Goal: Transaction & Acquisition: Obtain resource

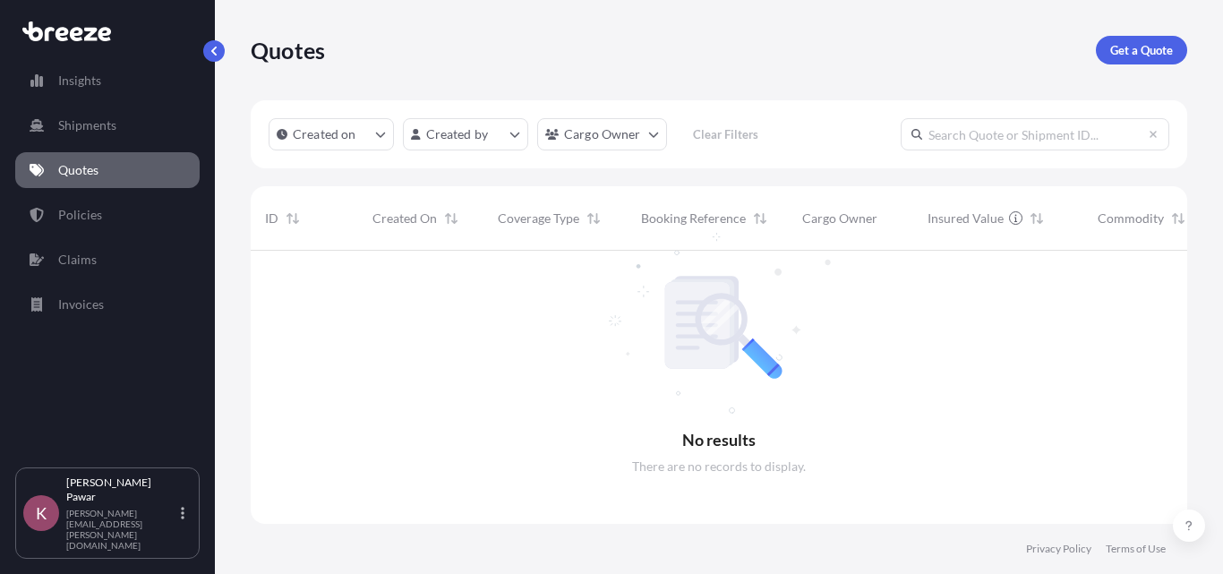
scroll to position [324, 923]
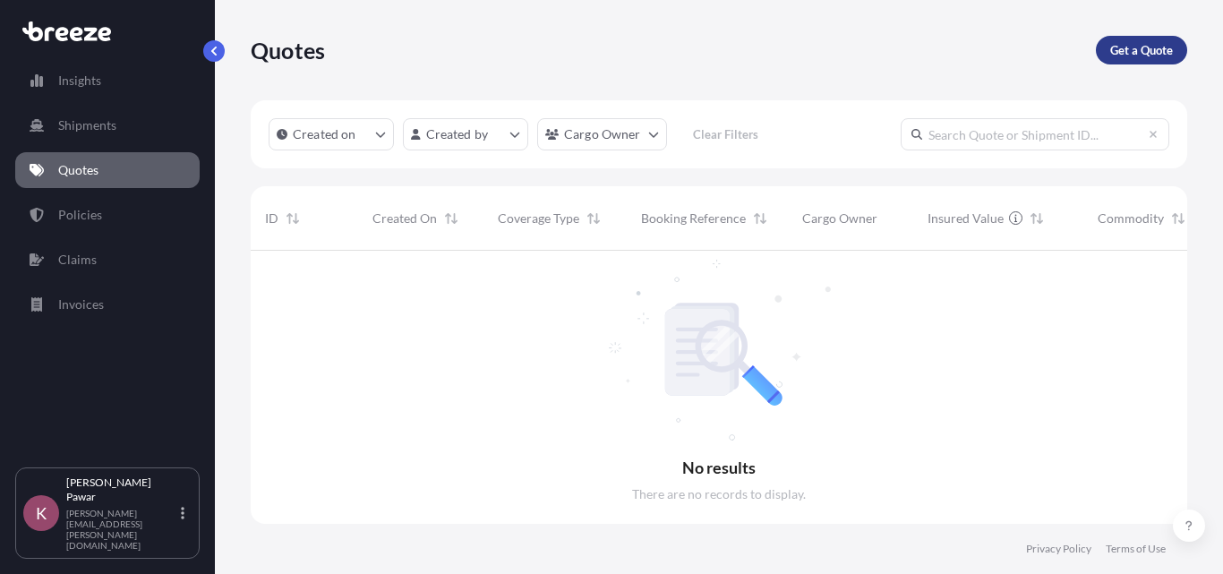
click at [1159, 51] on p "Get a Quote" at bounding box center [1141, 50] width 63 height 18
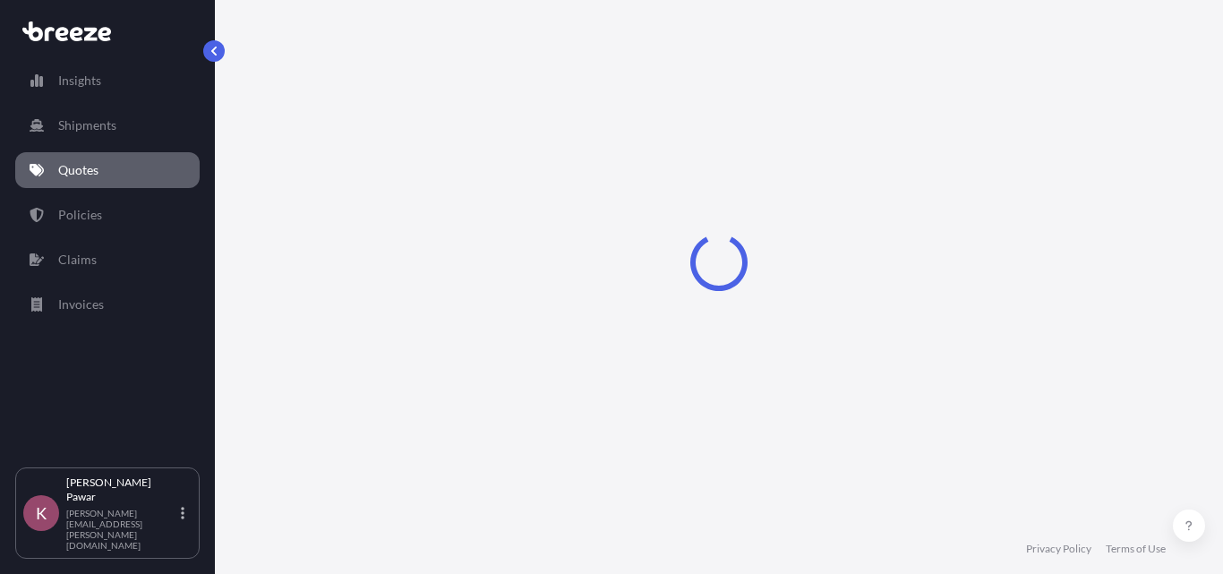
select select "Sea"
select select "1"
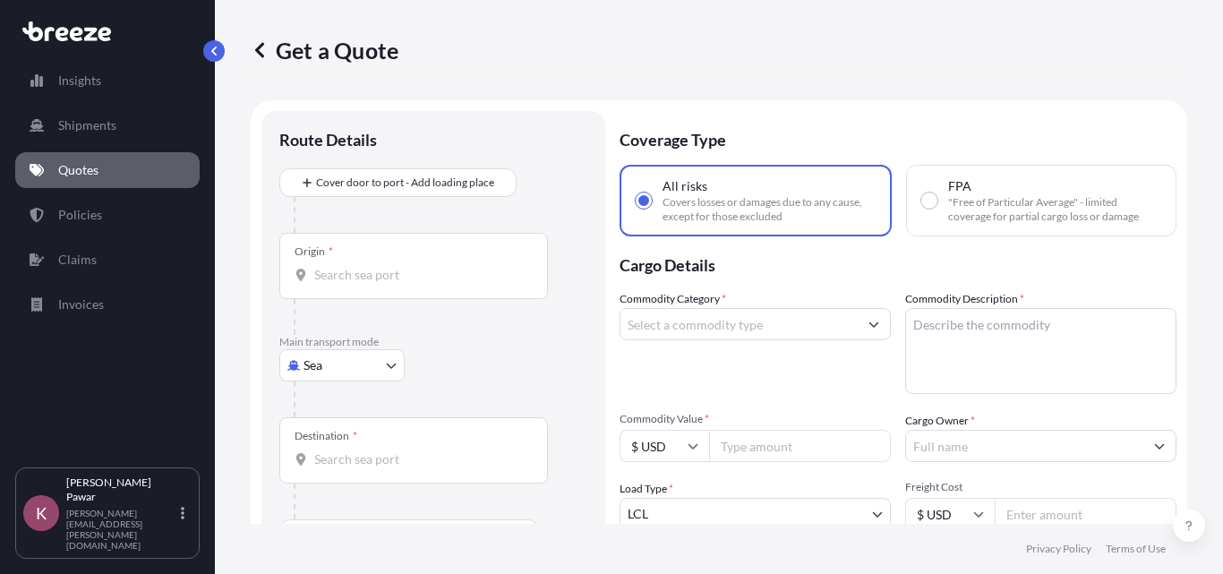
scroll to position [29, 0]
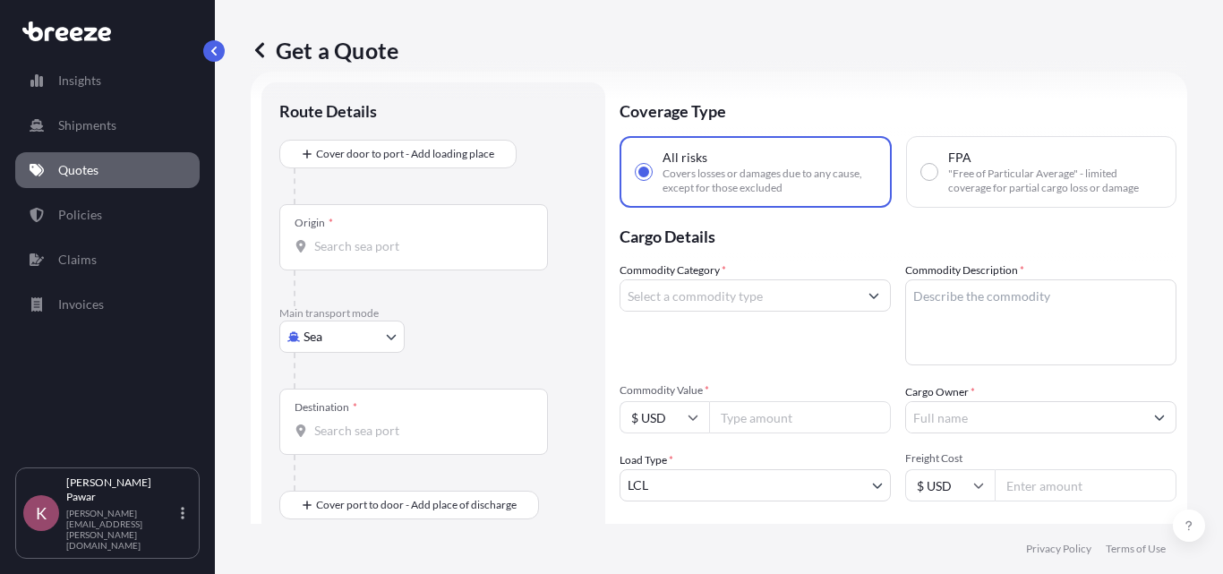
click at [401, 258] on div "Origin *" at bounding box center [413, 237] width 269 height 66
click at [401, 255] on input "Origin *" at bounding box center [419, 246] width 211 height 18
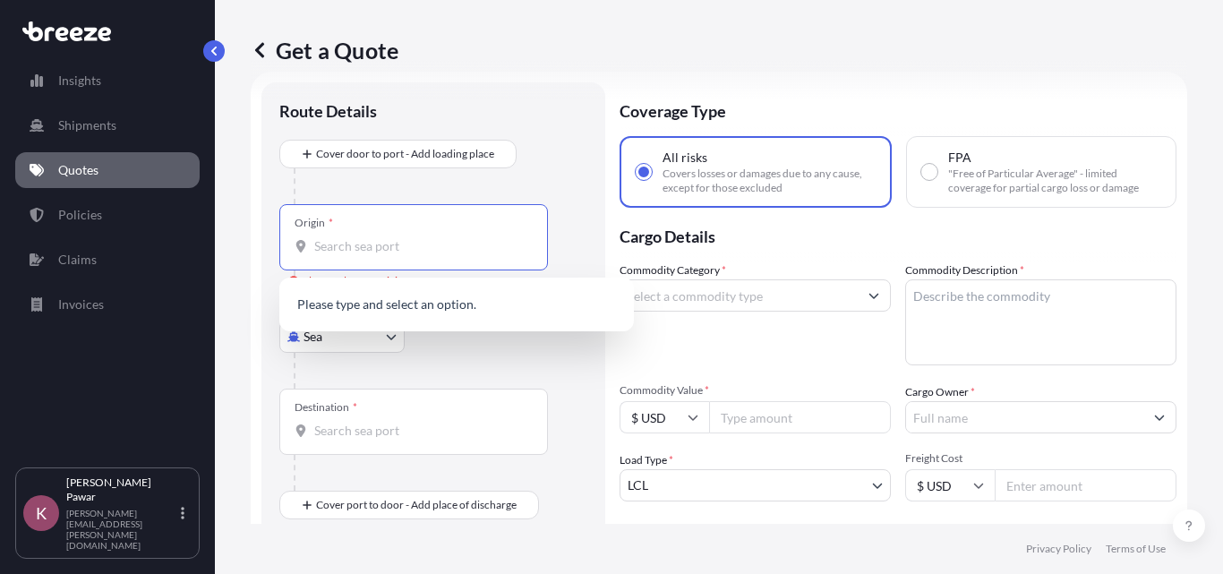
click at [513, 363] on div at bounding box center [441, 371] width 294 height 36
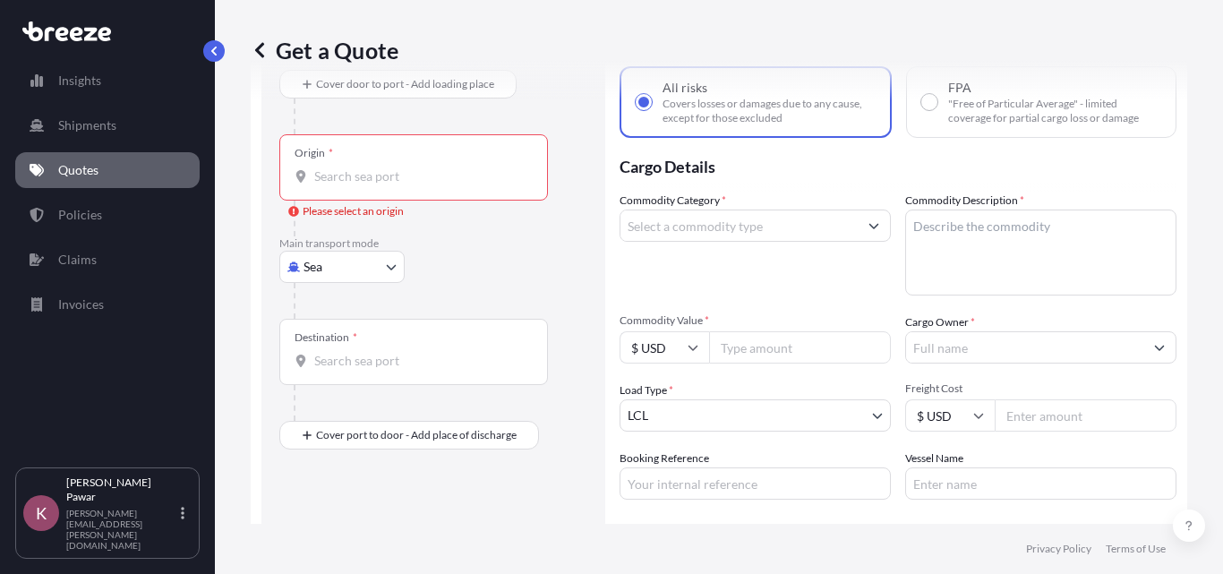
scroll to position [208, 0]
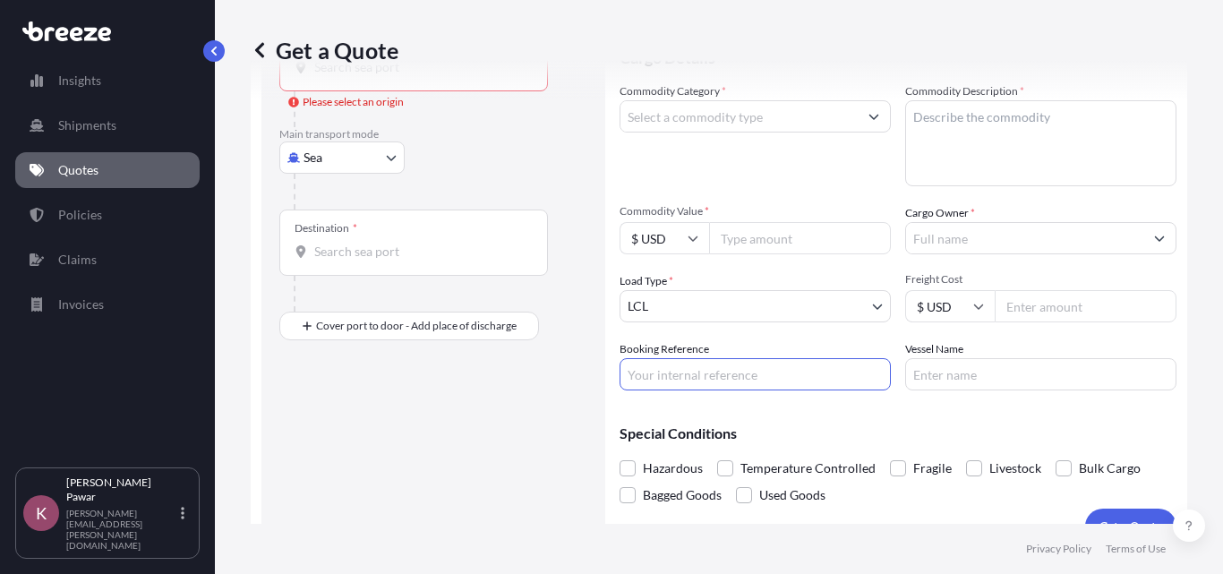
click at [737, 378] on input "Booking Reference" at bounding box center [754, 374] width 271 height 32
paste input "20971021"
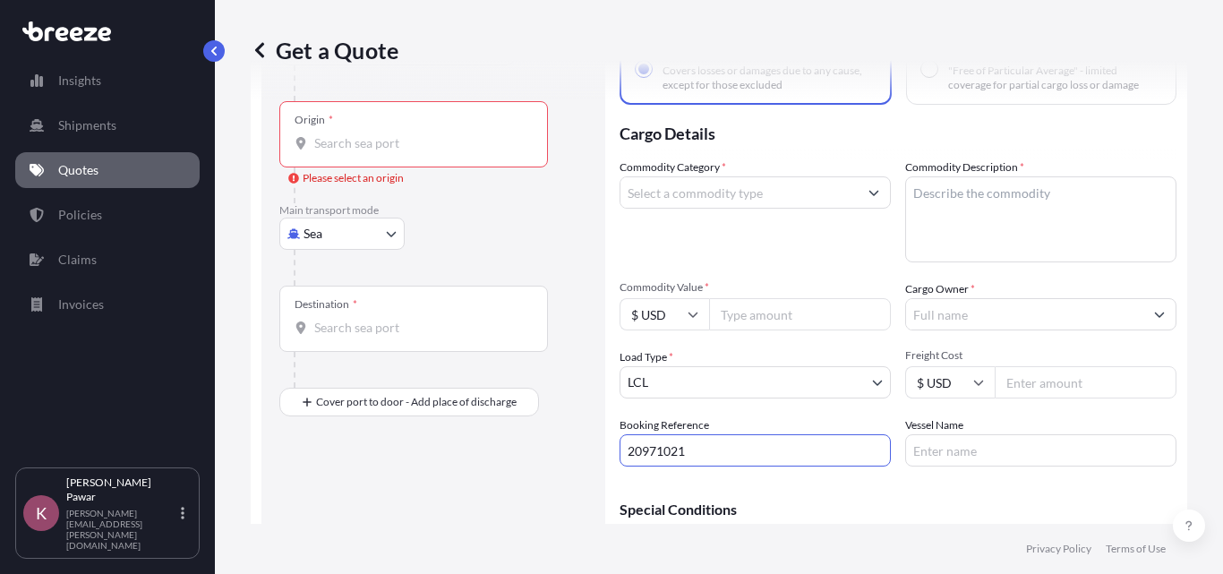
scroll to position [29, 0]
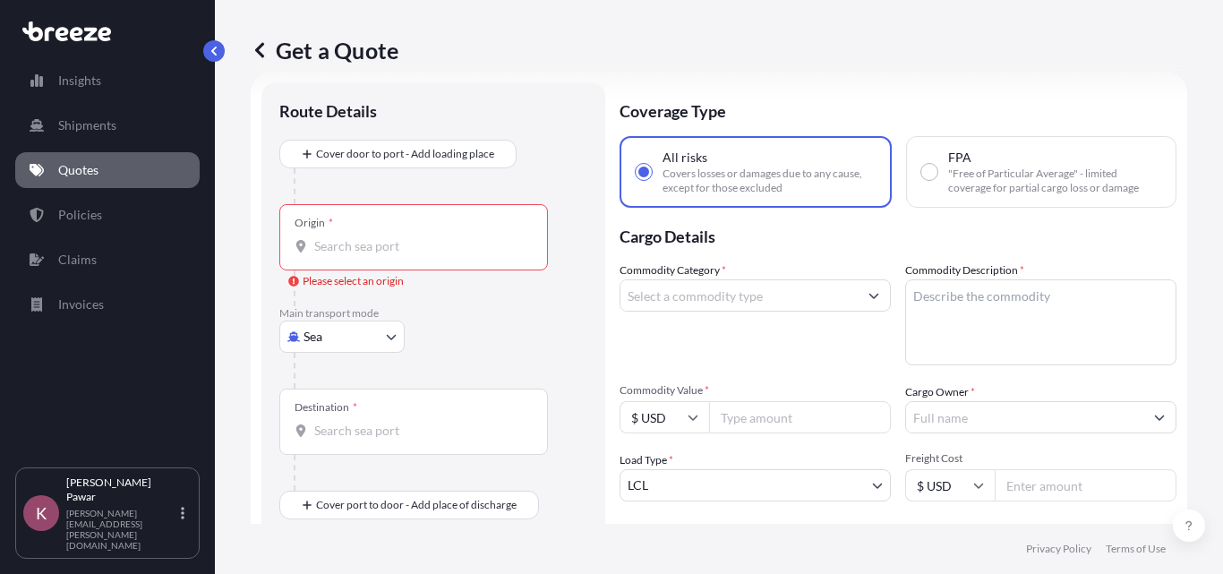
type input "20971021"
click at [413, 262] on div "Origin *" at bounding box center [413, 237] width 269 height 66
click at [413, 255] on input "Origin * Please select an origin" at bounding box center [419, 246] width 211 height 18
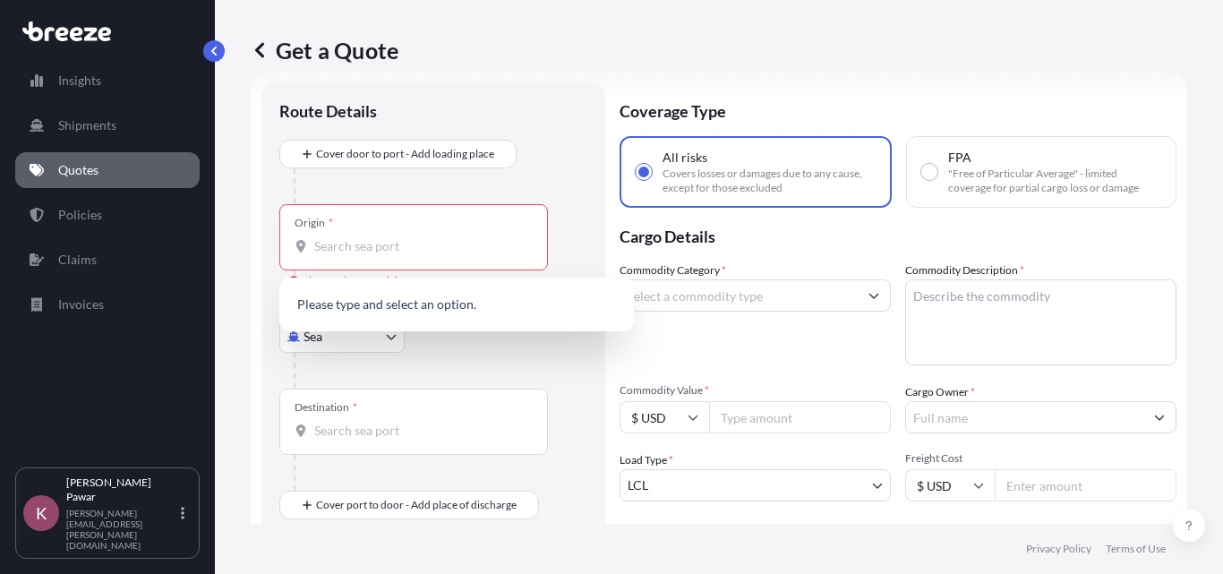
click at [372, 262] on div "Origin *" at bounding box center [413, 237] width 269 height 66
click at [372, 255] on input "Origin * Please select an origin" at bounding box center [419, 246] width 211 height 18
click at [422, 239] on input "Origin * Please select an origin" at bounding box center [419, 246] width 211 height 18
paste input "MUNDRA"
click at [415, 313] on span "INMUN - [GEOGRAPHIC_DATA] , [GEOGRAPHIC_DATA]" at bounding box center [454, 306] width 229 height 18
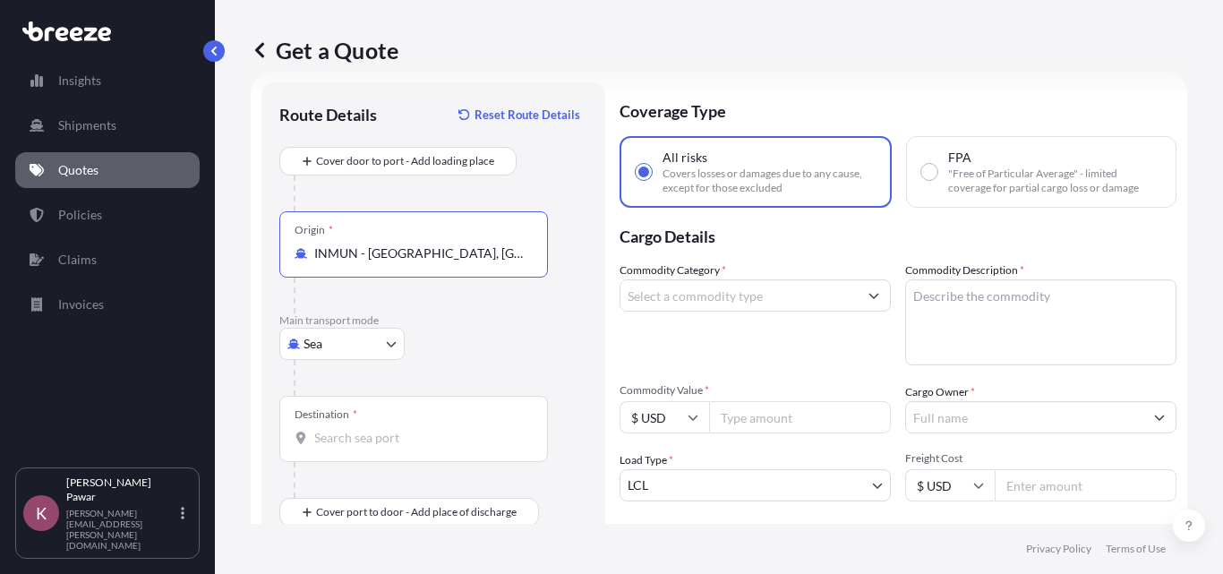
type input "INMUN - [GEOGRAPHIC_DATA], [GEOGRAPHIC_DATA]"
click at [490, 362] on div at bounding box center [441, 378] width 294 height 36
click at [380, 450] on div "Destination *" at bounding box center [413, 429] width 269 height 66
click at [380, 447] on input "Destination *" at bounding box center [419, 438] width 211 height 18
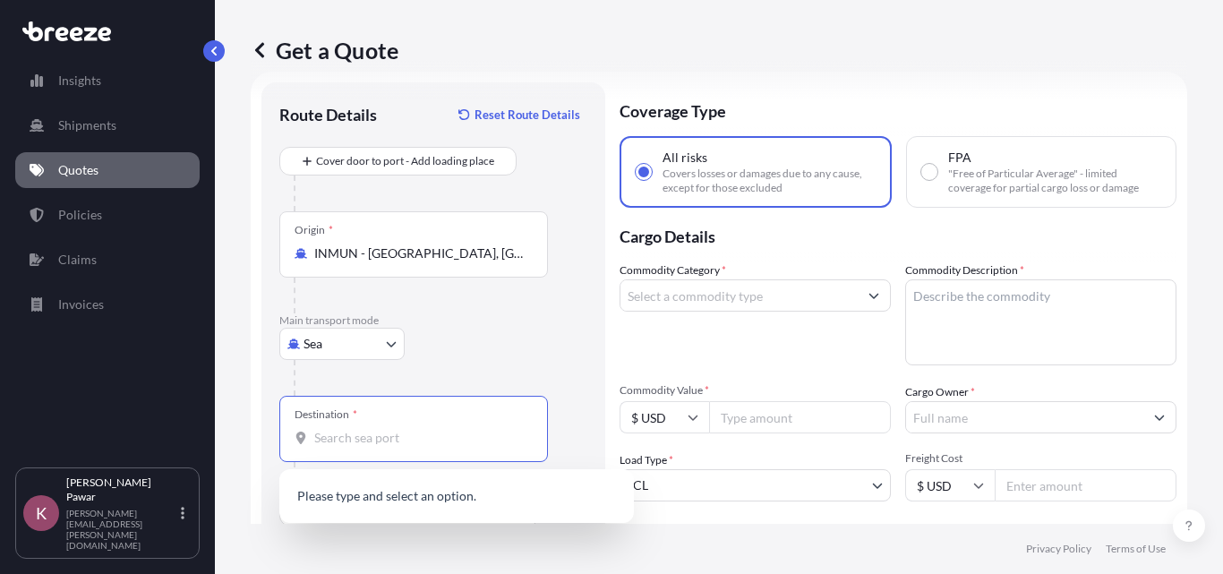
paste input "[GEOGRAPHIC_DATA]"
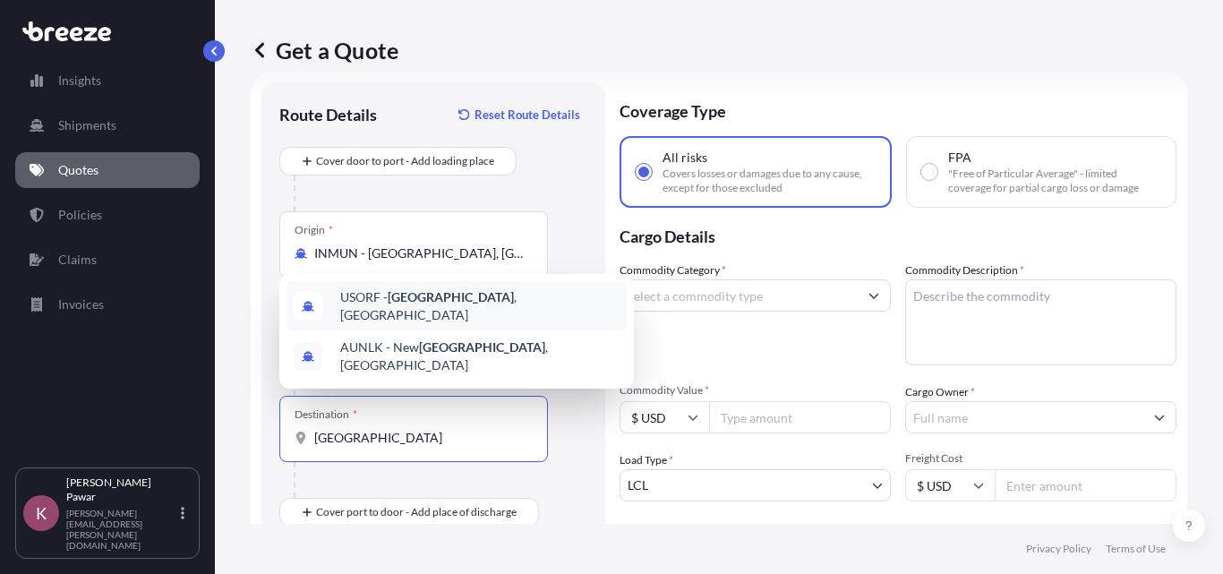
click at [454, 322] on span "USORF - [GEOGRAPHIC_DATA] , [GEOGRAPHIC_DATA]" at bounding box center [479, 306] width 279 height 36
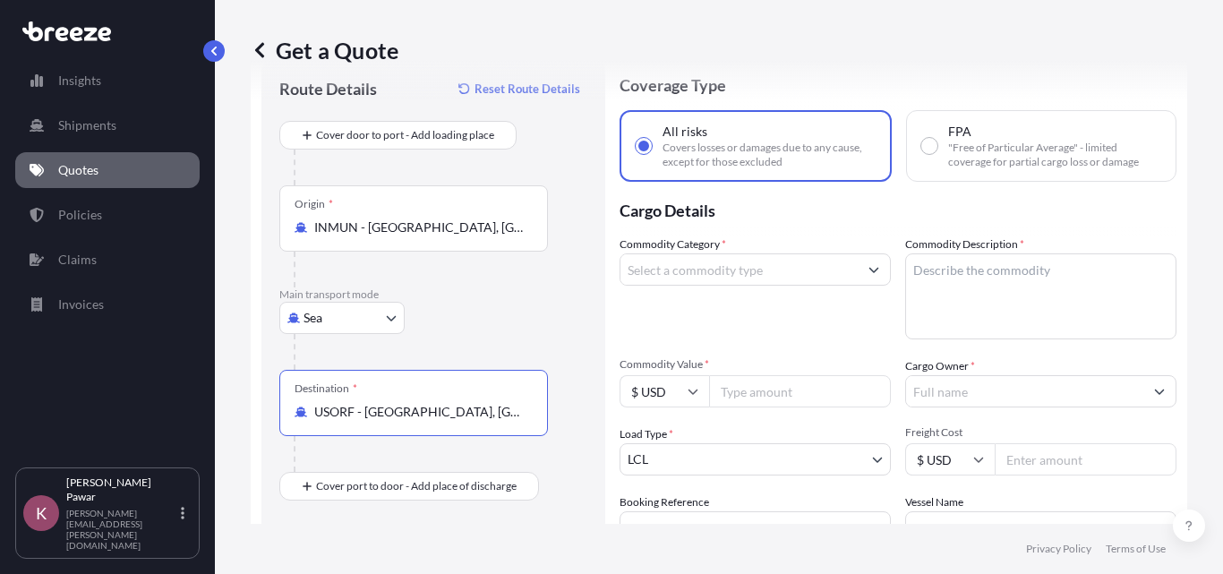
scroll to position [179, 0]
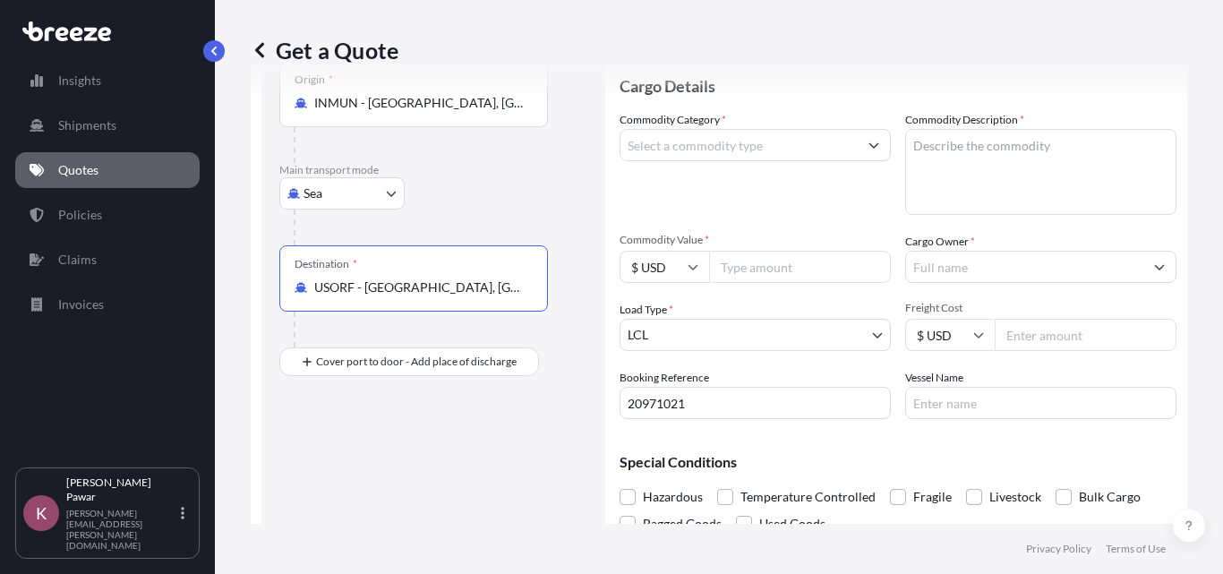
type input "USORF - [GEOGRAPHIC_DATA], [GEOGRAPHIC_DATA]"
click at [425, 380] on div "Route Details Reset Route Details Cover door to port - Add loading place Place …" at bounding box center [433, 252] width 308 height 605
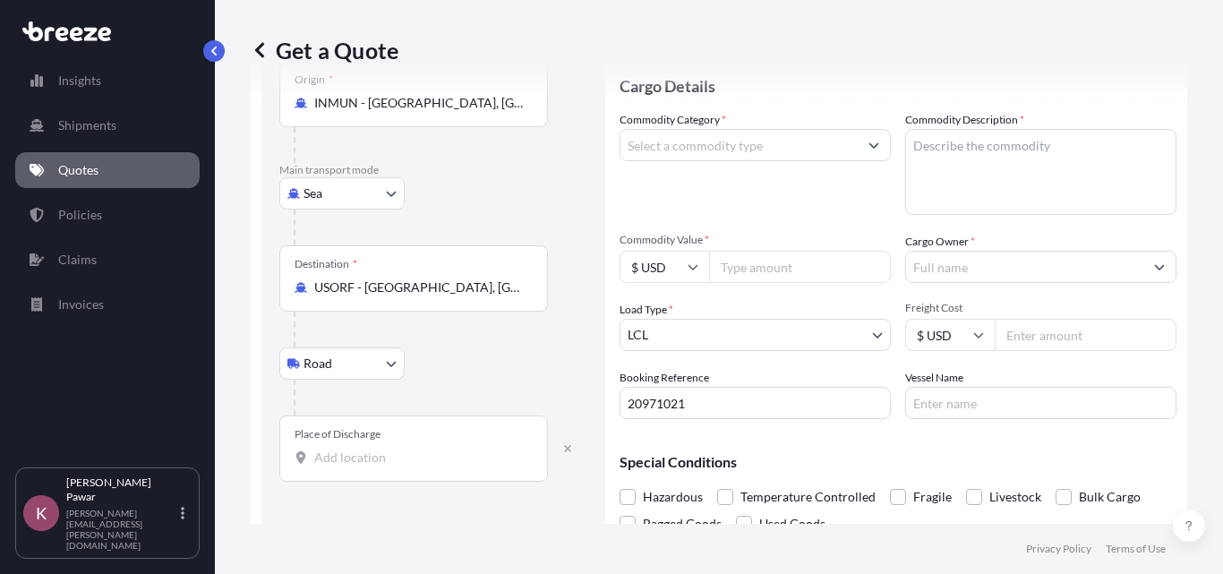
click at [379, 461] on input "Place of Discharge" at bounding box center [419, 457] width 211 height 18
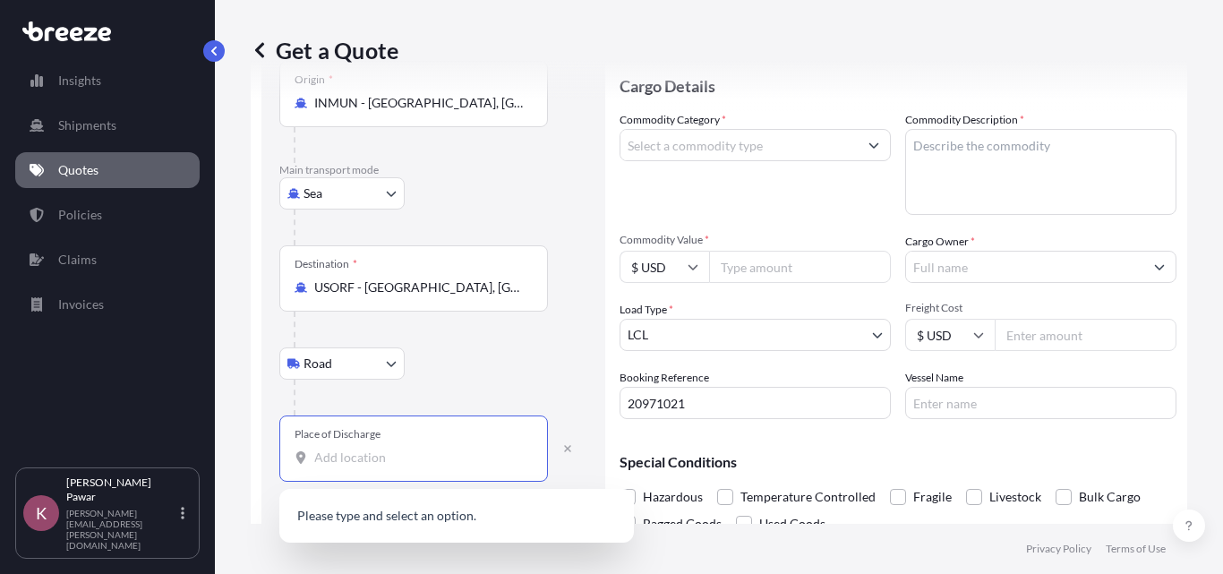
paste input "[GEOGRAPHIC_DATA]"
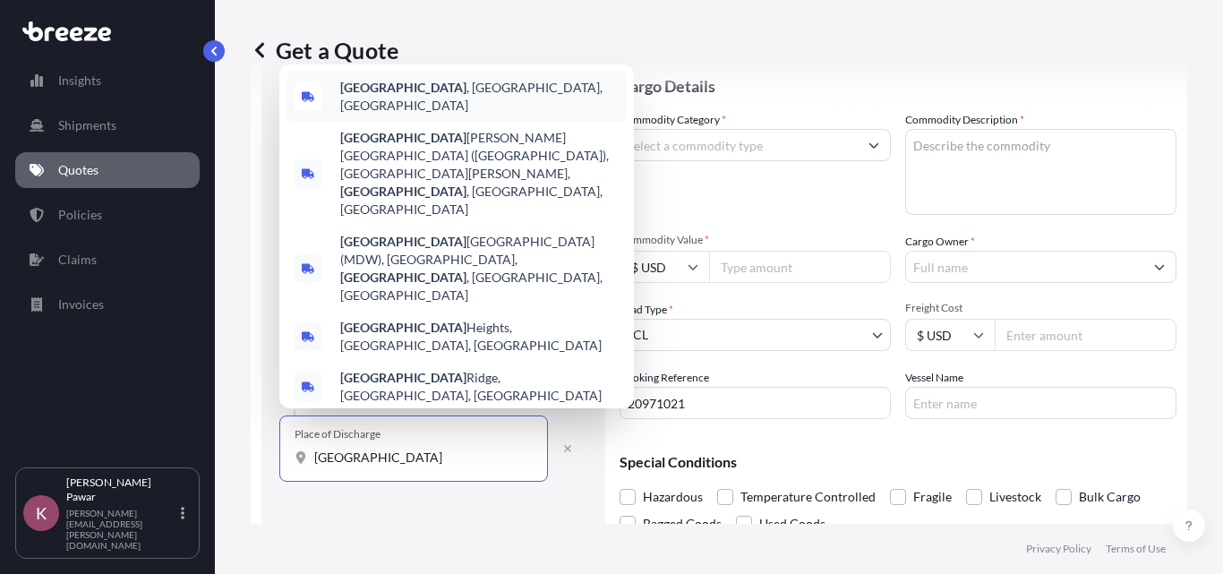
click at [393, 115] on span "[GEOGRAPHIC_DATA] , [GEOGRAPHIC_DATA], [GEOGRAPHIC_DATA]" at bounding box center [479, 97] width 279 height 36
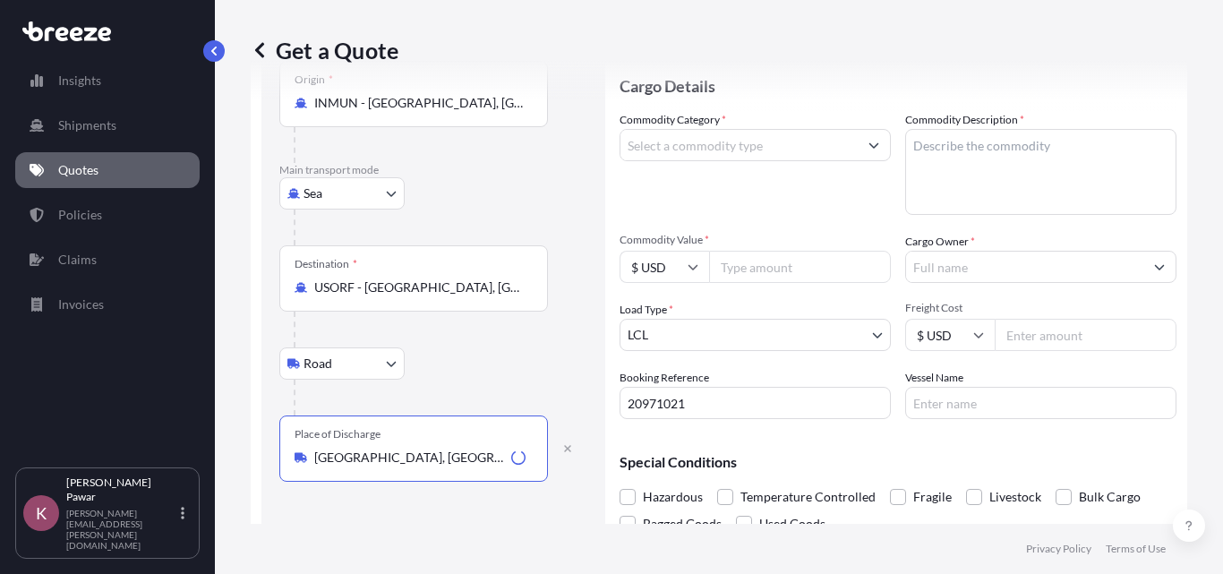
type input "[GEOGRAPHIC_DATA], [GEOGRAPHIC_DATA], [GEOGRAPHIC_DATA]"
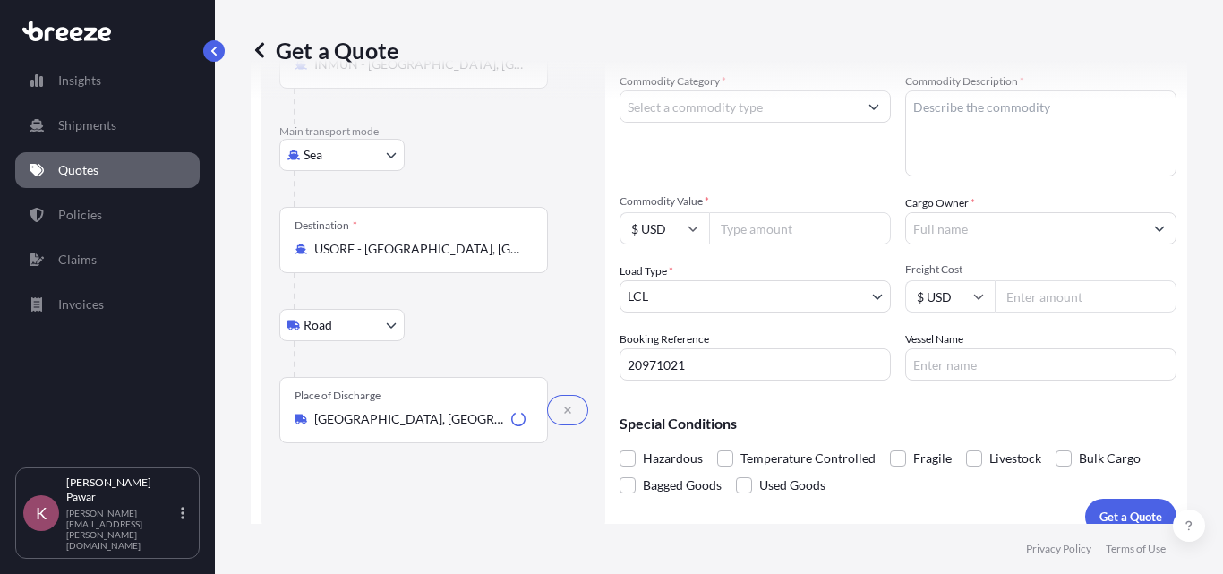
scroll to position [239, 0]
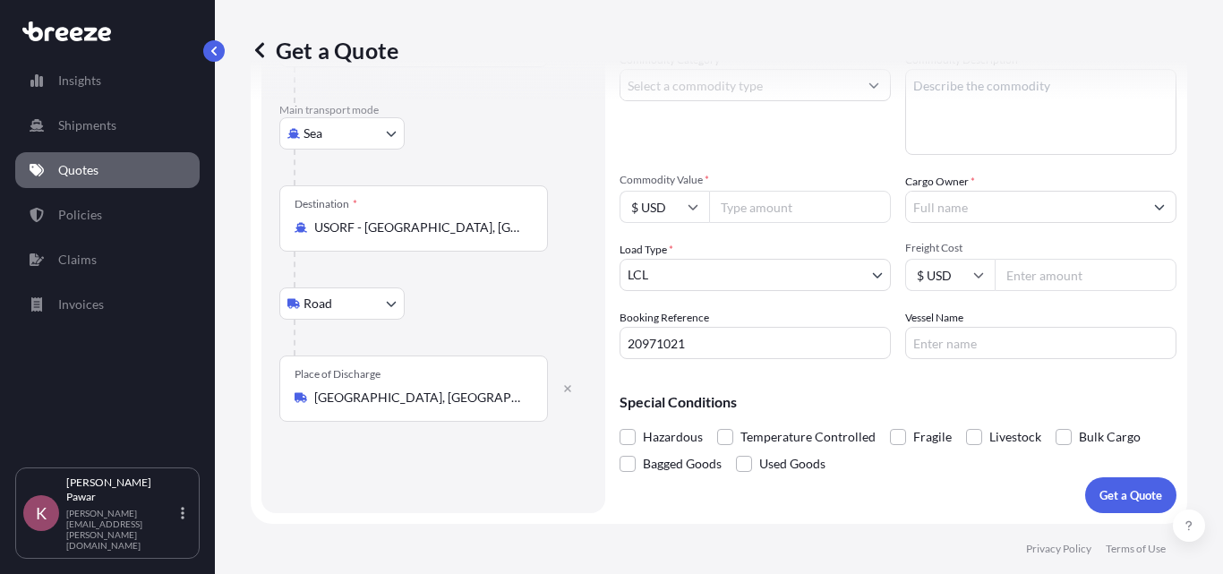
click at [461, 456] on div "Route Details Reset Route Details Cover door to port - Add loading place Place …" at bounding box center [433, 192] width 308 height 605
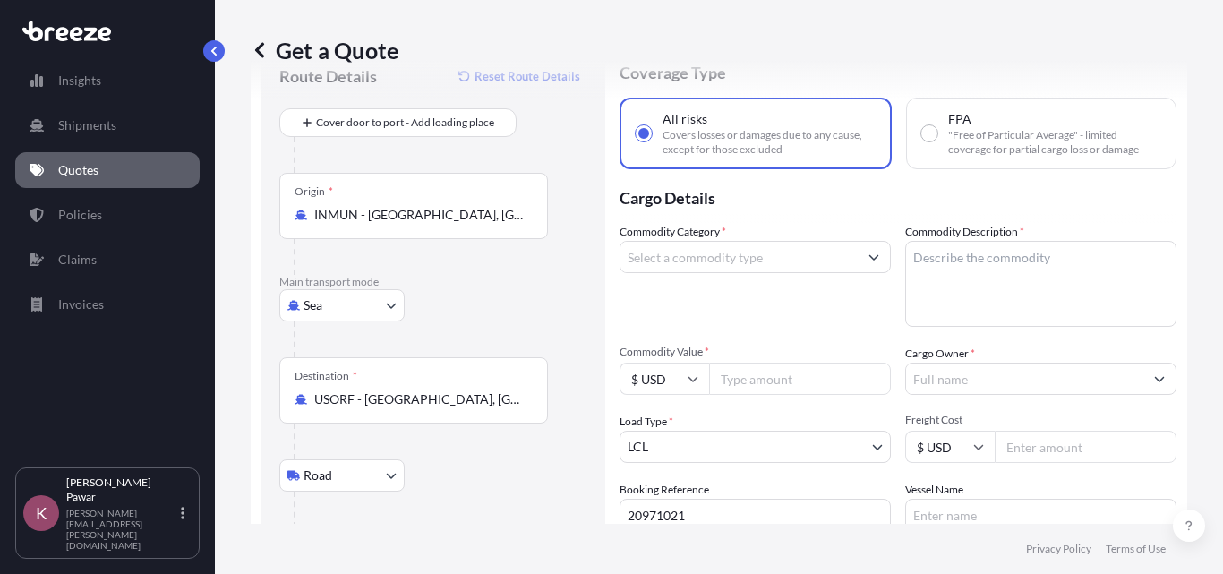
scroll to position [60, 0]
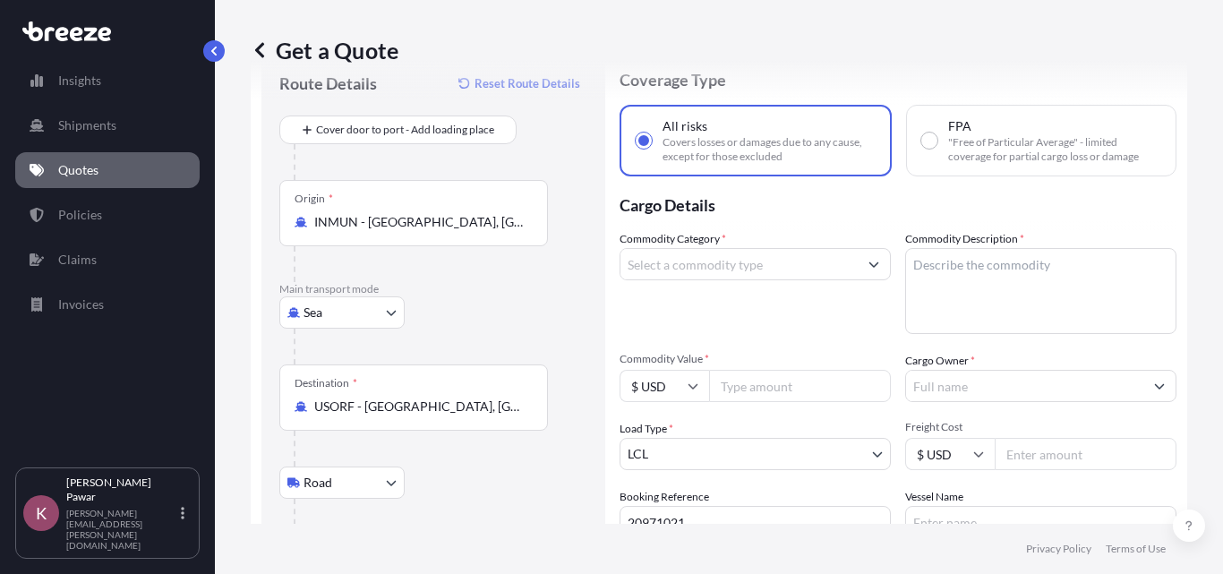
click at [731, 266] on input "Commodity Category *" at bounding box center [738, 264] width 237 height 32
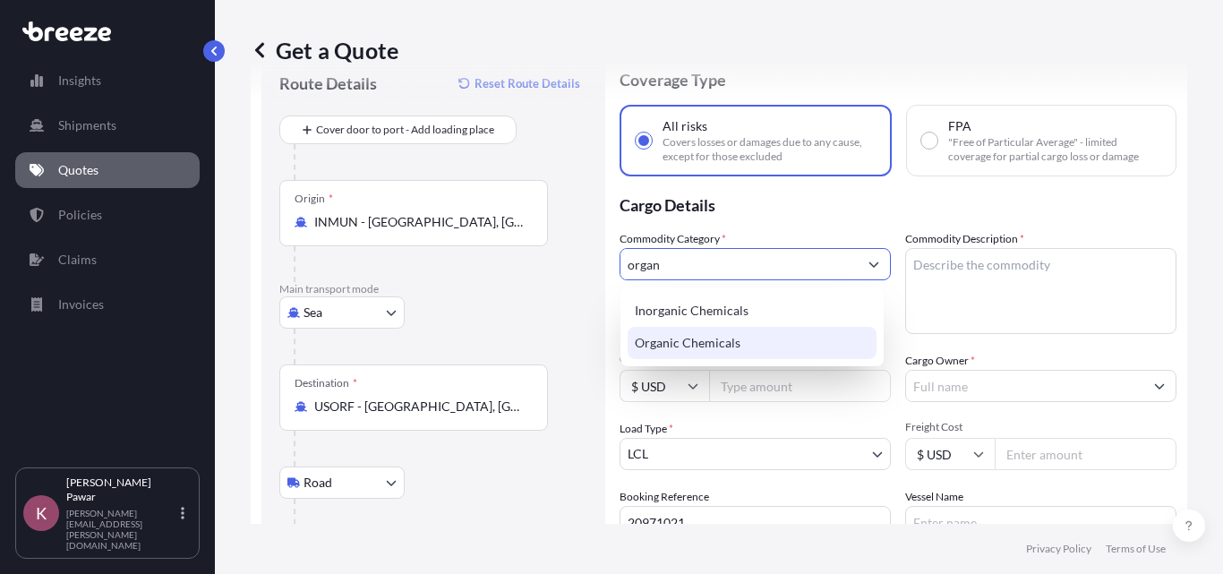
click at [761, 342] on div "Organic Chemicals" at bounding box center [751, 343] width 249 height 32
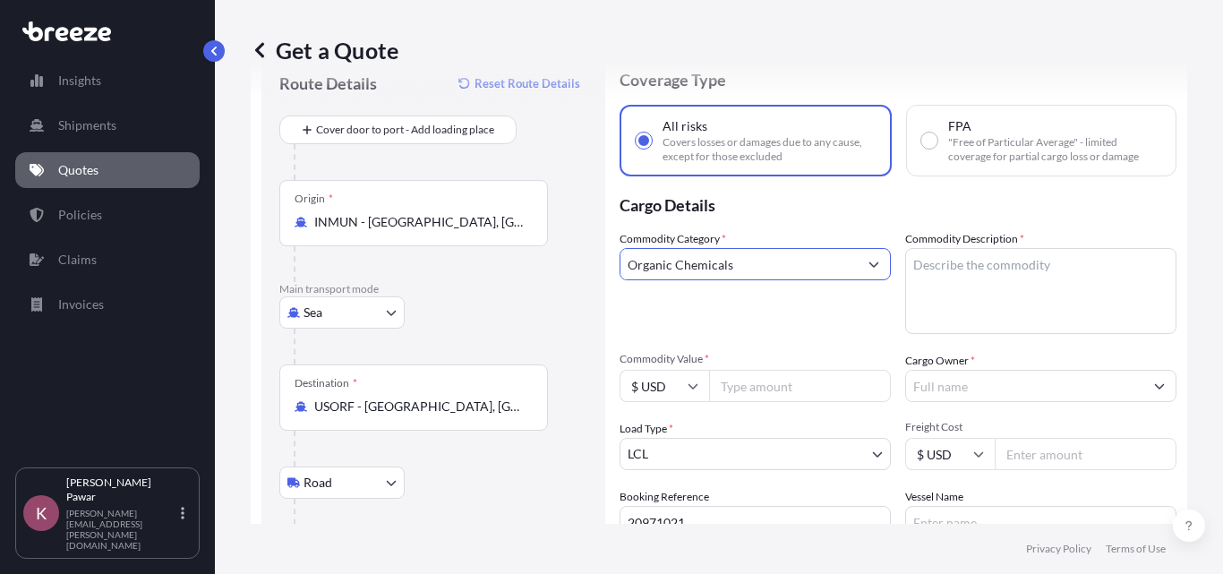
type input "Organic Chemicals"
click at [992, 284] on textarea "Commodity Description *" at bounding box center [1040, 291] width 271 height 86
paste textarea "SPECIALITY CHEMICALS/SURFACTANTS"
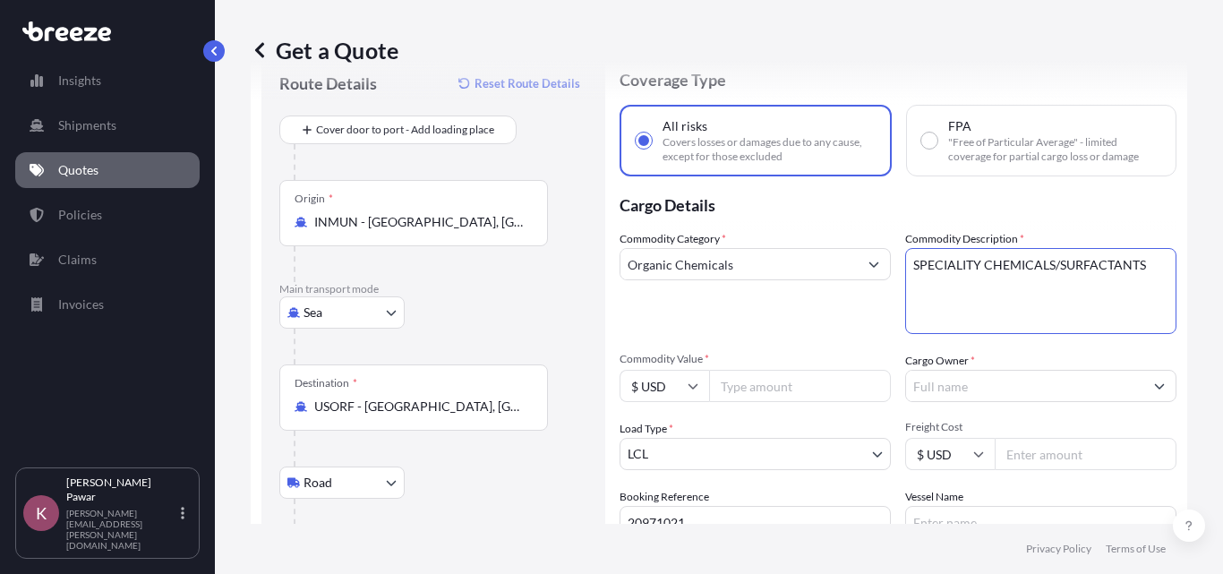
type textarea "SPECIALITY CHEMICALS/SURFACTANTS"
click at [1108, 278] on textarea "SPECIALITY CHEMICALS/SURFACTANTS" at bounding box center [1040, 291] width 271 height 86
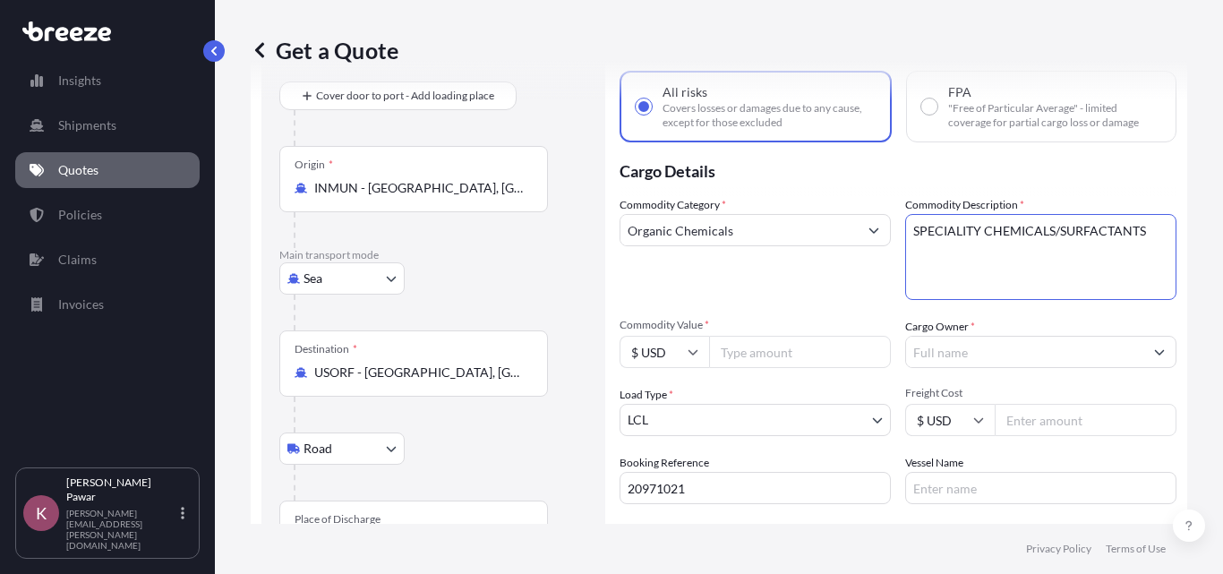
scroll to position [179, 0]
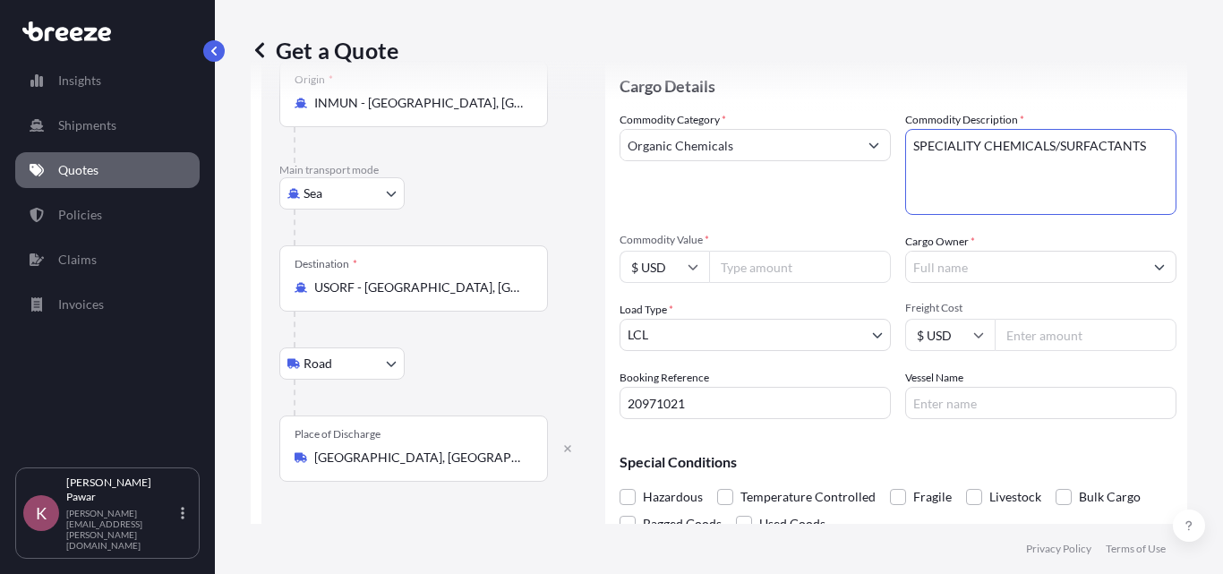
click at [770, 269] on input "Commodity Value *" at bounding box center [800, 267] width 182 height 32
click at [709, 332] on body "Insights Shipments Quotes Policies Claims Invoices K [PERSON_NAME] [PERSON_NAME…" at bounding box center [611, 287] width 1223 height 574
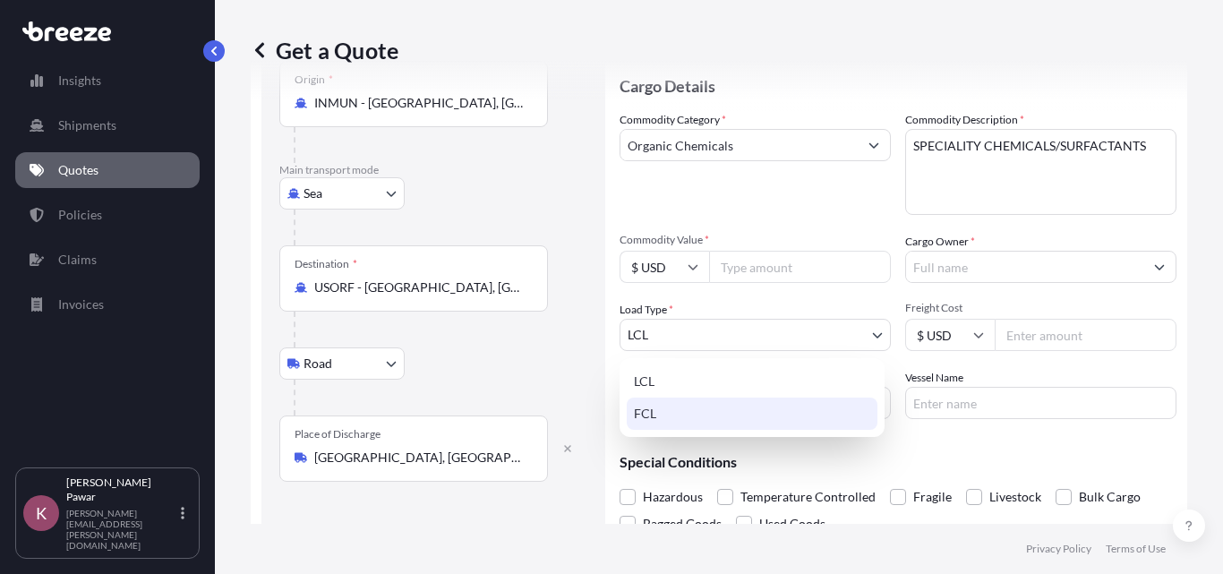
click at [708, 417] on div "FCL" at bounding box center [752, 413] width 251 height 32
select select "2"
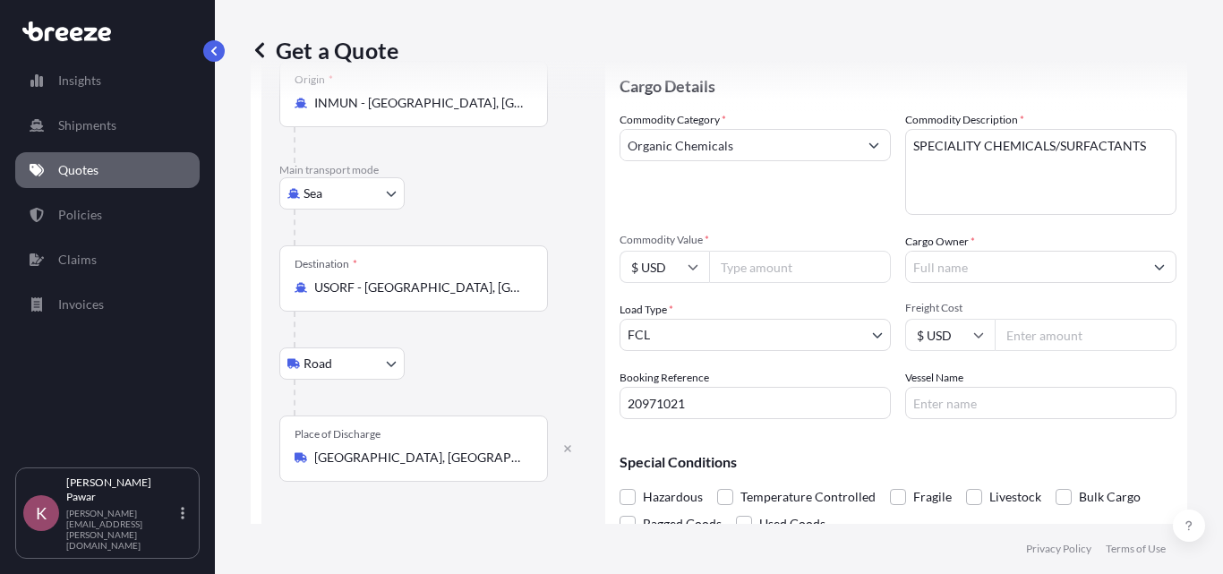
click at [1025, 325] on input "Freight Cost" at bounding box center [1085, 335] width 182 height 32
click at [957, 276] on input "Cargo Owner *" at bounding box center [1024, 267] width 237 height 32
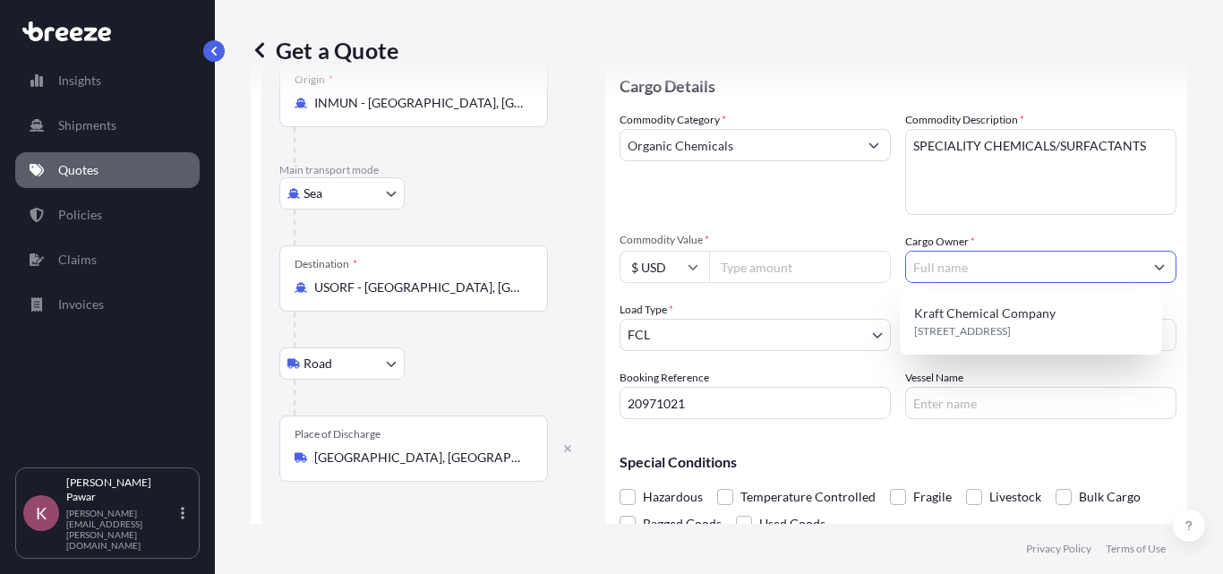
click at [1002, 275] on input "Cargo Owner *" at bounding box center [1024, 267] width 237 height 32
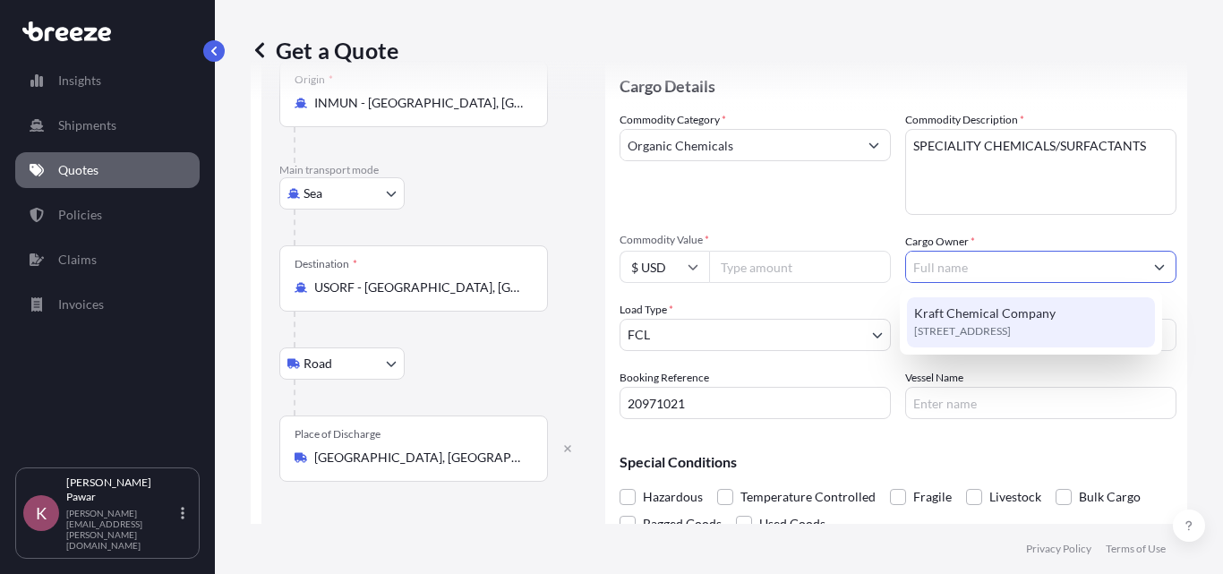
click at [1011, 324] on span "[STREET_ADDRESS]" at bounding box center [962, 331] width 97 height 18
type input "Kraft Chemical Company"
click at [1010, 325] on span "[STREET_ADDRESS]" at bounding box center [962, 331] width 97 height 18
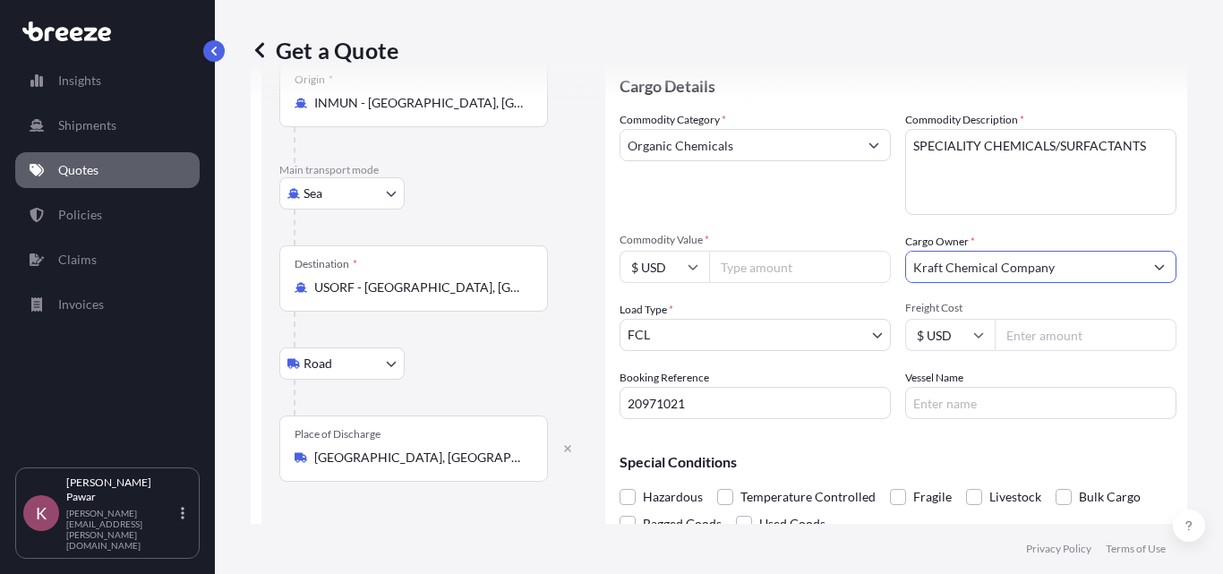
click at [1007, 411] on input "Vessel Name" at bounding box center [1040, 403] width 271 height 32
click at [977, 397] on input "Vessel Name" at bounding box center [1040, 403] width 271 height 32
paste input "NILEDUTCH LION"
type input "NILEDUTCH LION"
click at [1063, 341] on input "Freight Cost" at bounding box center [1085, 335] width 182 height 32
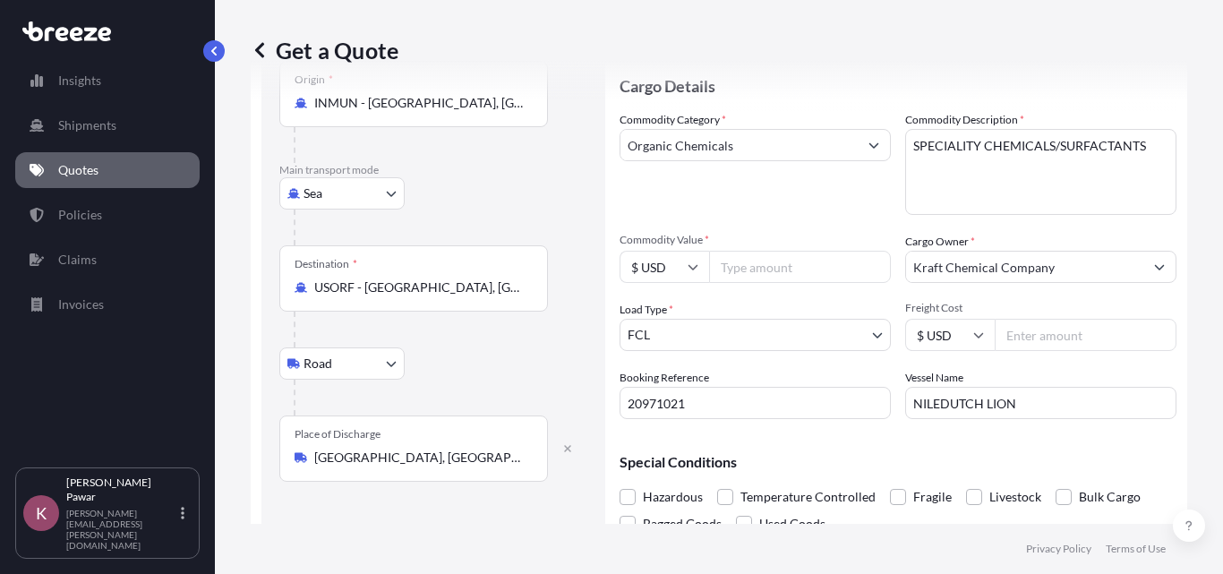
paste input "3737"
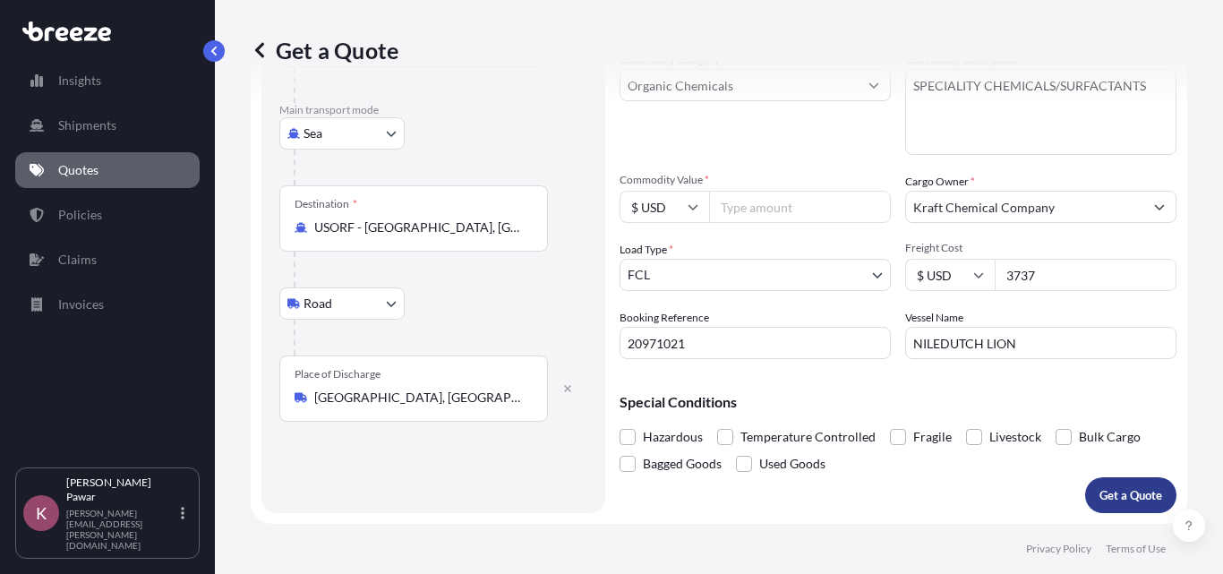
type input "3737"
click at [1106, 495] on p "Get a Quote" at bounding box center [1130, 495] width 63 height 18
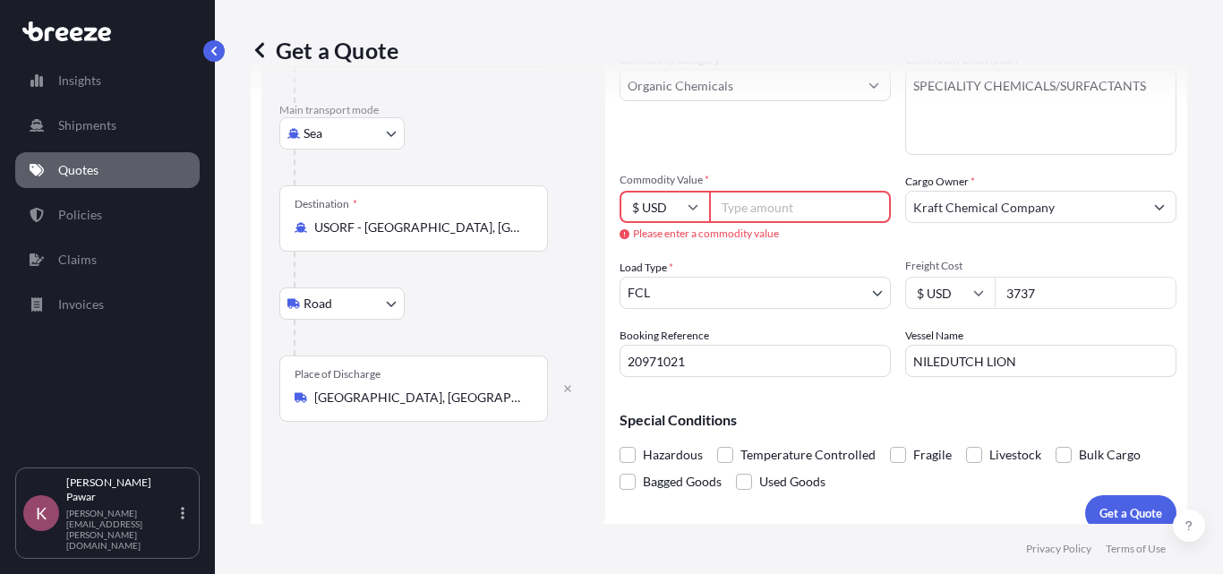
click at [724, 212] on input "Commodity Value *" at bounding box center [800, 207] width 182 height 32
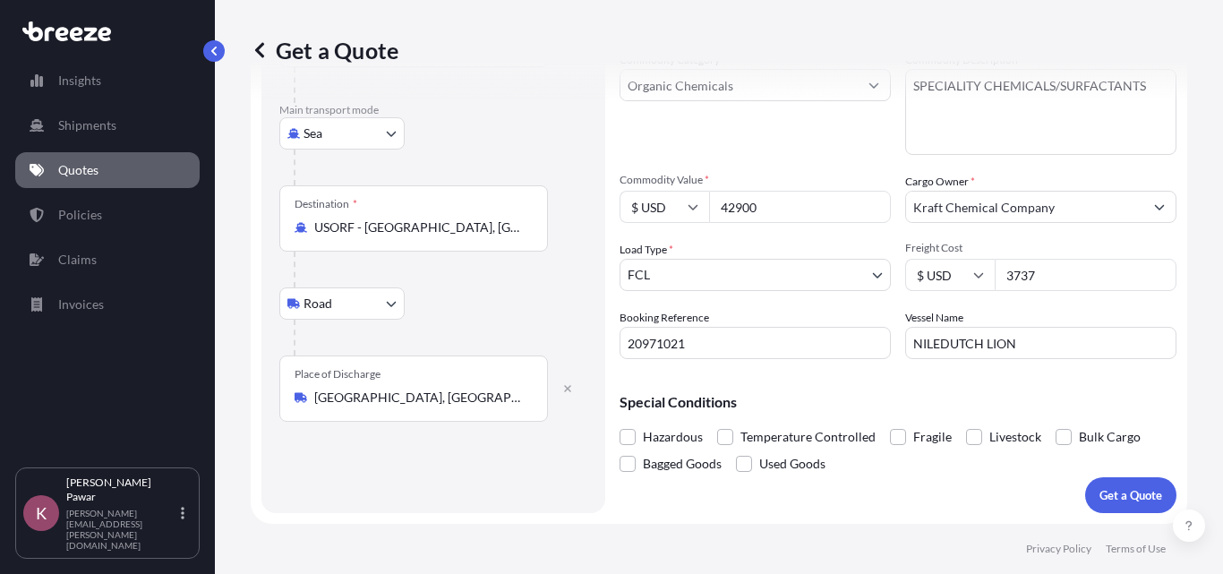
type input "42900"
click at [367, 307] on body "Insights Shipments Quotes Policies Claims Invoices K [PERSON_NAME] [PERSON_NAME…" at bounding box center [611, 287] width 1223 height 574
click at [342, 378] on div "Rail" at bounding box center [341, 382] width 111 height 32
select select "Rail"
click at [513, 464] on div "Route Details Reset Route Details Cover door to port - Add loading place Place …" at bounding box center [433, 192] width 308 height 605
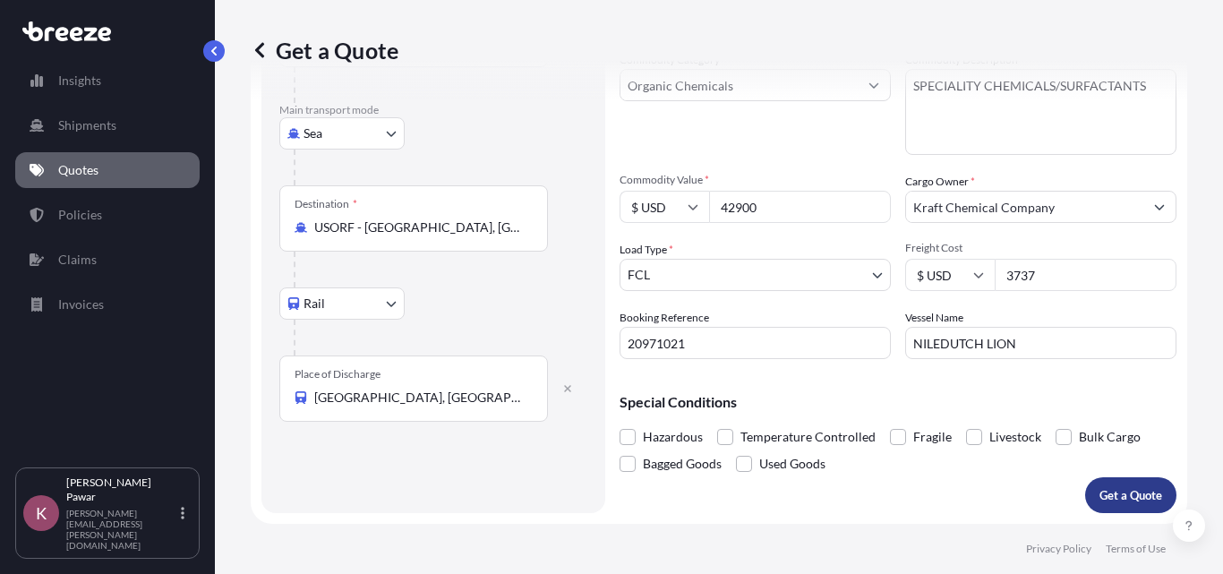
click at [1113, 496] on p "Get a Quote" at bounding box center [1130, 495] width 63 height 18
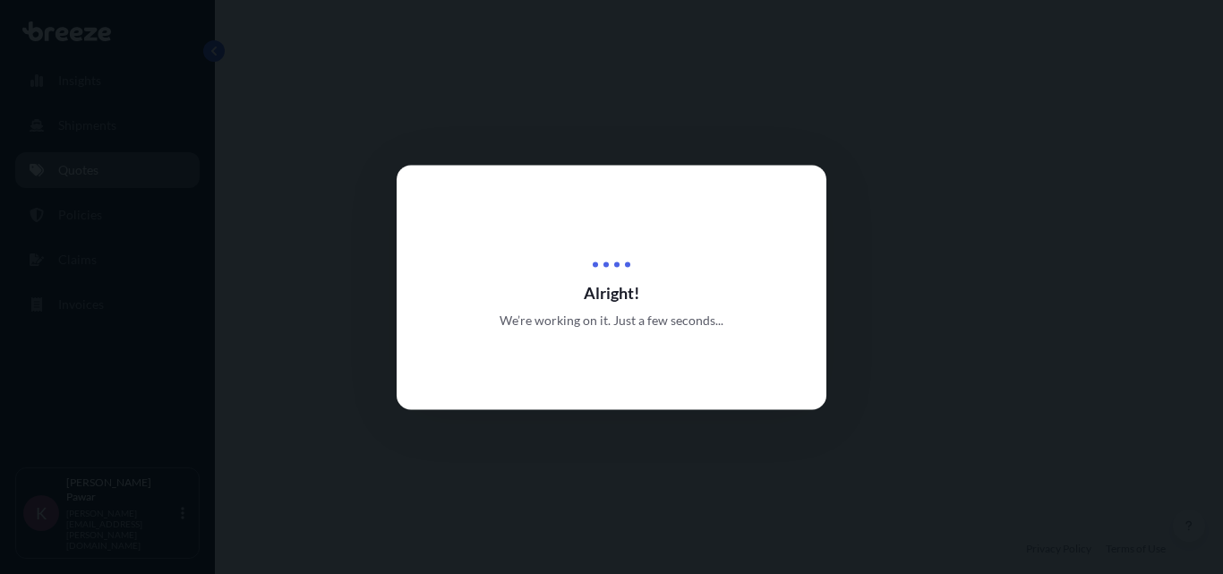
select select "Sea"
select select "Rail"
select select "2"
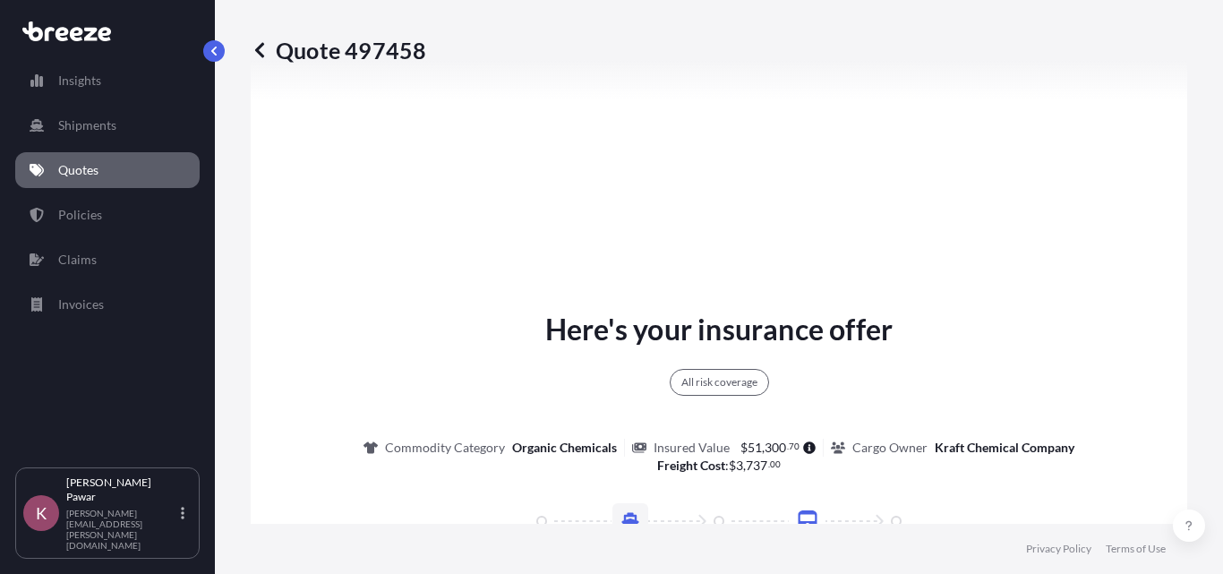
scroll to position [1139, 0]
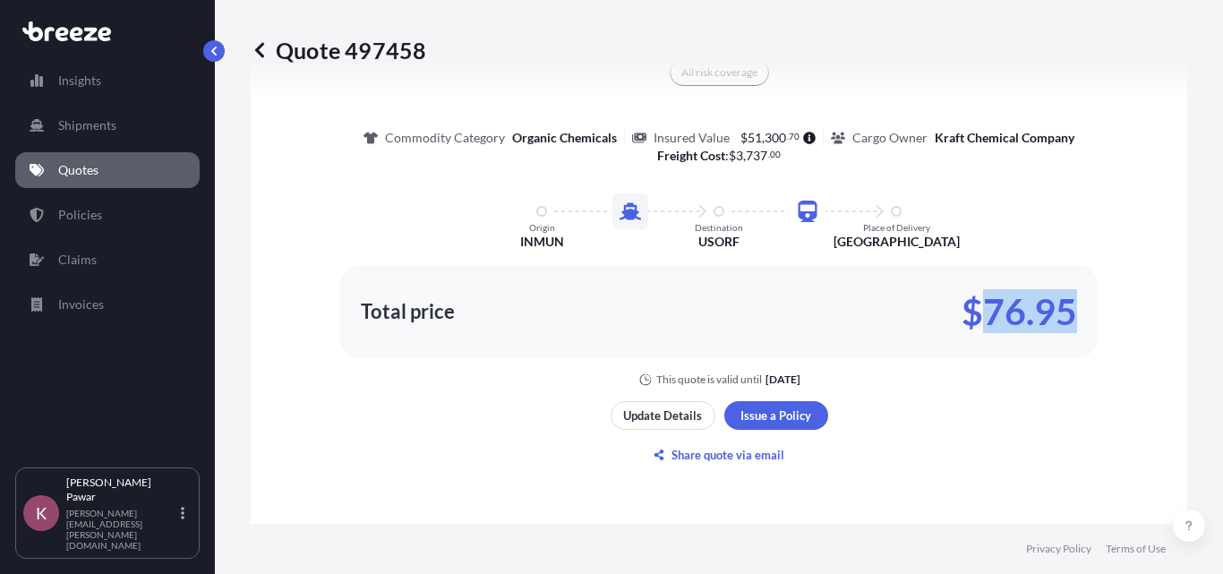
drag, startPoint x: 1072, startPoint y: 325, endPoint x: 977, endPoint y: 316, distance: 96.2
click at [977, 316] on div "Total price $76.95" at bounding box center [718, 311] width 759 height 93
copy p "76.95"
click at [642, 414] on p "Update Details" at bounding box center [662, 415] width 79 height 18
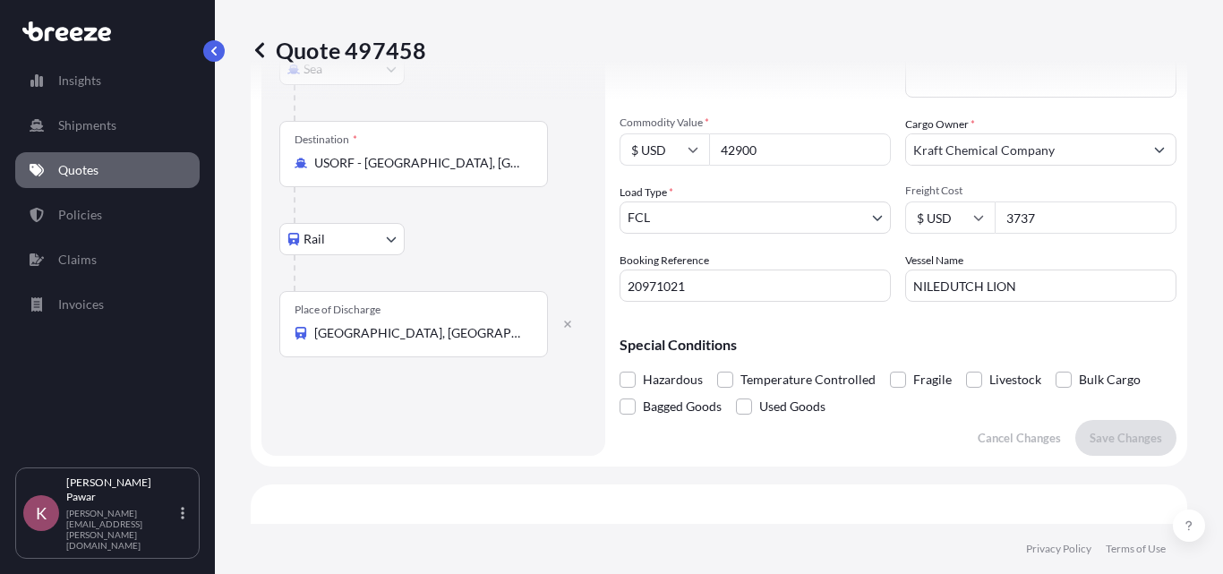
scroll to position [297, 0]
click at [708, 258] on label "Booking Reference" at bounding box center [664, 260] width 90 height 18
click at [708, 269] on input "20971021" at bounding box center [754, 285] width 271 height 32
click at [721, 276] on input "20971021" at bounding box center [754, 285] width 271 height 32
drag, startPoint x: 678, startPoint y: 280, endPoint x: 485, endPoint y: 272, distance: 193.5
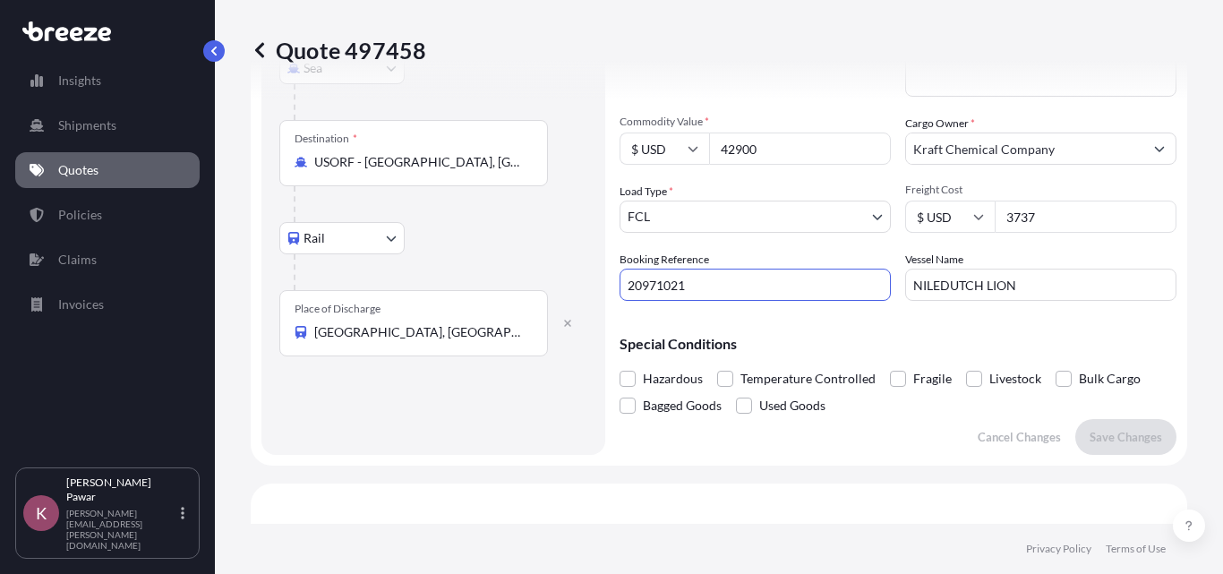
click at [485, 272] on form "Route Details Cover door to port - Add loading place Place of loading Road Road…" at bounding box center [719, 134] width 936 height 662
paste input "38387934"
type input "38387934"
paste input "text"
type input "38387934"
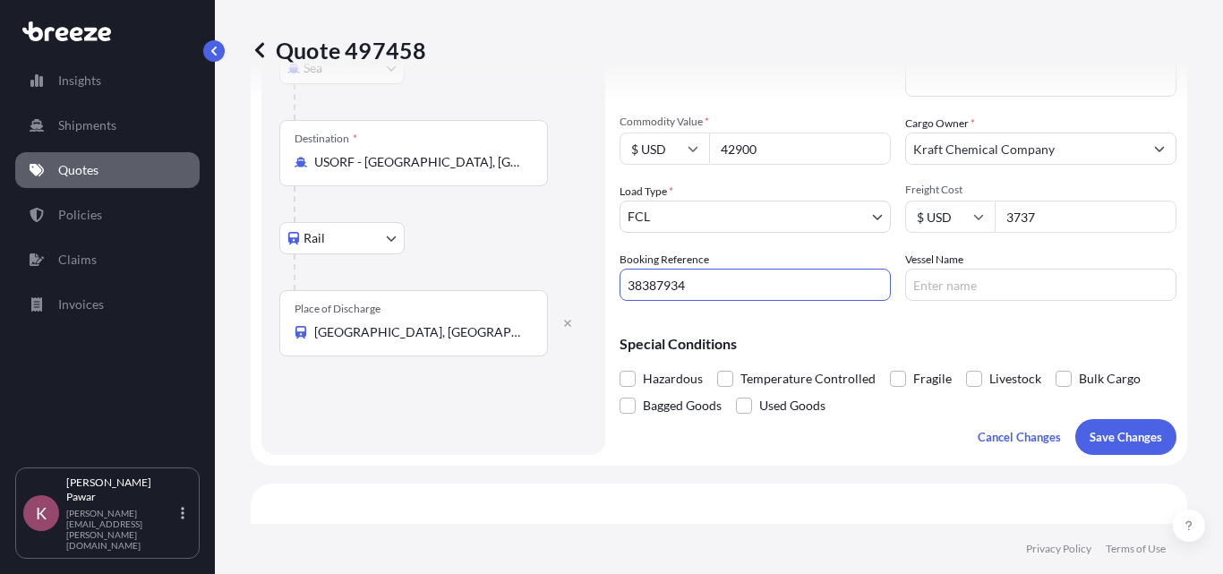
click at [942, 287] on input "Vessel Name" at bounding box center [1040, 285] width 271 height 32
paste input "NILEDUTCH LION"
type input "NILEDUTCH LION"
click at [1053, 222] on input "3737" at bounding box center [1085, 216] width 182 height 32
paste input "496"
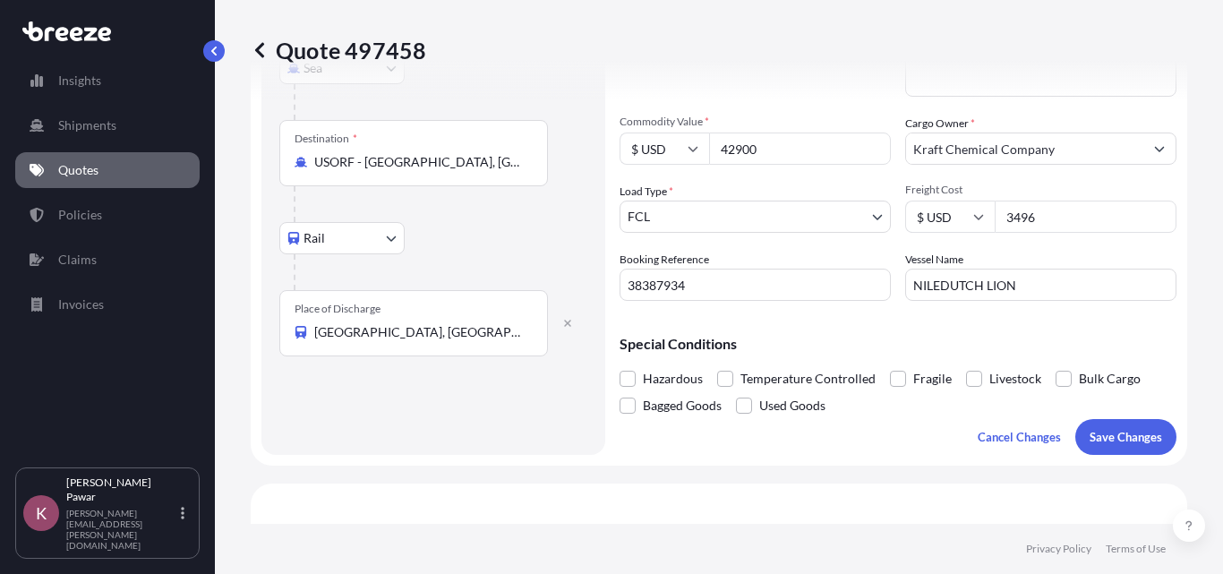
type input "3496"
click at [1050, 213] on input "3496" at bounding box center [1085, 216] width 182 height 32
click at [771, 295] on input "38387934" at bounding box center [754, 285] width 271 height 32
click at [1084, 289] on input "NILEDUTCH LION" at bounding box center [1040, 285] width 271 height 32
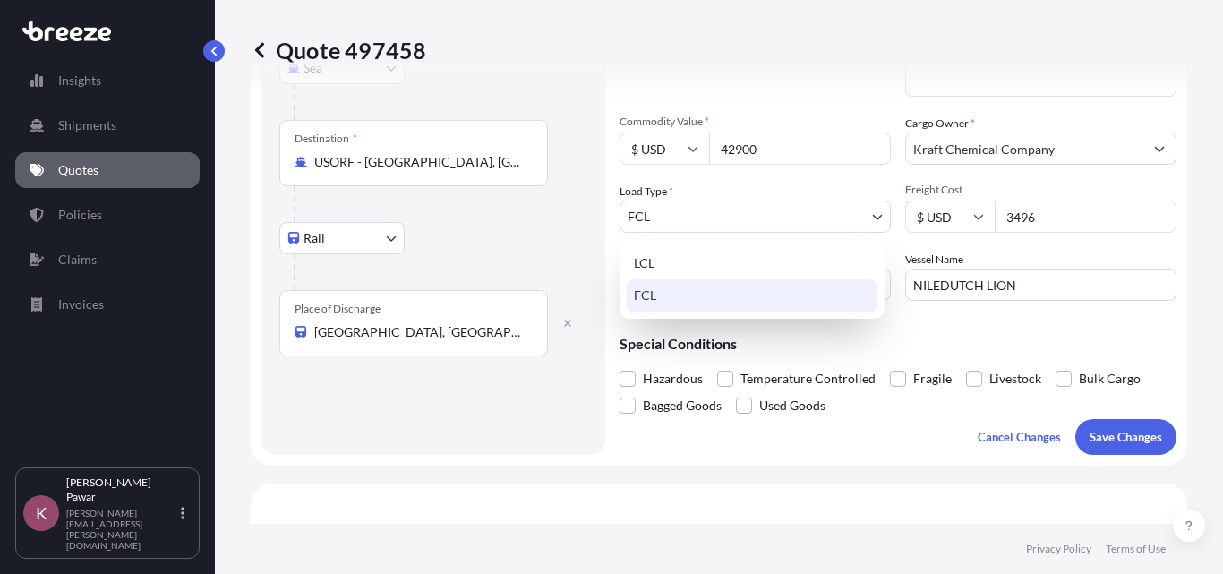
click at [714, 230] on body "Insights Shipments Quotes Policies Claims Invoices K [PERSON_NAME] [PERSON_NAME…" at bounding box center [611, 287] width 1223 height 574
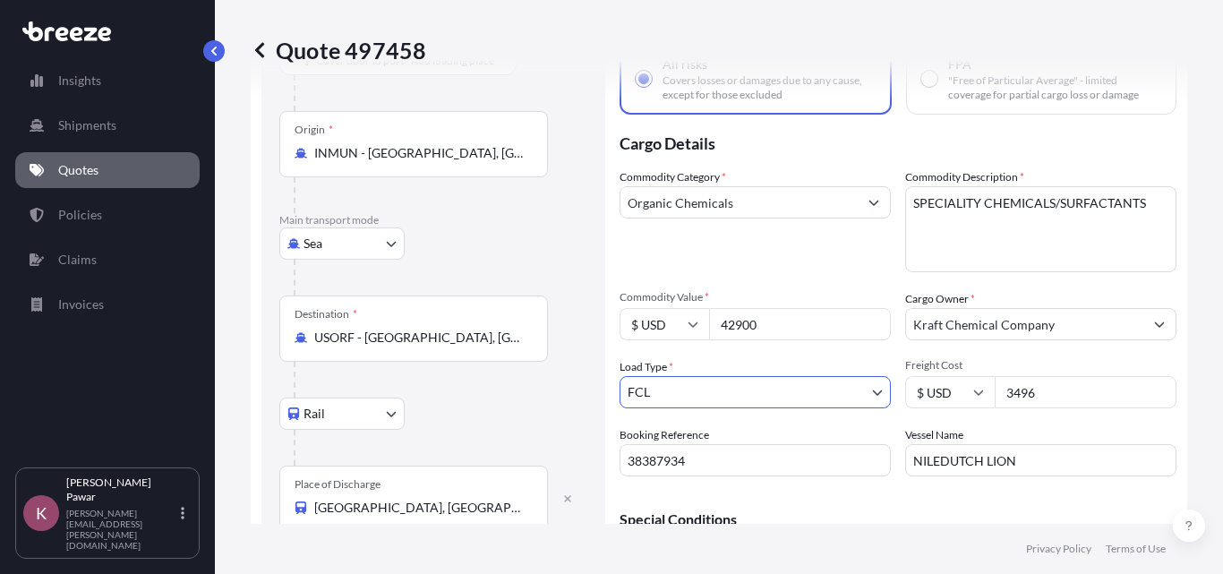
scroll to position [118, 0]
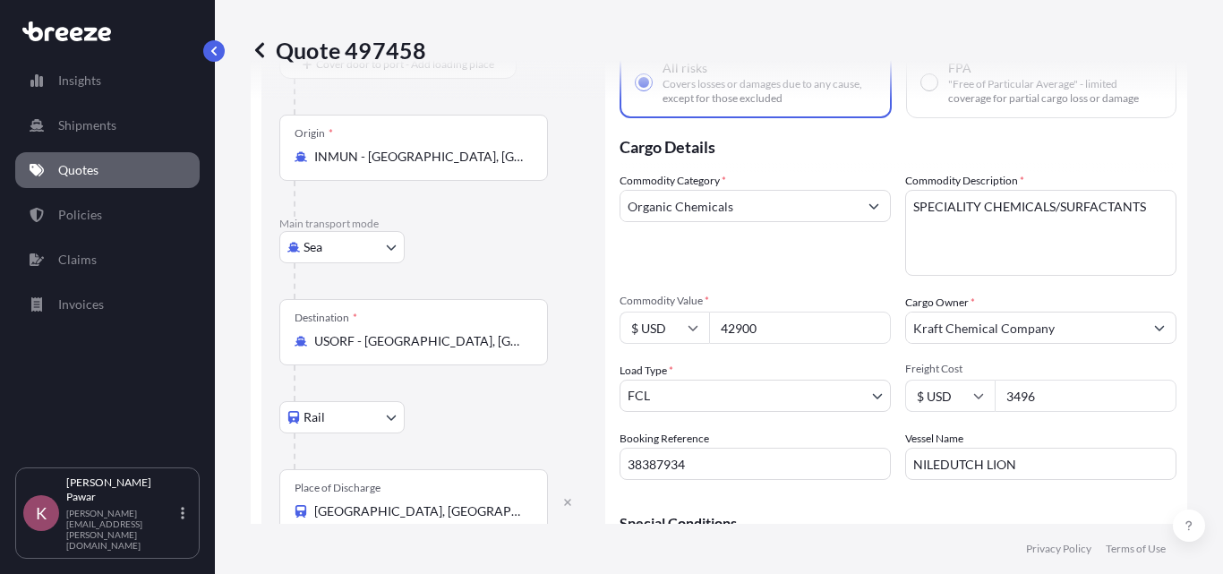
drag, startPoint x: 799, startPoint y: 315, endPoint x: 707, endPoint y: 320, distance: 92.3
click at [707, 320] on div "$ USD 42900" at bounding box center [754, 327] width 271 height 32
type input "35046"
click at [704, 253] on div "Commodity Category * Organic Chemicals" at bounding box center [754, 224] width 271 height 104
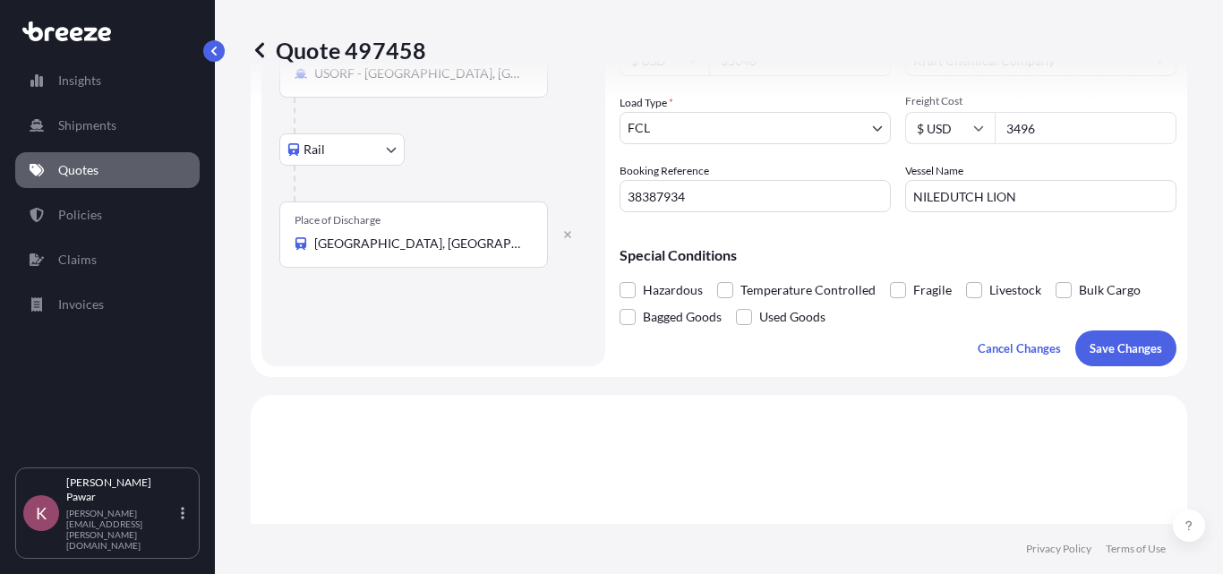
scroll to position [297, 0]
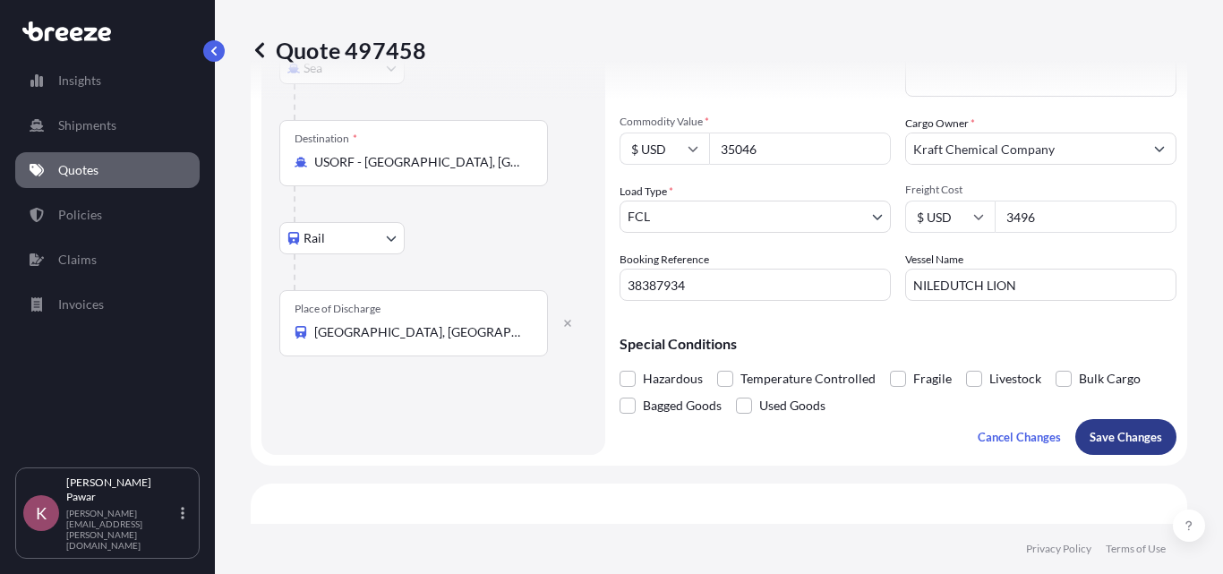
click at [1122, 437] on p "Save Changes" at bounding box center [1125, 437] width 72 height 18
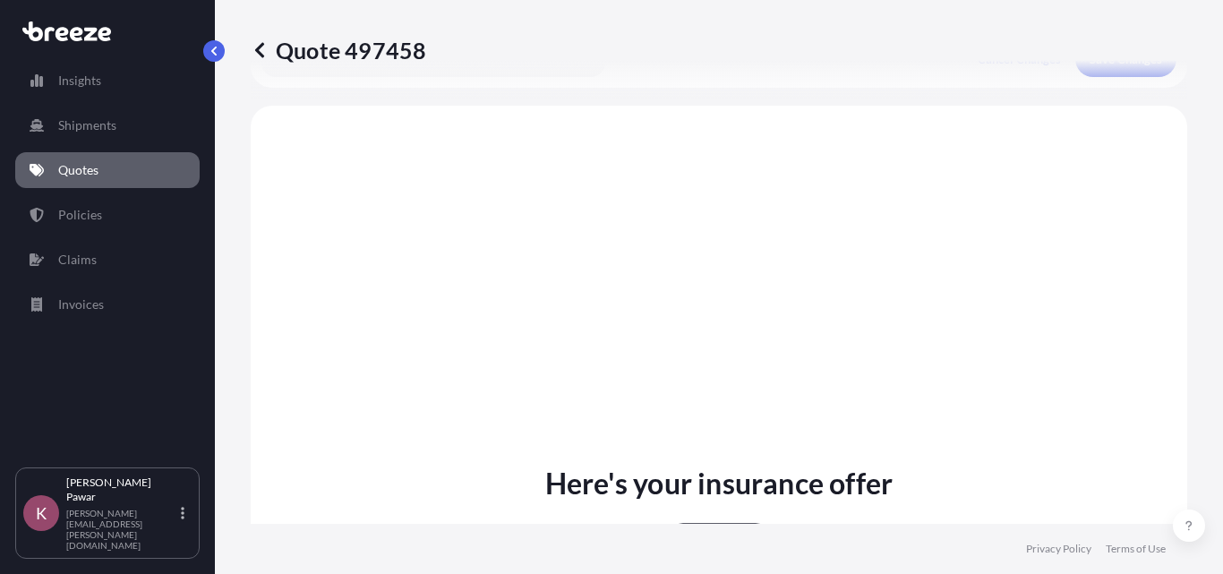
scroll to position [691, 0]
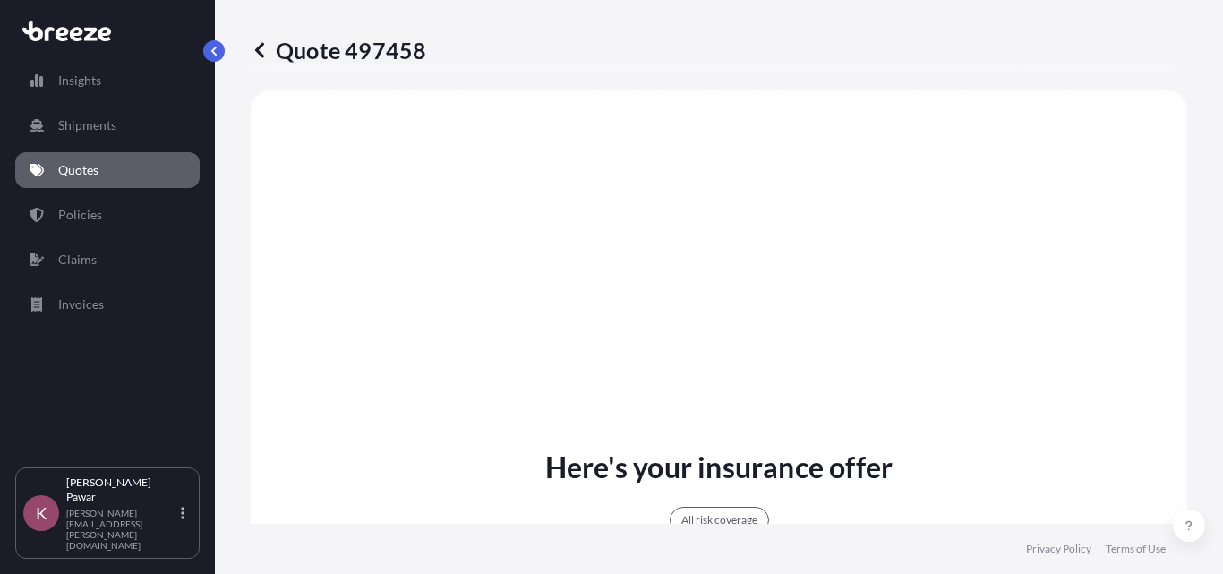
select select "Sea"
select select "Rail"
select select "2"
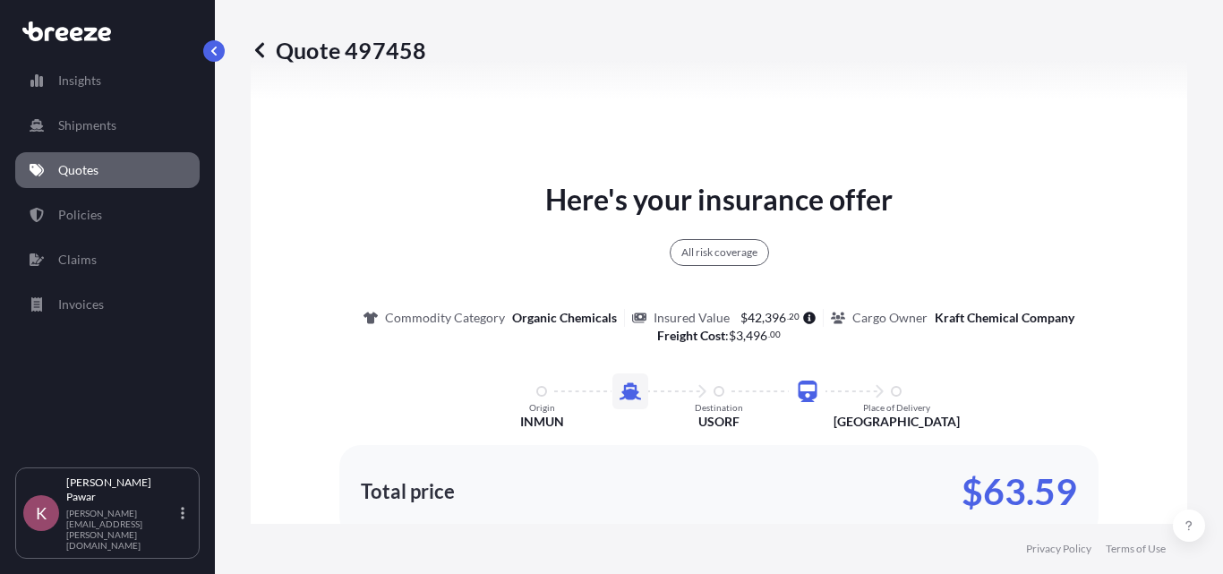
scroll to position [960, 0]
drag, startPoint x: 1081, startPoint y: 491, endPoint x: 985, endPoint y: 490, distance: 96.7
click at [985, 490] on div "Total price $63.59" at bounding box center [718, 490] width 759 height 93
copy p "63.59"
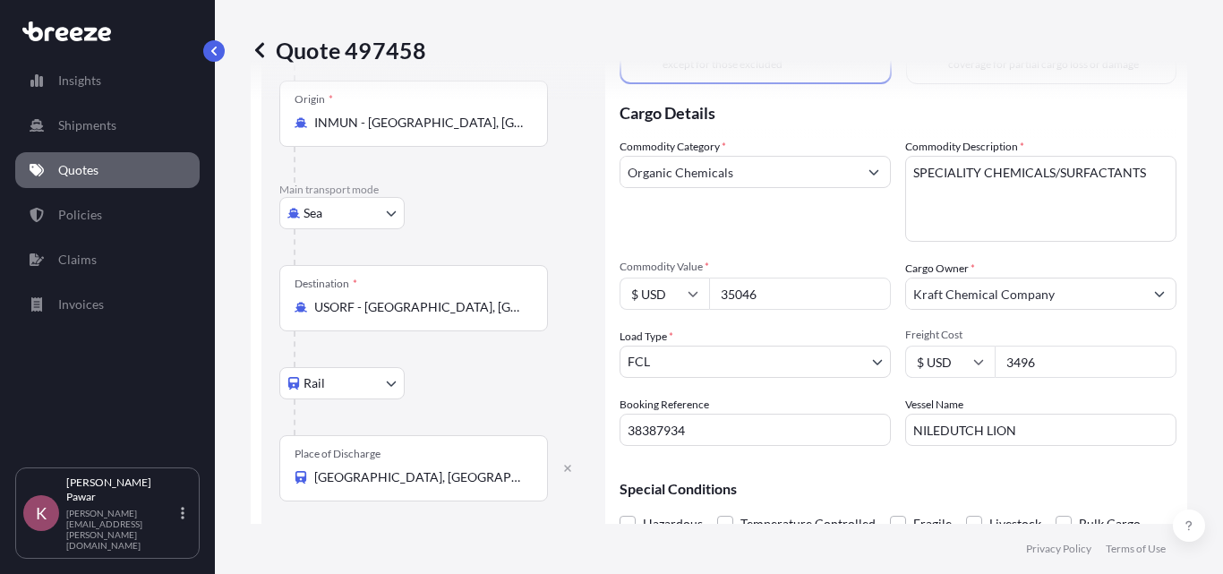
scroll to position [0, 0]
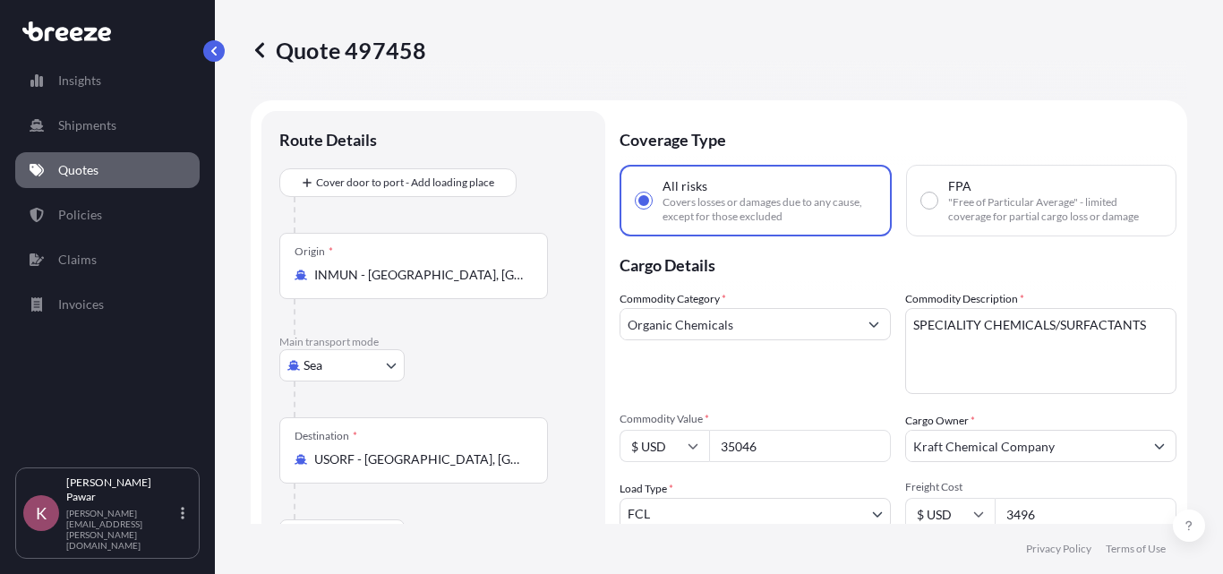
click at [1020, 348] on textarea "SPECIALITY CHEMICALS/SURFACTANTS" at bounding box center [1040, 351] width 271 height 86
paste textarea "PHENOXY [MEDICAL_DATA] (Preservative Grade)"
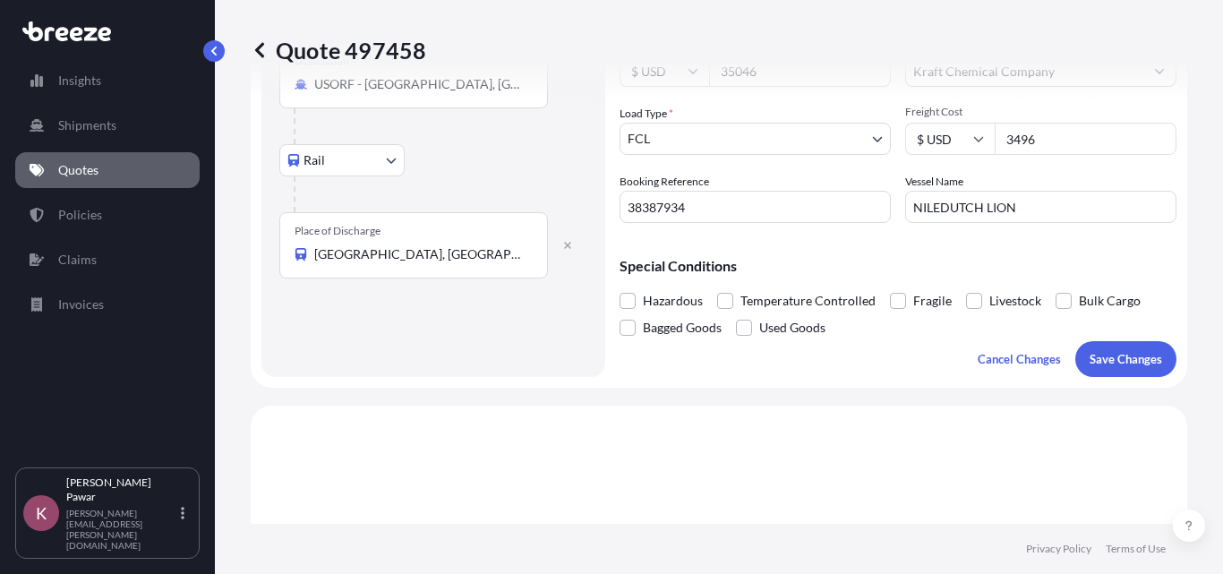
scroll to position [537, 0]
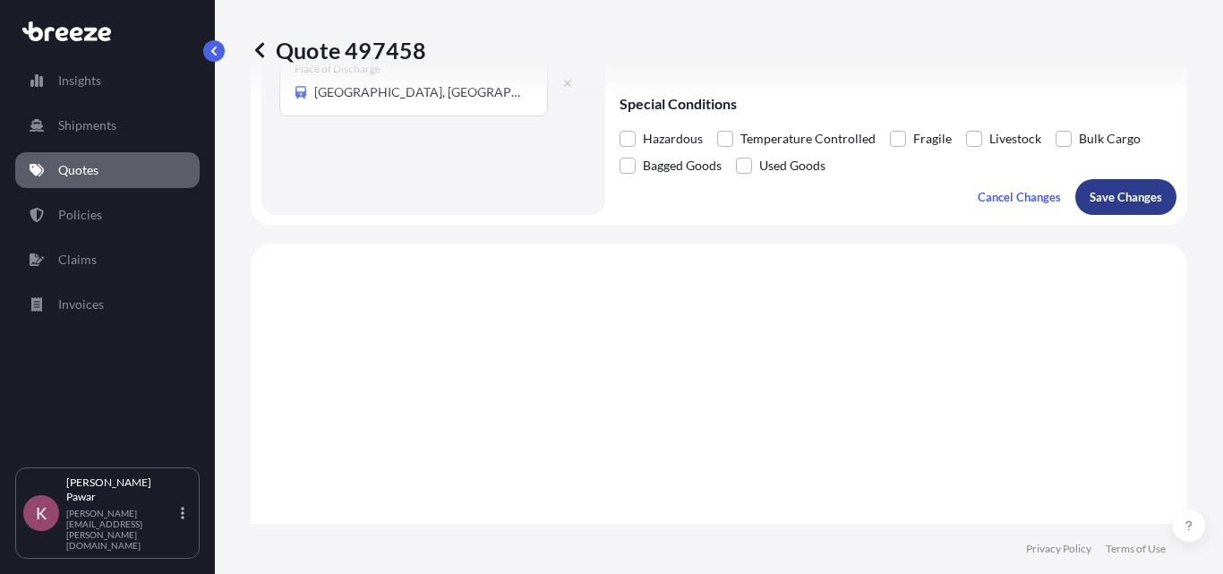
type textarea "PHENOXY [MEDICAL_DATA] (Preservative Grade)"
click at [1119, 203] on p "Save Changes" at bounding box center [1125, 197] width 72 height 18
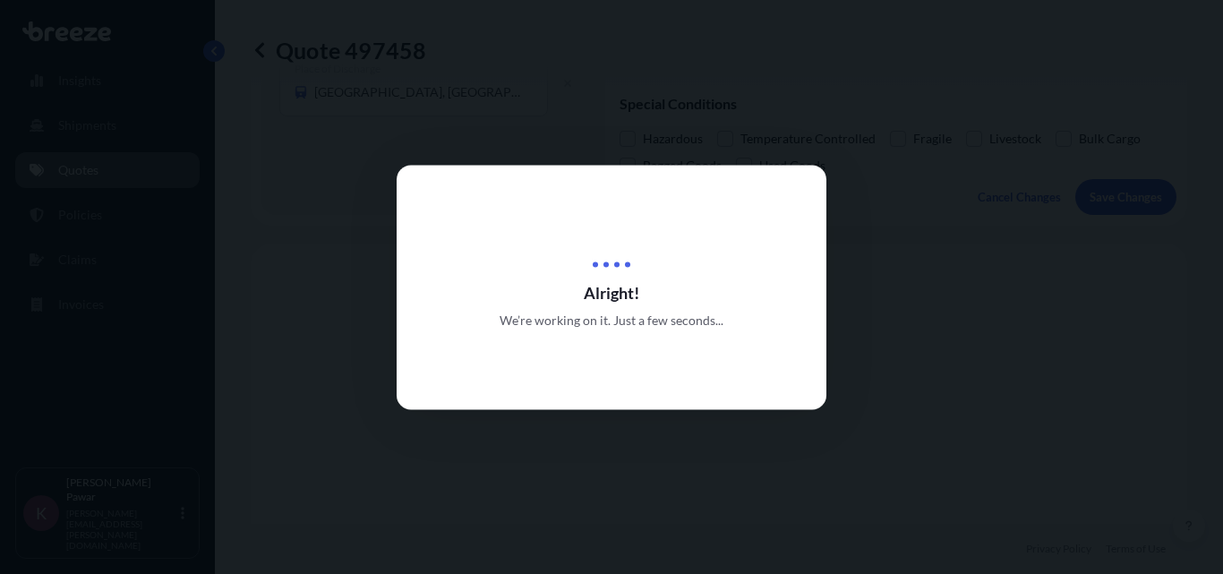
click at [1119, 203] on div at bounding box center [611, 287] width 1223 height 574
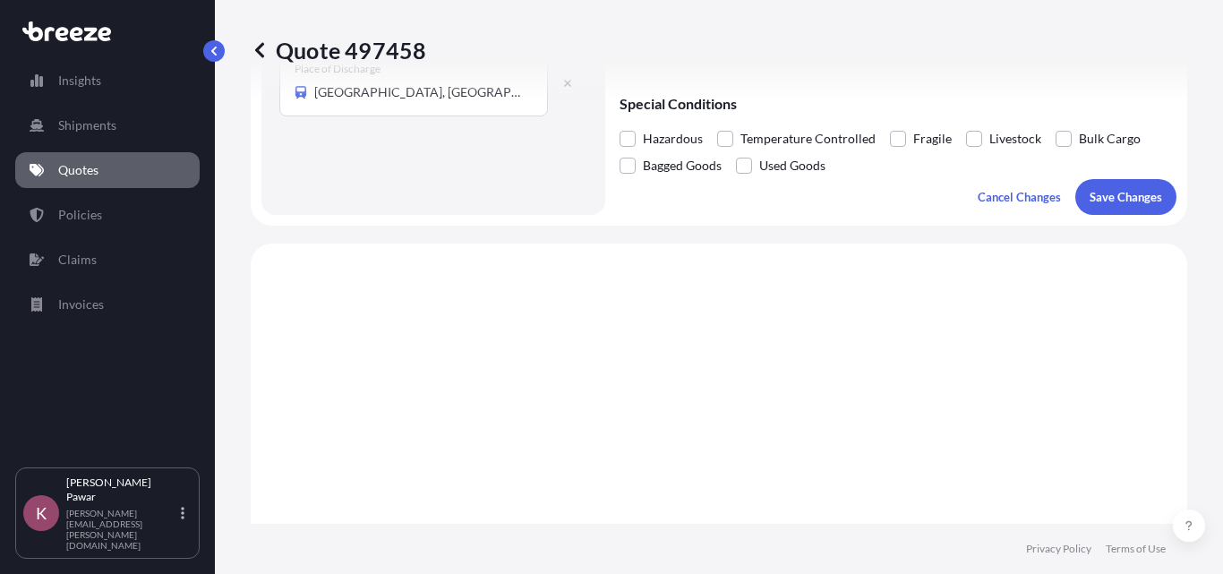
select select "Sea"
select select "Rail"
select select "2"
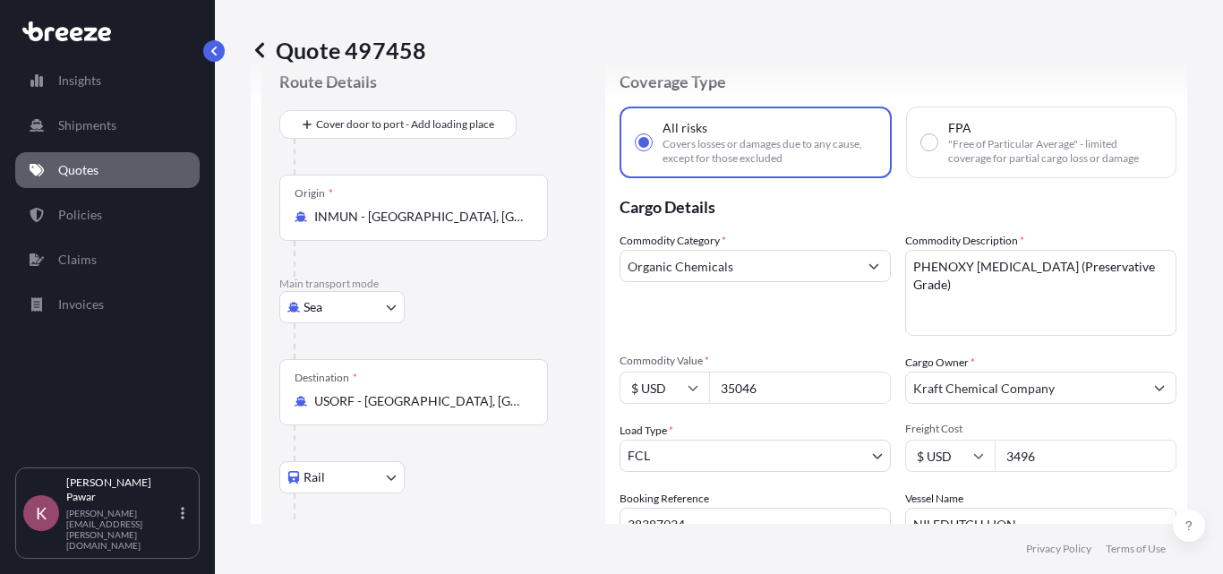
scroll to position [90, 0]
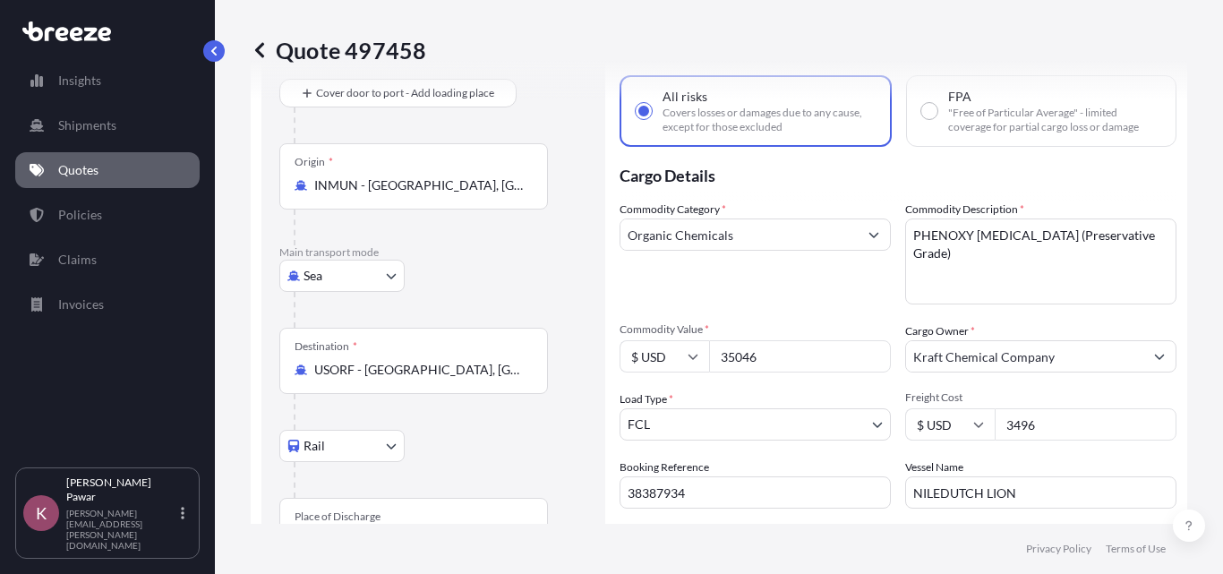
click at [458, 188] on input "INMUN - [GEOGRAPHIC_DATA], [GEOGRAPHIC_DATA]" at bounding box center [419, 185] width 211 height 18
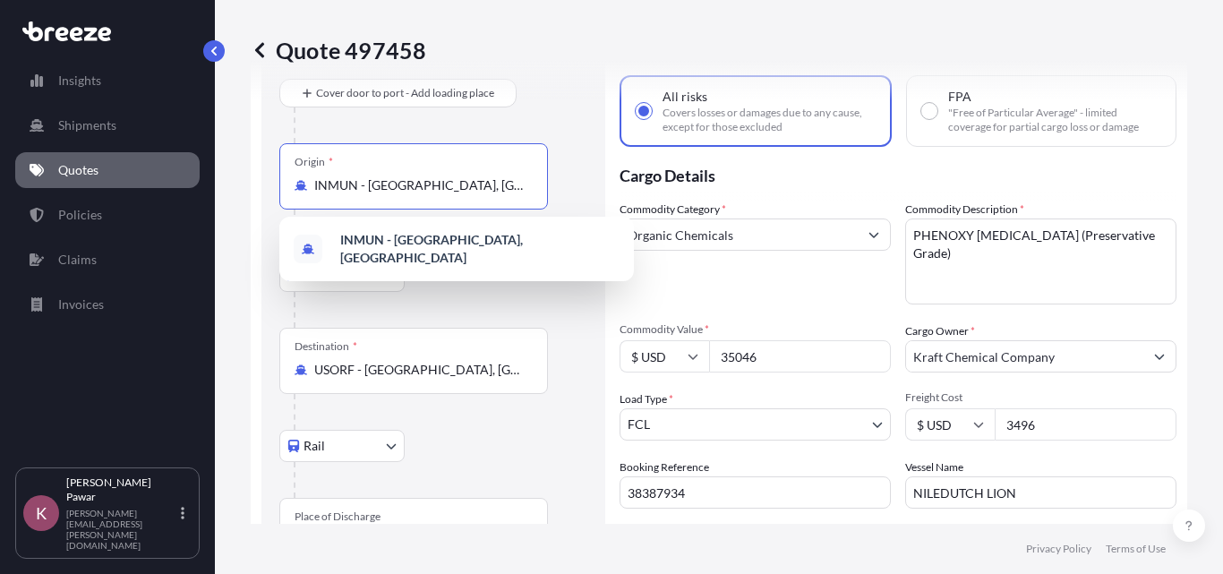
drag, startPoint x: 474, startPoint y: 188, endPoint x: 284, endPoint y: 190, distance: 190.7
click at [284, 190] on div "Origin * INMUN - [GEOGRAPHIC_DATA], [GEOGRAPHIC_DATA]" at bounding box center [413, 176] width 269 height 66
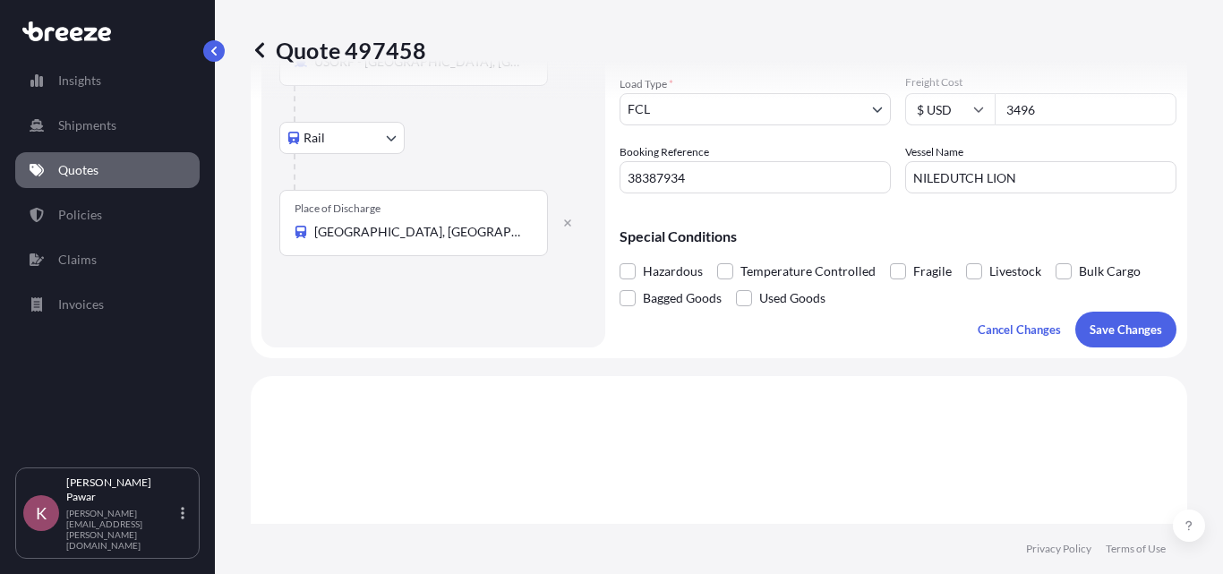
scroll to position [358, 0]
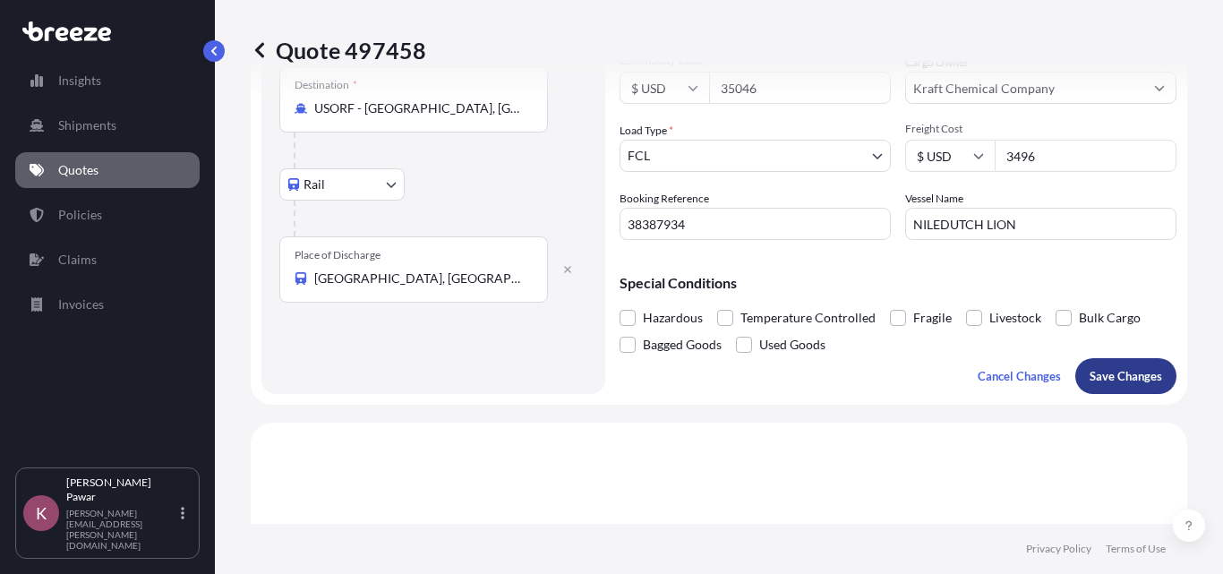
type input "INNSA - [GEOGRAPHIC_DATA] ([PERSON_NAME]), [GEOGRAPHIC_DATA]"
click at [1137, 372] on p "Save Changes" at bounding box center [1125, 376] width 72 height 18
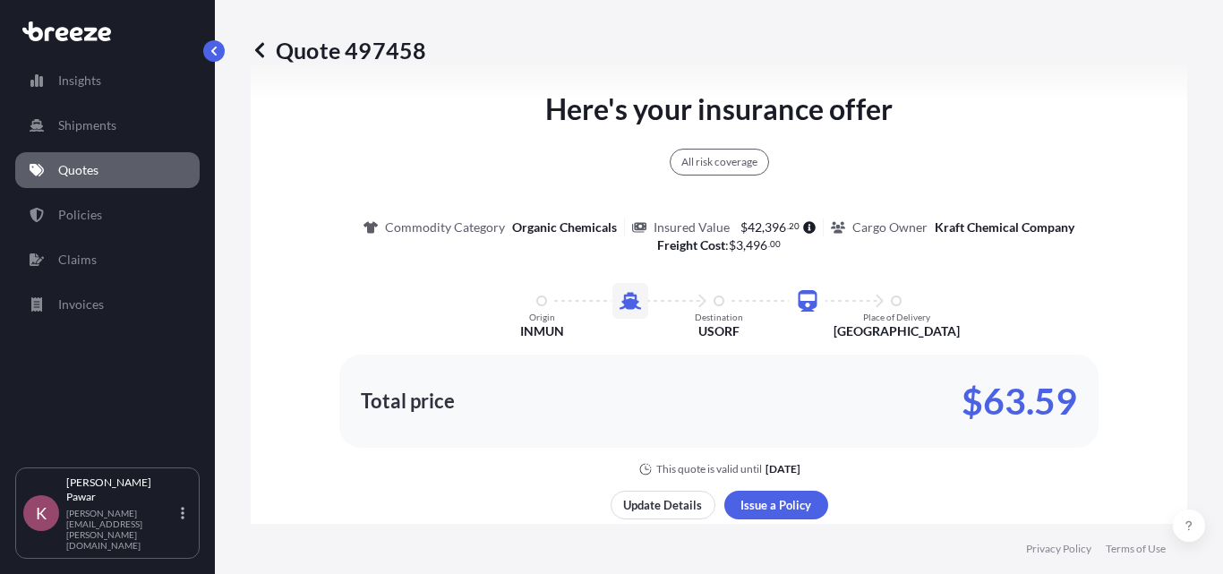
select select "Sea"
select select "Rail"
select select "2"
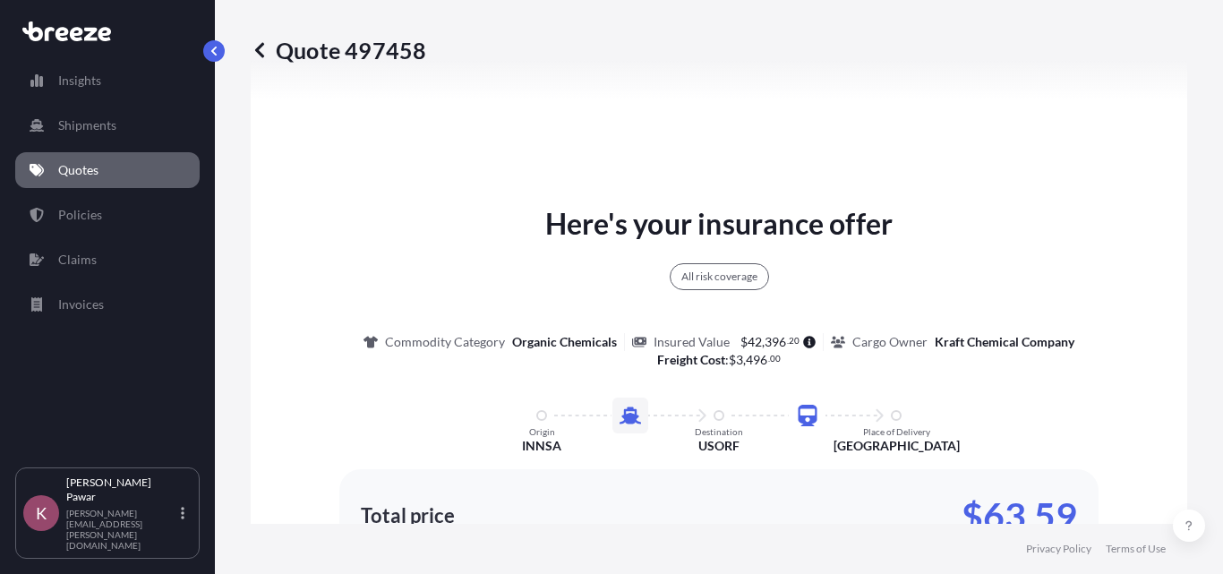
scroll to position [960, 0]
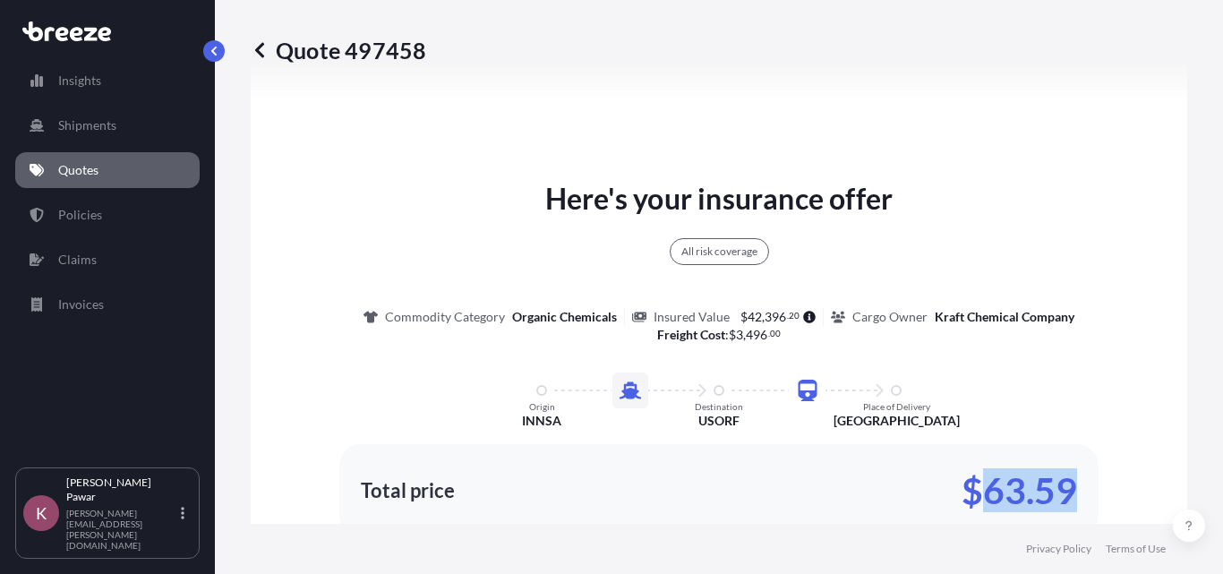
drag, startPoint x: 1079, startPoint y: 488, endPoint x: 979, endPoint y: 488, distance: 99.4
click at [979, 488] on div "Total price $63.59" at bounding box center [718, 490] width 759 height 93
copy p "63.59"
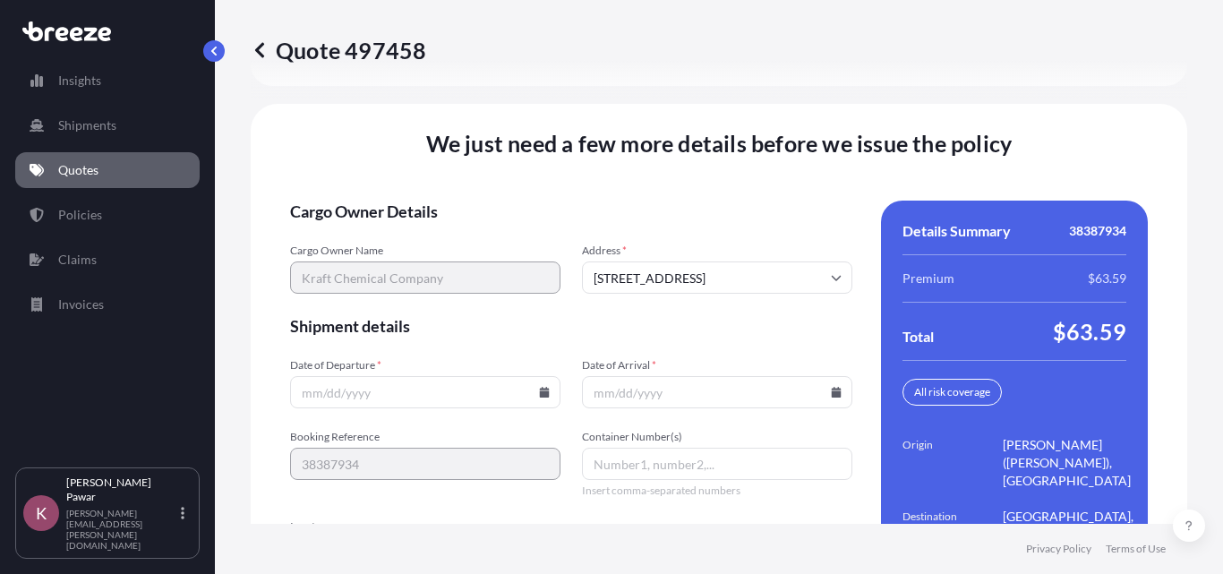
scroll to position [2580, 0]
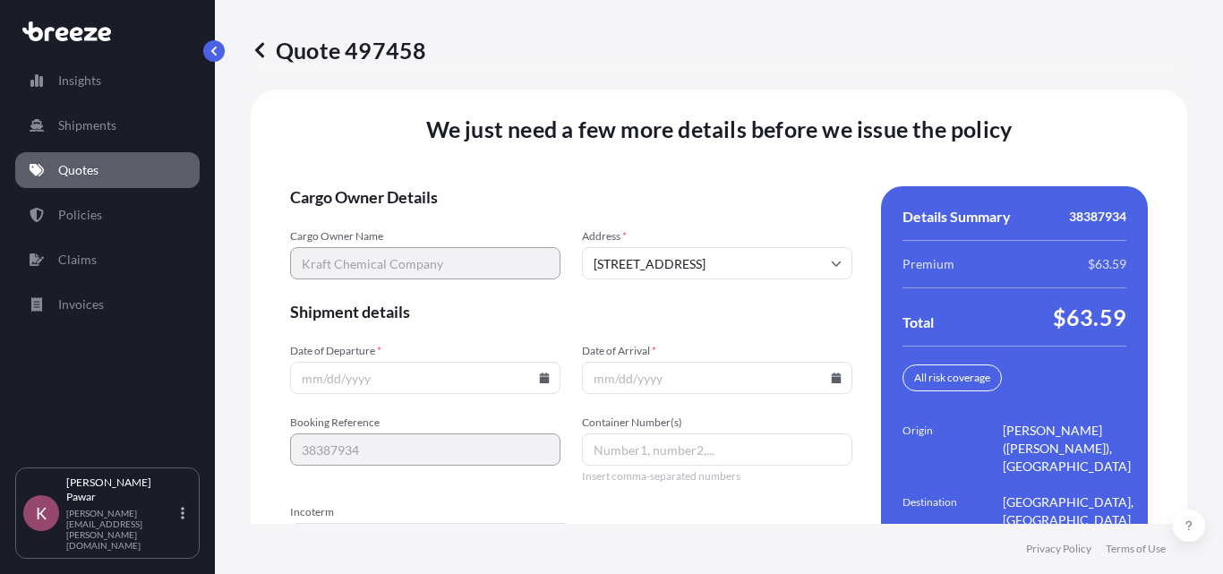
click at [399, 367] on input "Date of Departure *" at bounding box center [425, 378] width 270 height 32
click at [531, 368] on input "Date of Departure *" at bounding box center [425, 378] width 270 height 32
click at [540, 372] on icon at bounding box center [545, 377] width 10 height 11
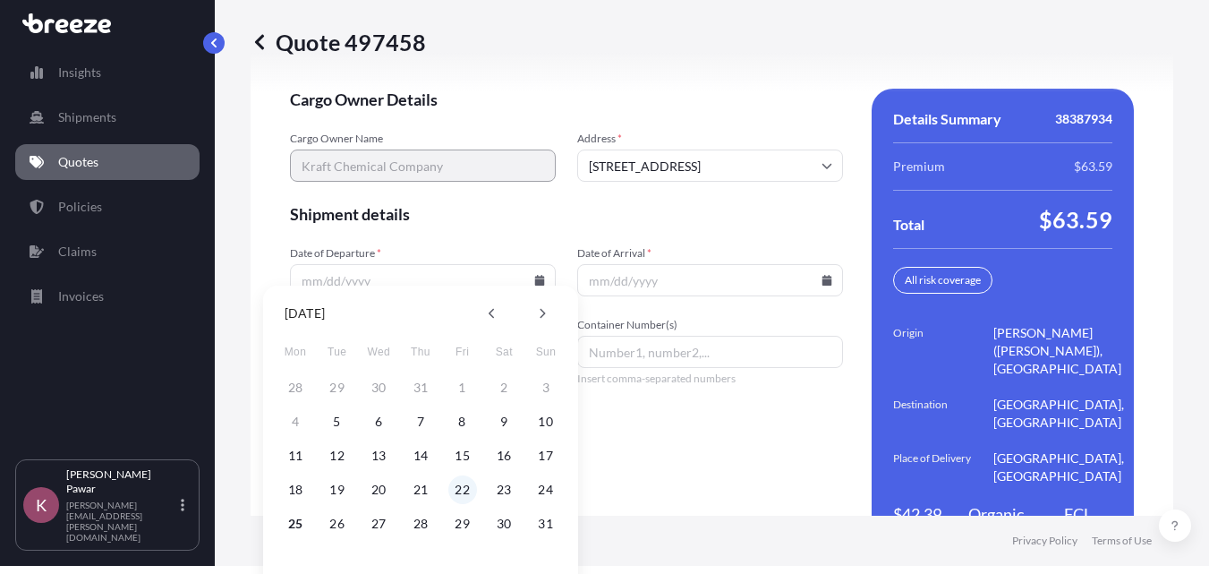
scroll to position [33, 0]
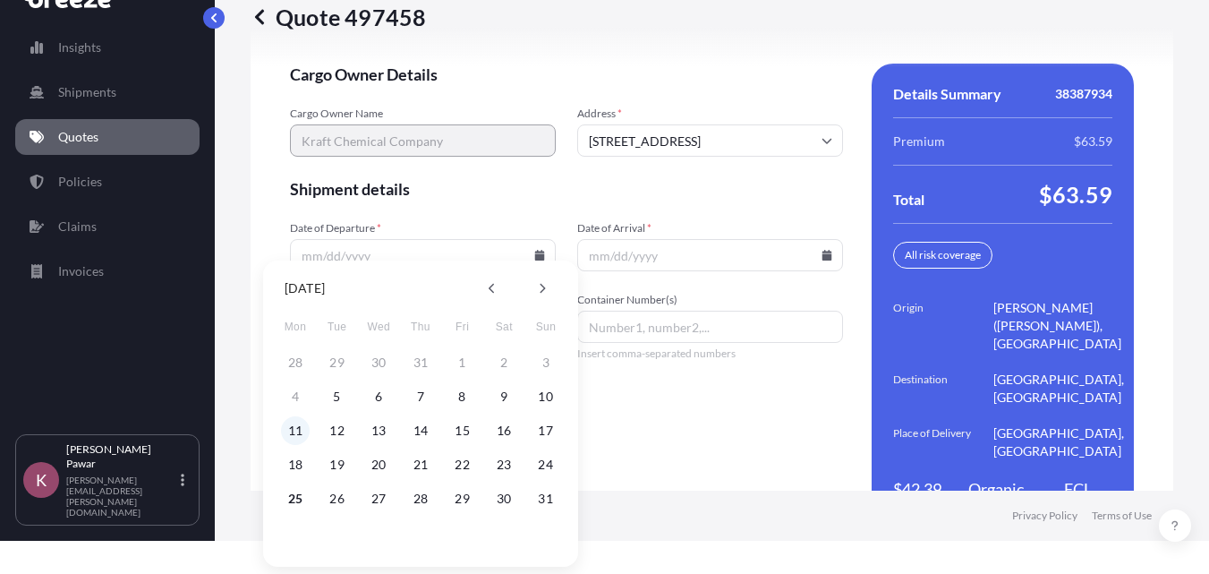
click at [291, 437] on button "11" at bounding box center [295, 430] width 29 height 29
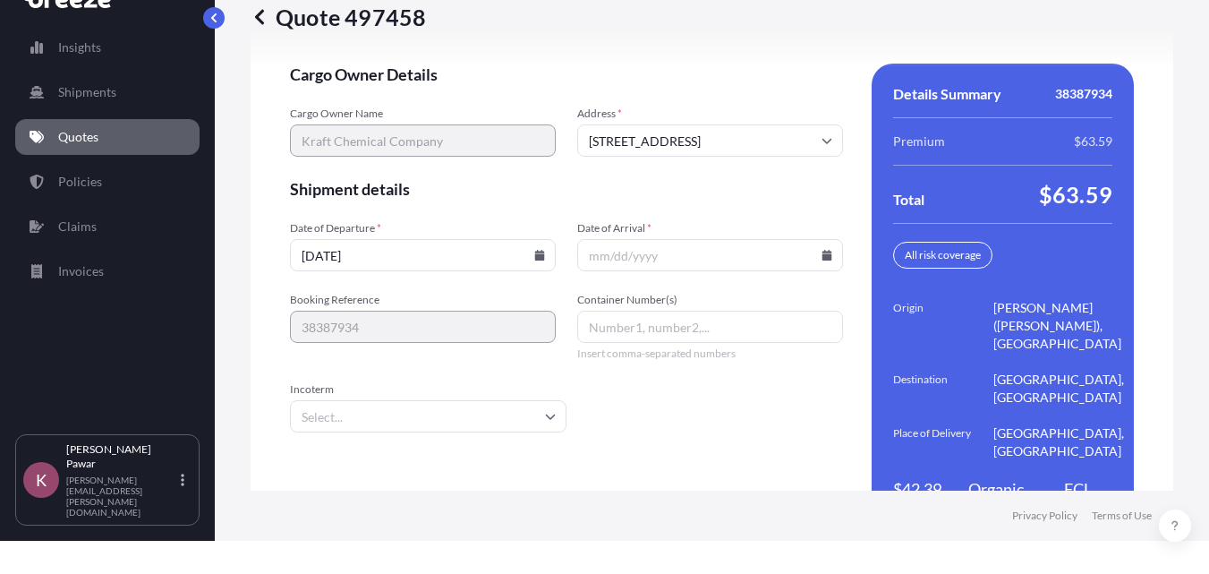
type input "[DATE]"
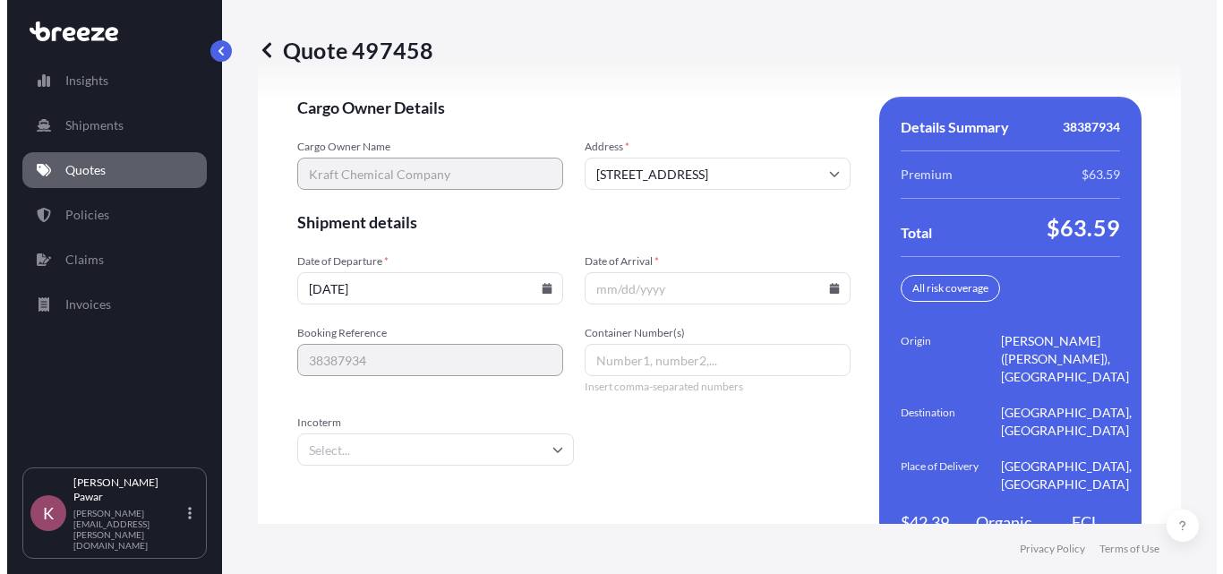
scroll to position [0, 0]
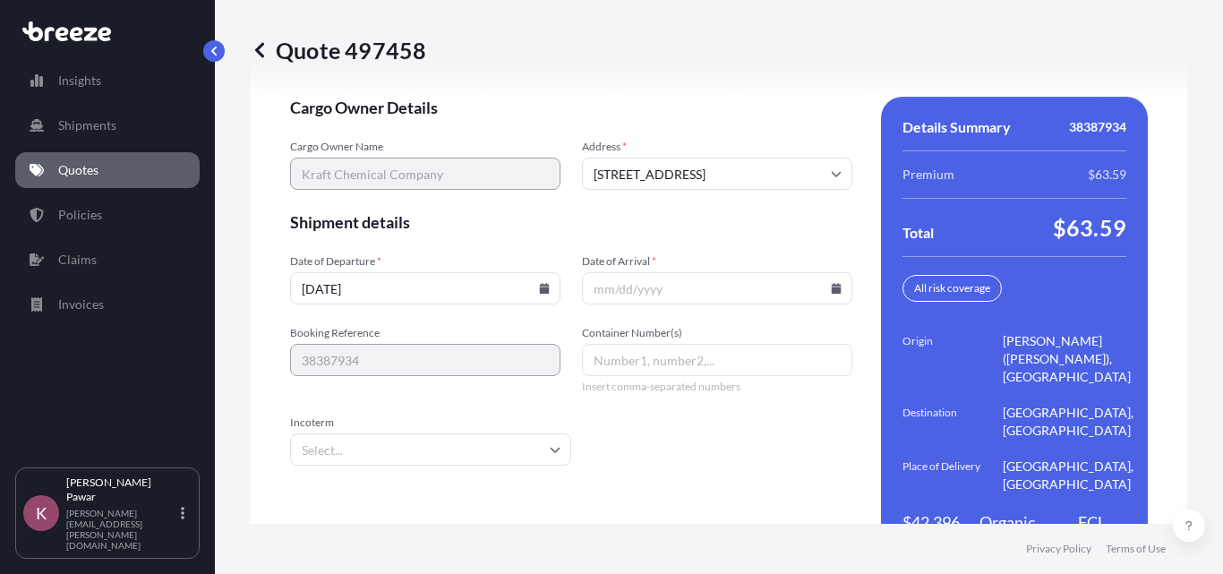
click at [782, 277] on input "Date of Arrival *" at bounding box center [717, 288] width 270 height 32
click at [839, 272] on input "Date of Arrival *" at bounding box center [717, 288] width 270 height 32
click at [832, 283] on icon at bounding box center [837, 288] width 10 height 11
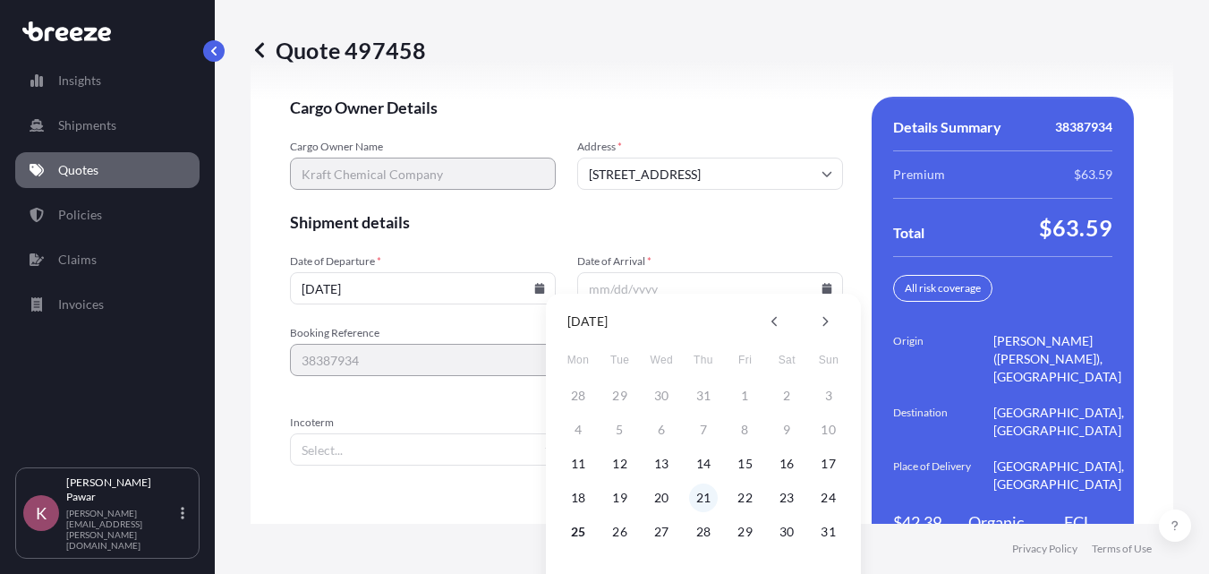
click at [701, 502] on button "21" at bounding box center [703, 497] width 29 height 29
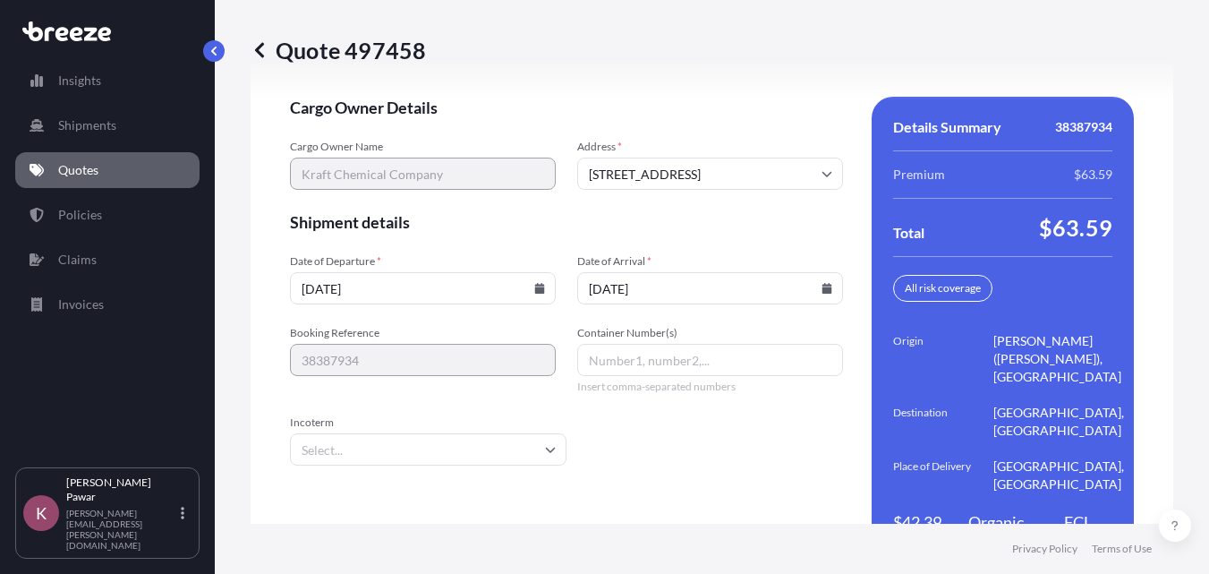
type input "[DATE]"
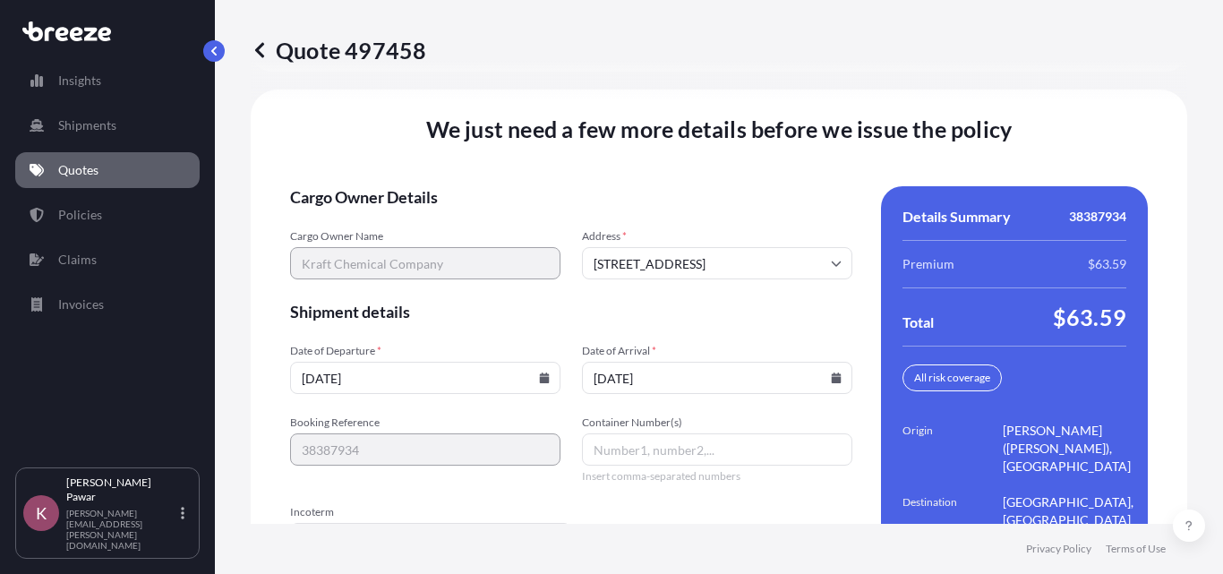
scroll to position [2704, 0]
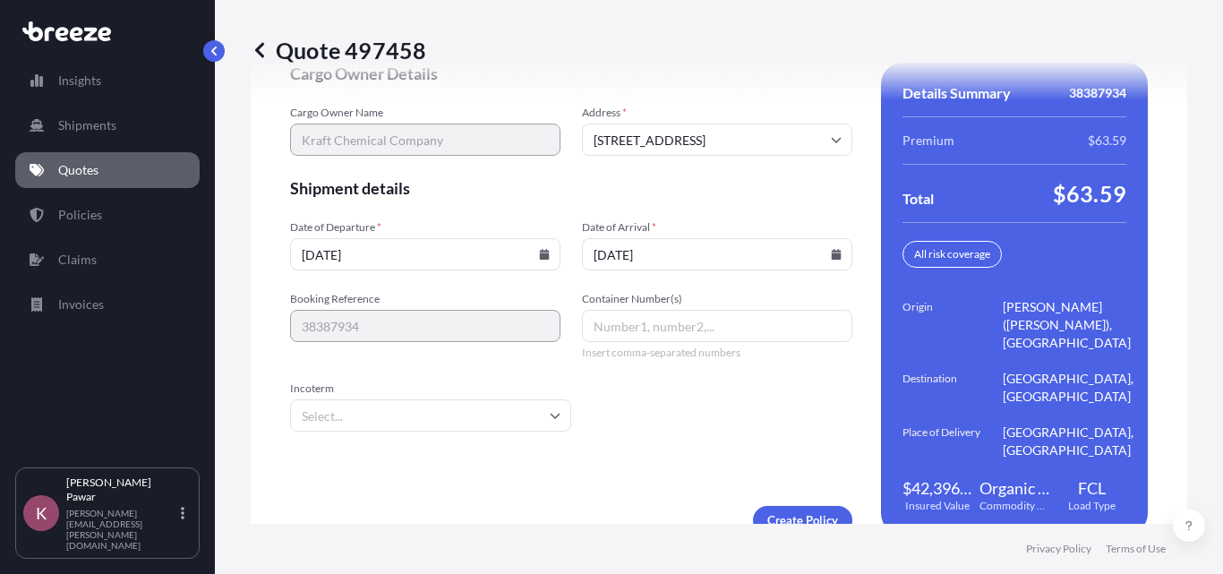
click at [672, 310] on input "Container Number(s)" at bounding box center [717, 326] width 270 height 32
paste input "HLXU3537145"
type input "HLXU3537145"
click at [453, 405] on input "Incoterm" at bounding box center [430, 415] width 281 height 32
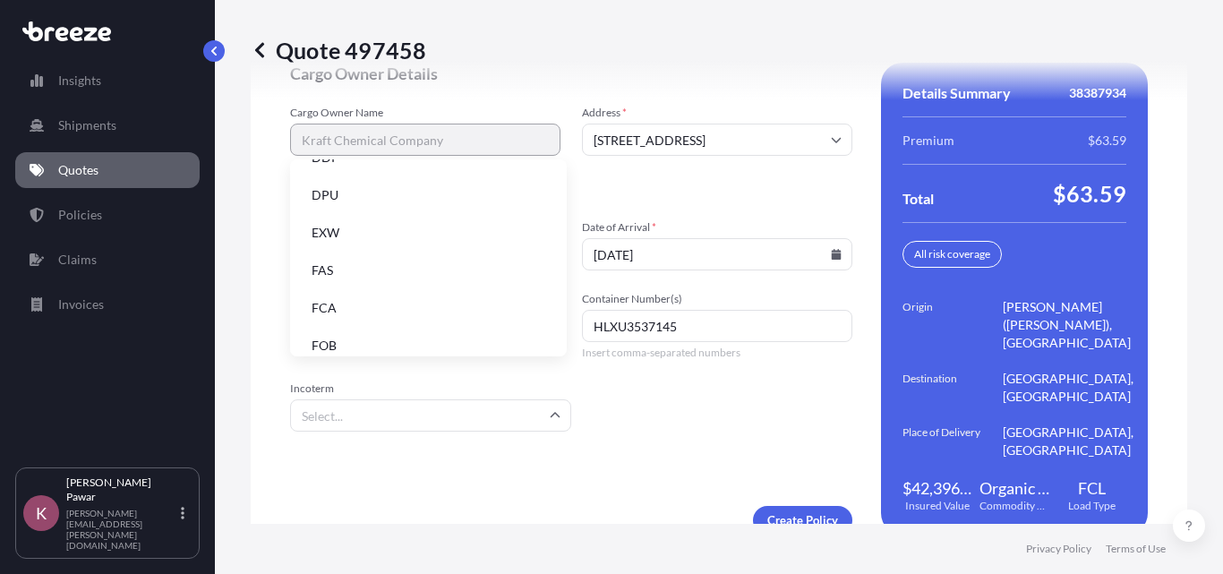
scroll to position [227, 0]
click at [419, 338] on li "FOB" at bounding box center [428, 332] width 262 height 34
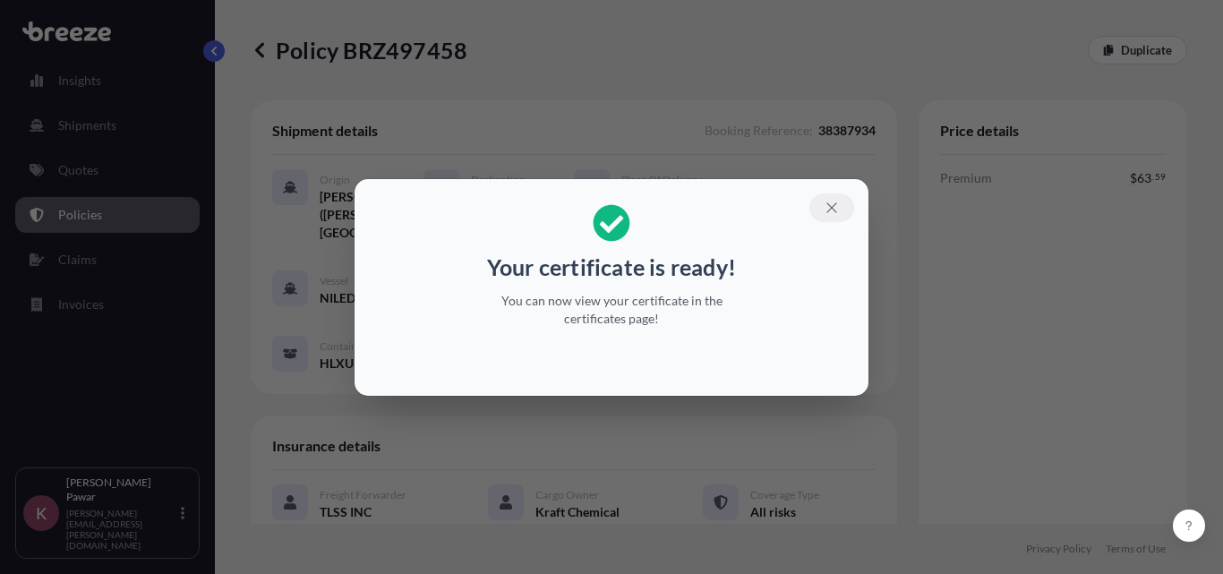
click at [831, 202] on icon "button" at bounding box center [831, 208] width 16 height 16
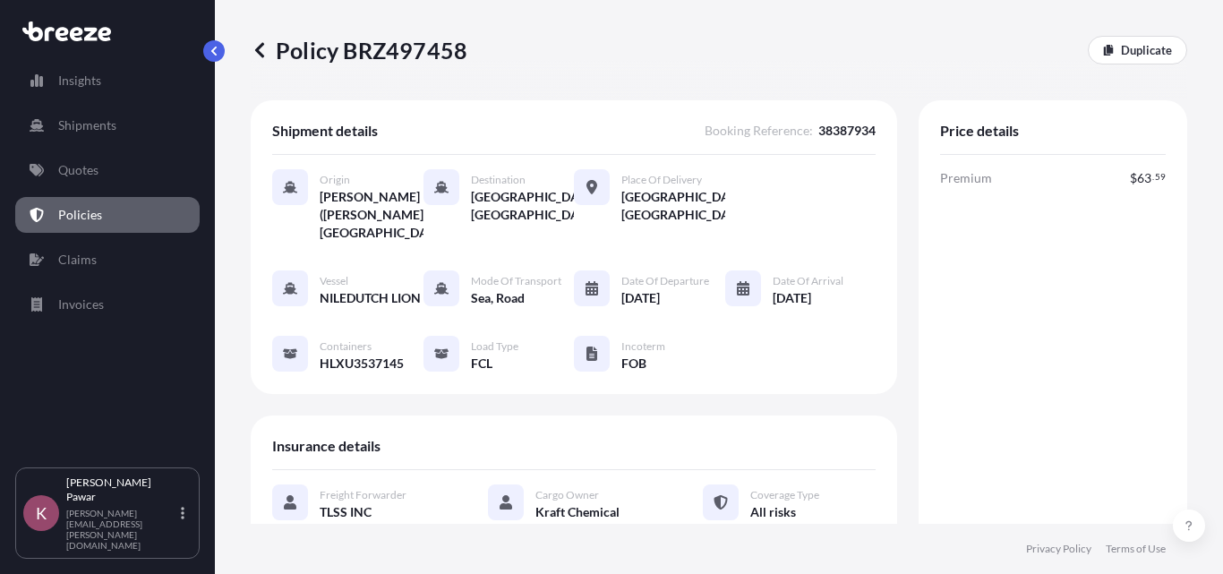
click at [836, 137] on span "38387934" at bounding box center [846, 131] width 57 height 18
copy span "38387934"
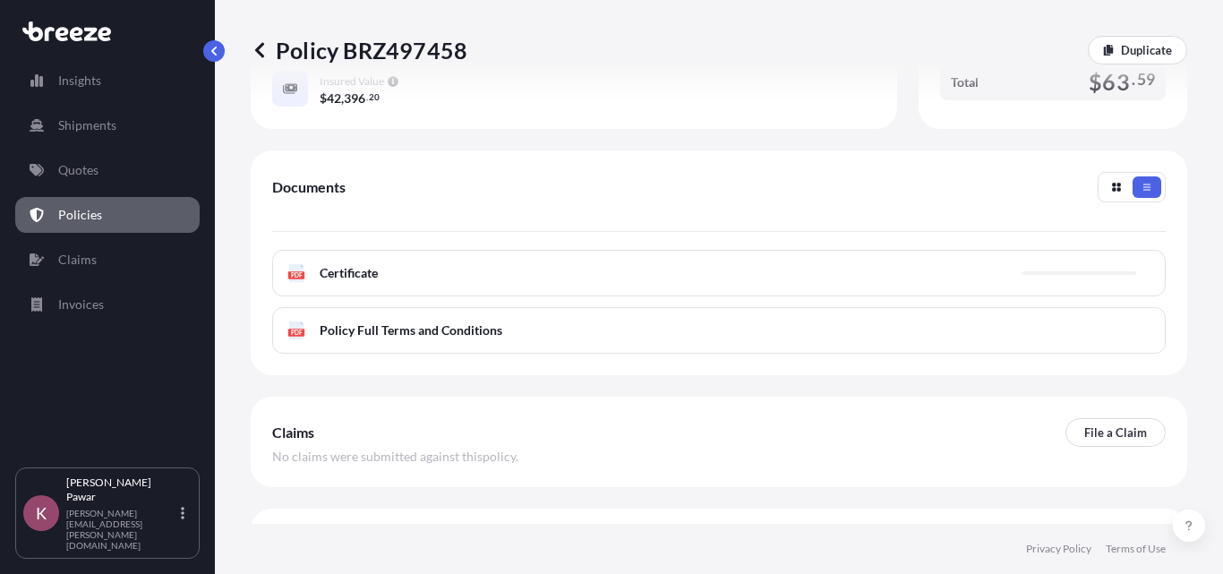
scroll to position [627, 0]
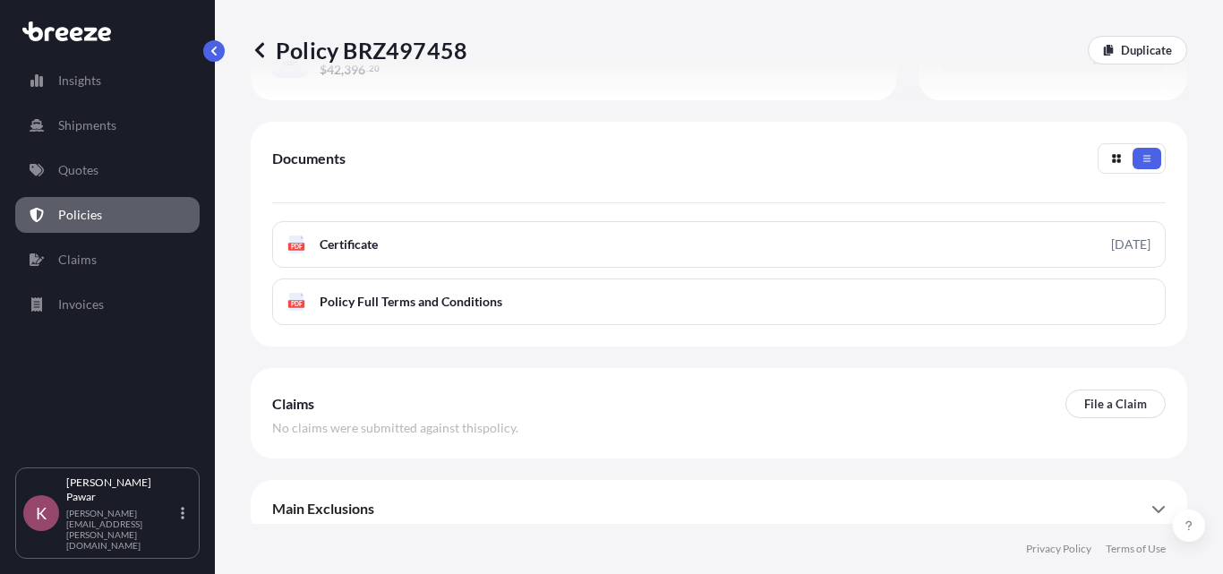
click at [677, 268] on link "PDF Certificate [DATE]" at bounding box center [718, 244] width 893 height 47
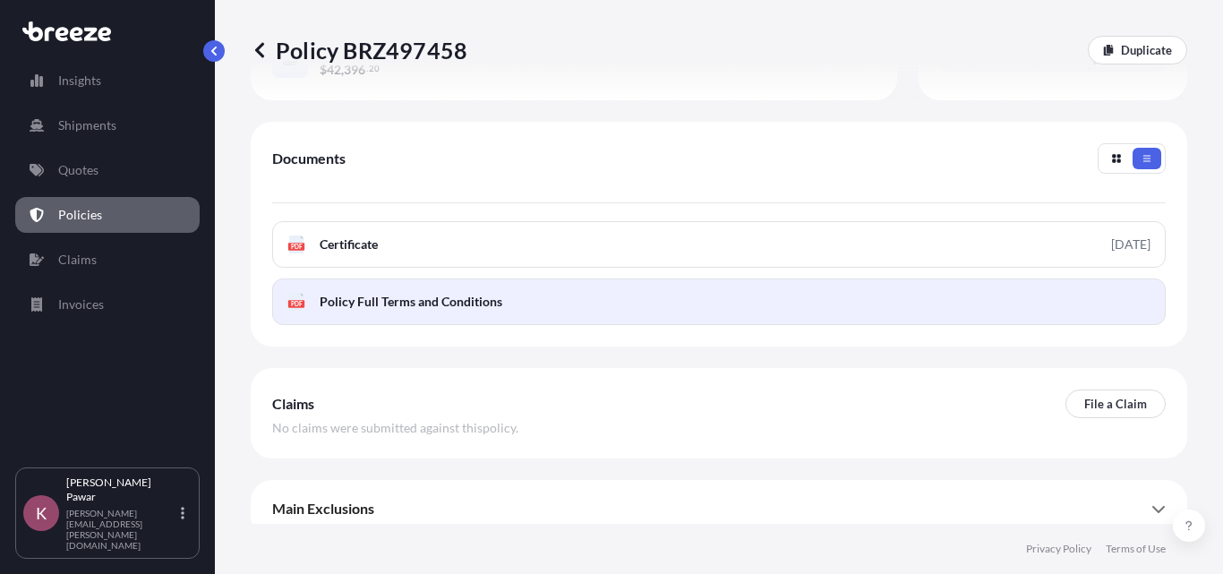
scroll to position [448, 0]
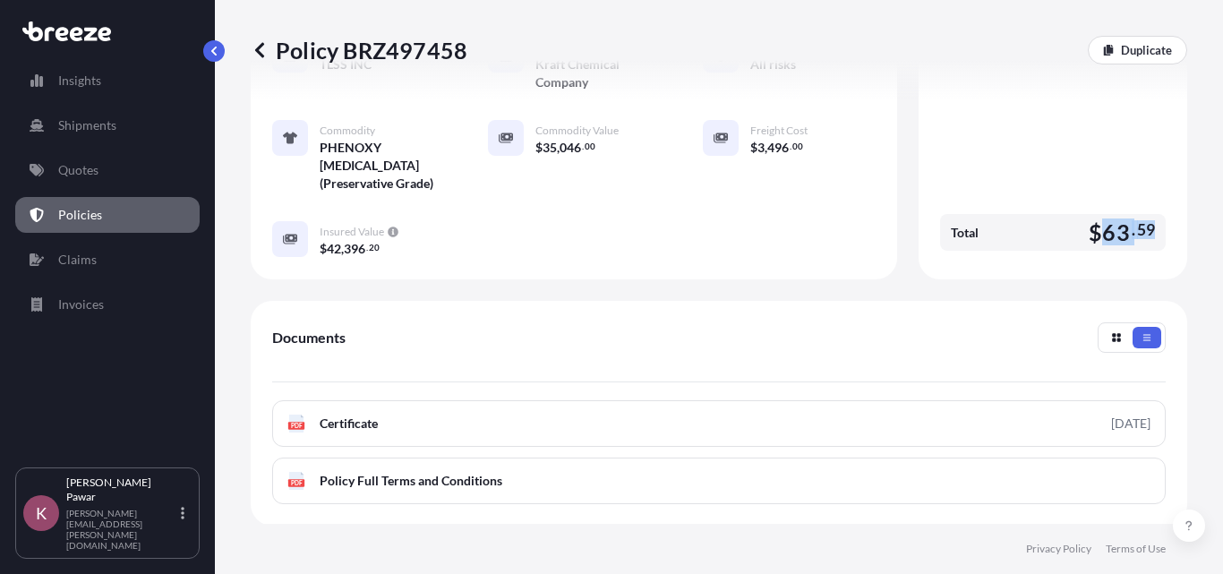
drag, startPoint x: 1149, startPoint y: 264, endPoint x: 1093, endPoint y: 257, distance: 56.8
click at [1093, 251] on div "Total $ 63 . 59" at bounding box center [1053, 232] width 226 height 37
copy span "63 . 59"
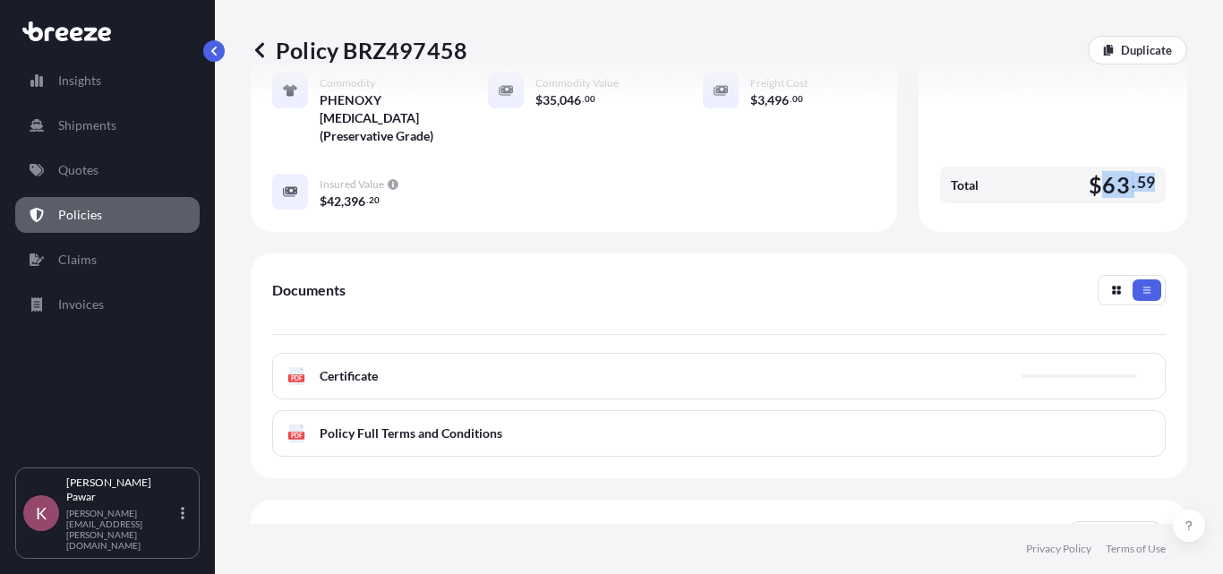
scroll to position [658, 0]
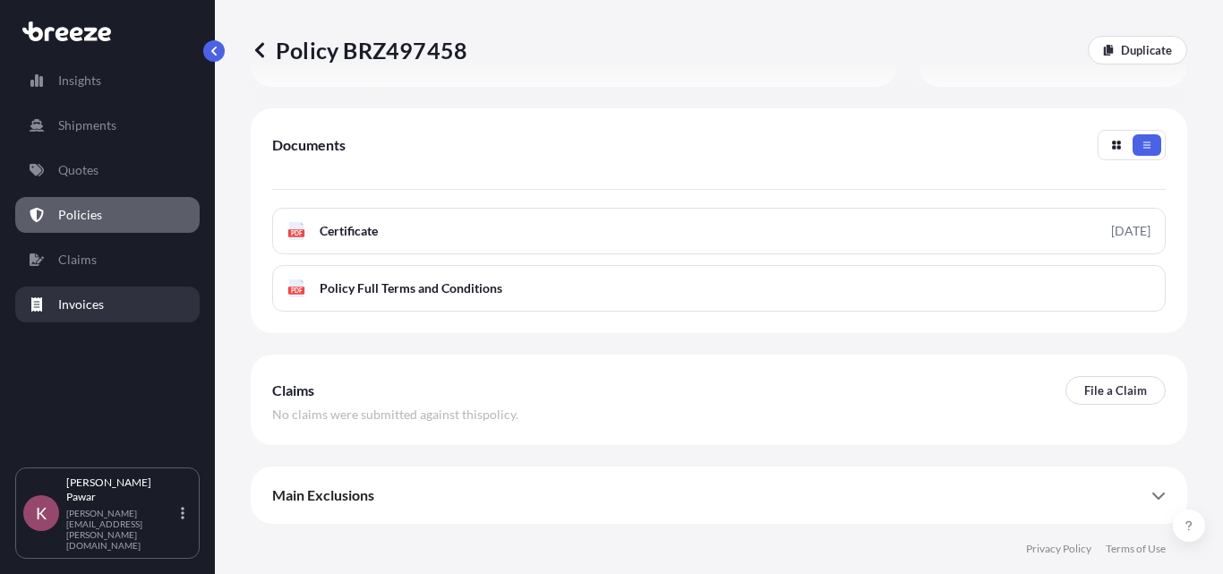
click at [93, 302] on p "Invoices" at bounding box center [81, 304] width 46 height 18
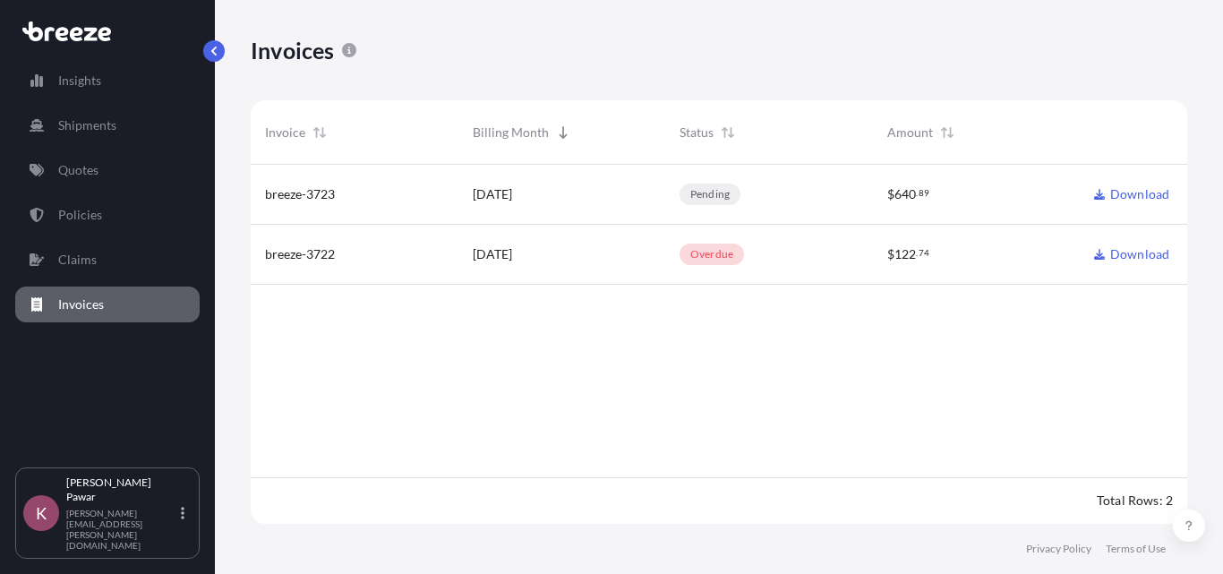
scroll to position [363, 923]
drag, startPoint x: 348, startPoint y: 260, endPoint x: 308, endPoint y: 260, distance: 40.3
click at [308, 260] on div "breeze-3722" at bounding box center [354, 254] width 179 height 18
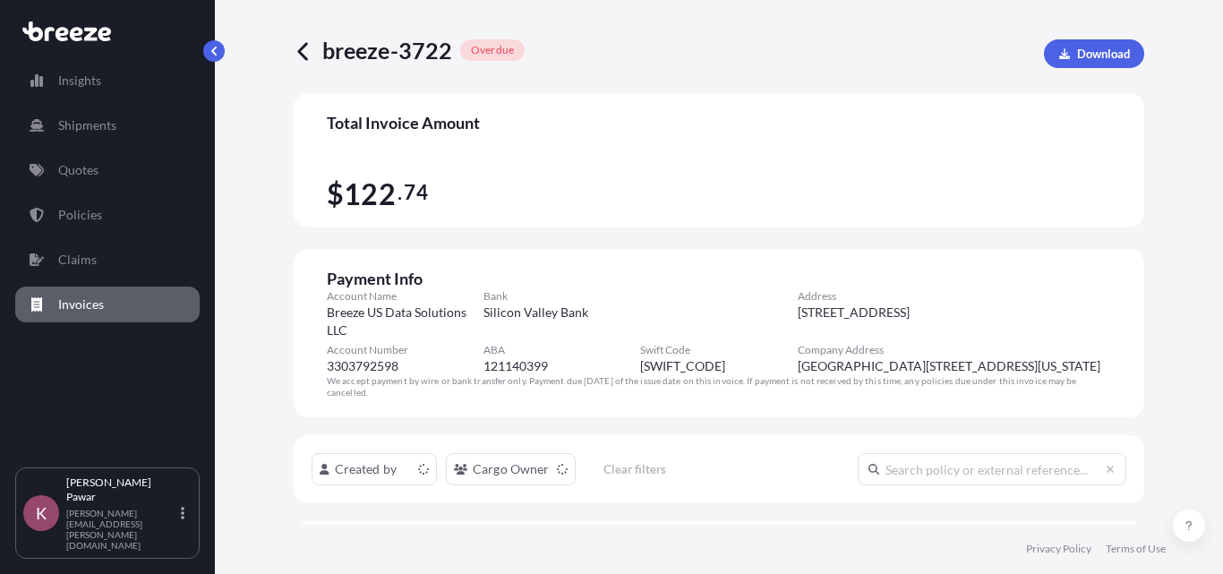
scroll to position [184, 823]
click at [308, 52] on icon at bounding box center [304, 51] width 21 height 21
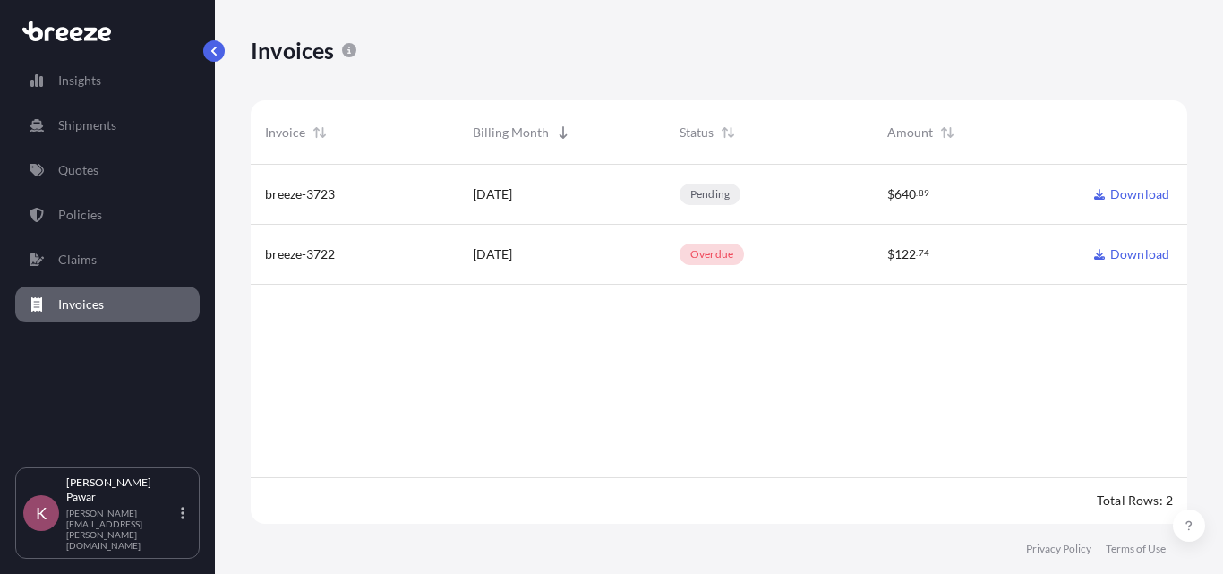
scroll to position [363, 923]
drag, startPoint x: 339, startPoint y: 201, endPoint x: 305, endPoint y: 200, distance: 34.0
click at [305, 200] on div "breeze-3723" at bounding box center [354, 194] width 179 height 18
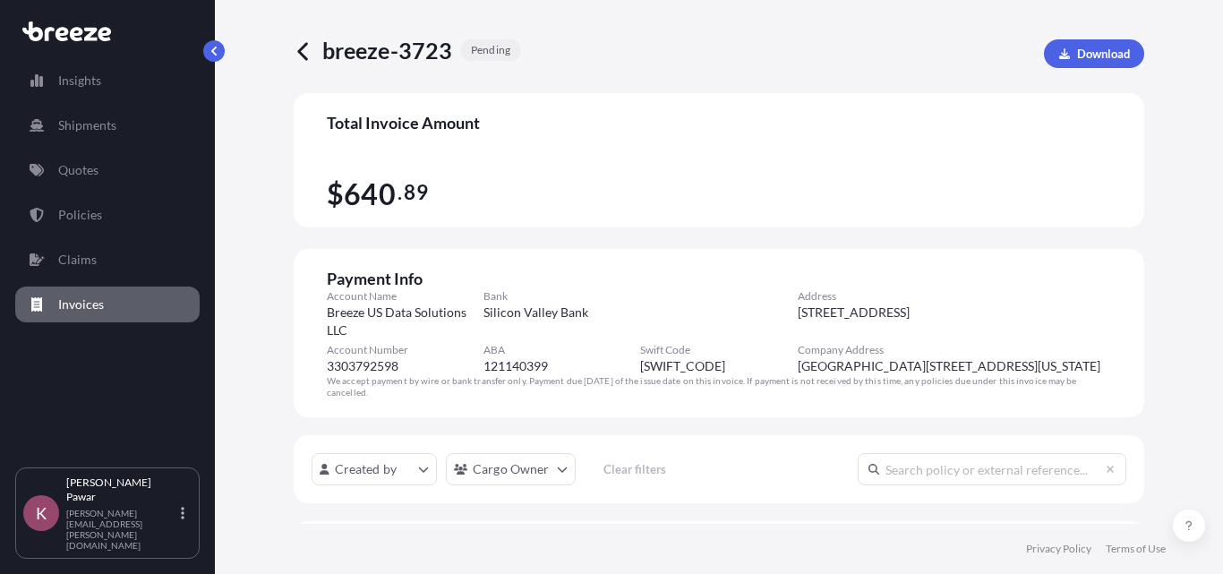
scroll to position [544, 823]
click at [303, 60] on icon at bounding box center [304, 51] width 21 height 21
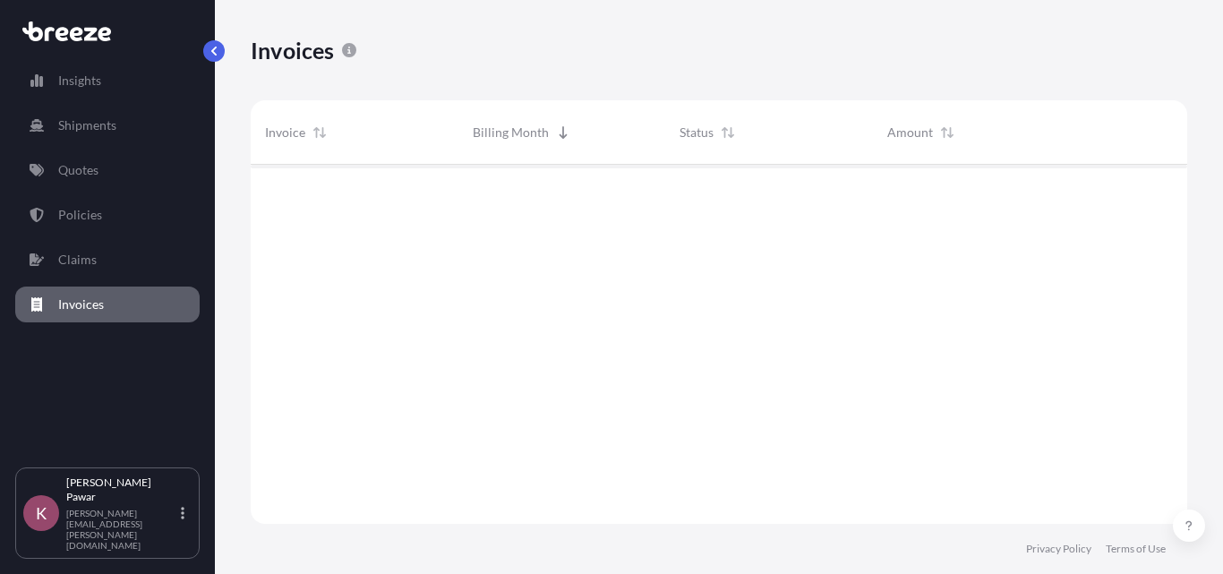
scroll to position [363, 923]
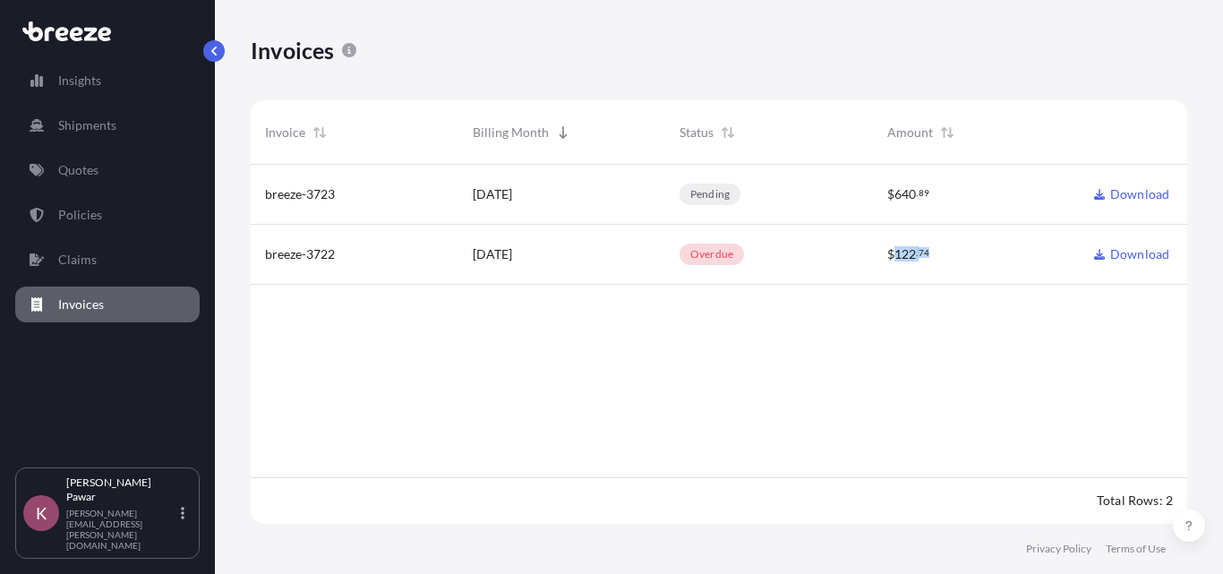
drag, startPoint x: 940, startPoint y: 252, endPoint x: 896, endPoint y: 255, distance: 43.9
click at [896, 255] on div "$ 122 . 74" at bounding box center [976, 254] width 179 height 18
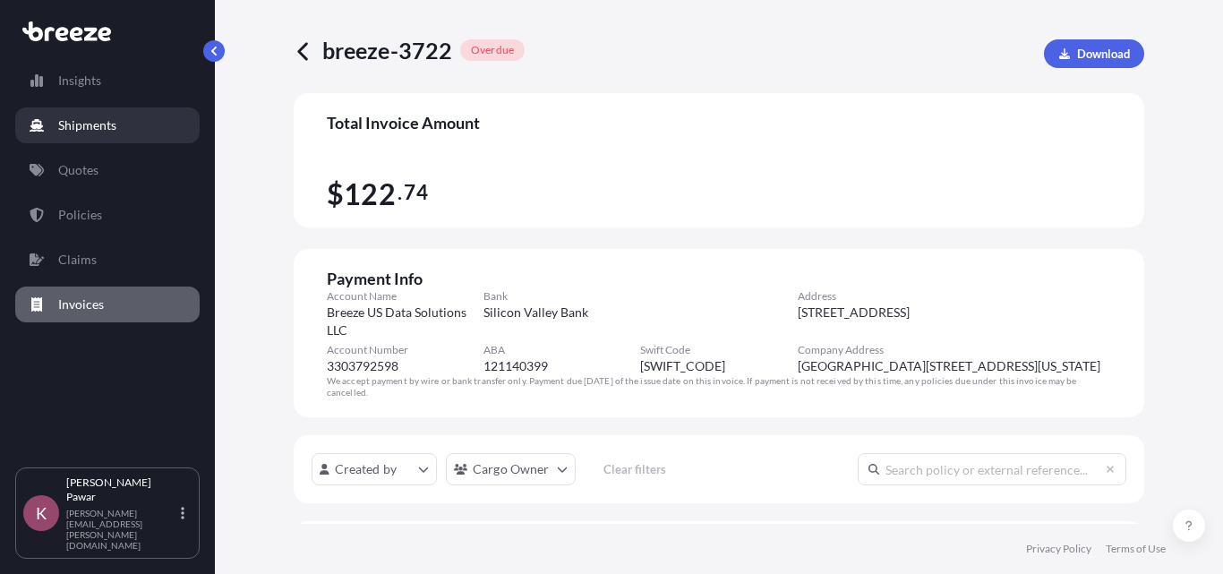
scroll to position [184, 823]
click at [216, 41] on button "button" at bounding box center [213, 50] width 21 height 21
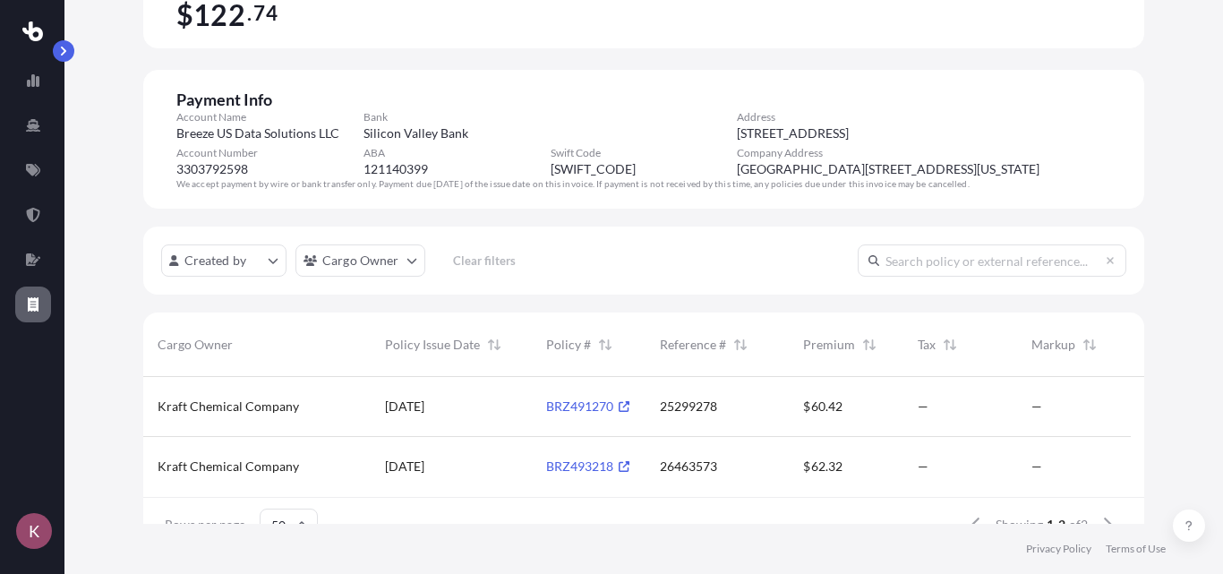
scroll to position [0, 0]
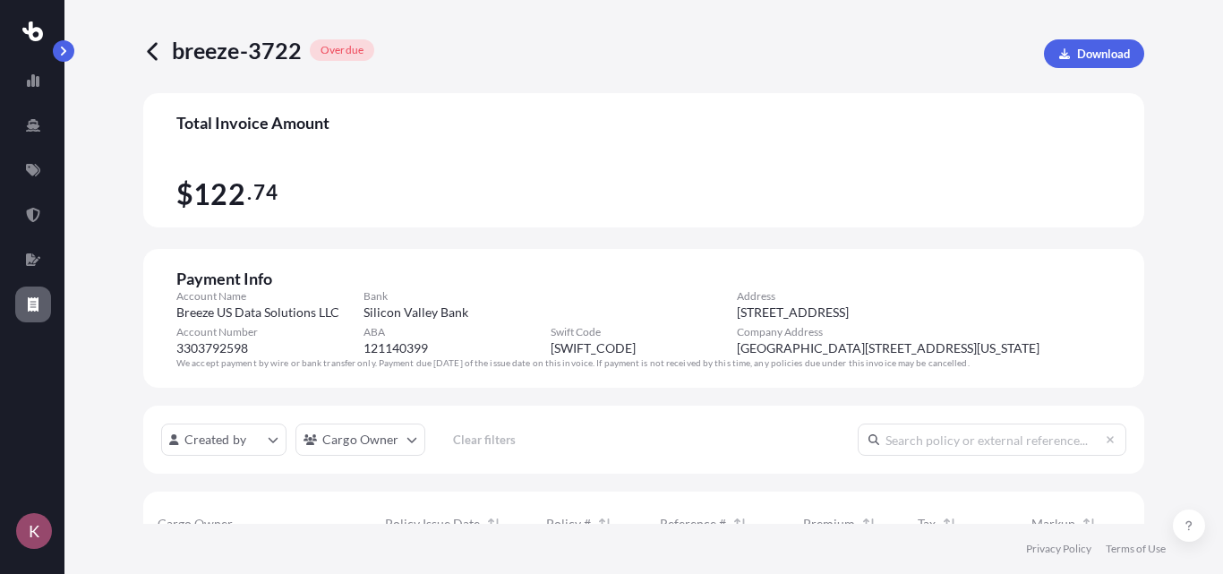
click at [152, 54] on icon at bounding box center [152, 52] width 10 height 18
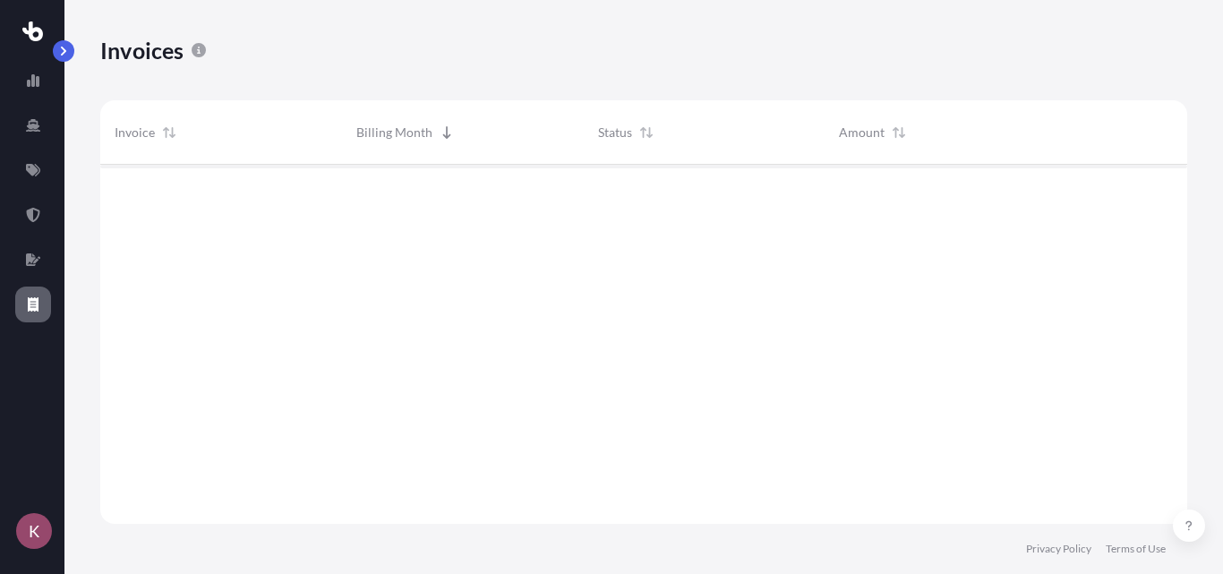
scroll to position [363, 1073]
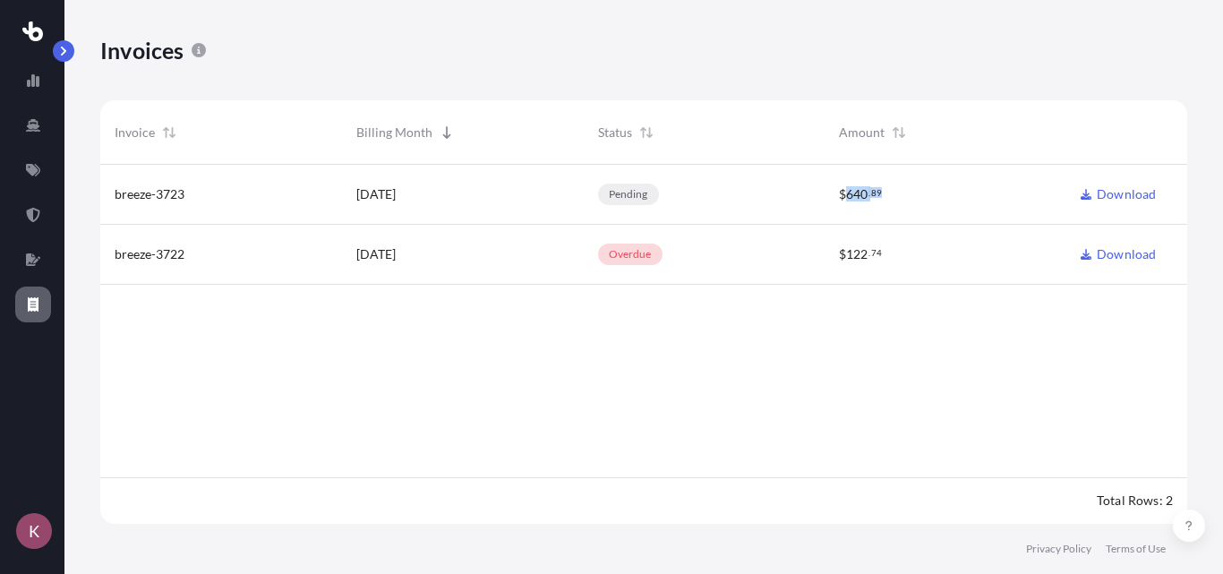
drag, startPoint x: 888, startPoint y: 203, endPoint x: 846, endPoint y: 198, distance: 42.4
click at [846, 198] on div "$ 640 . 89" at bounding box center [945, 195] width 242 height 60
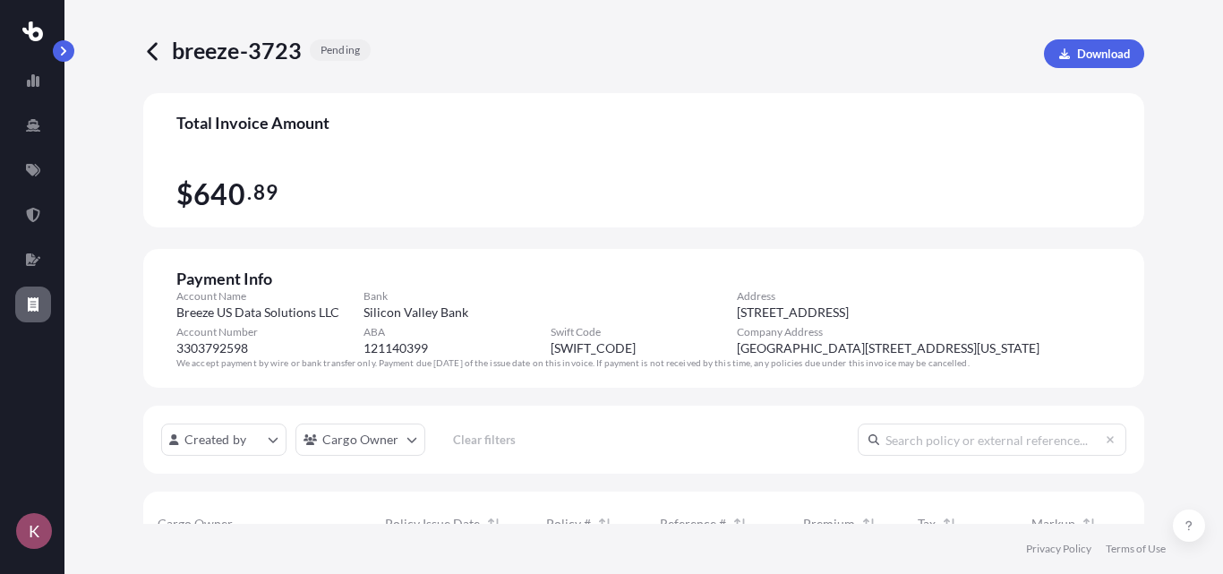
click at [164, 64] on span at bounding box center [157, 50] width 29 height 29
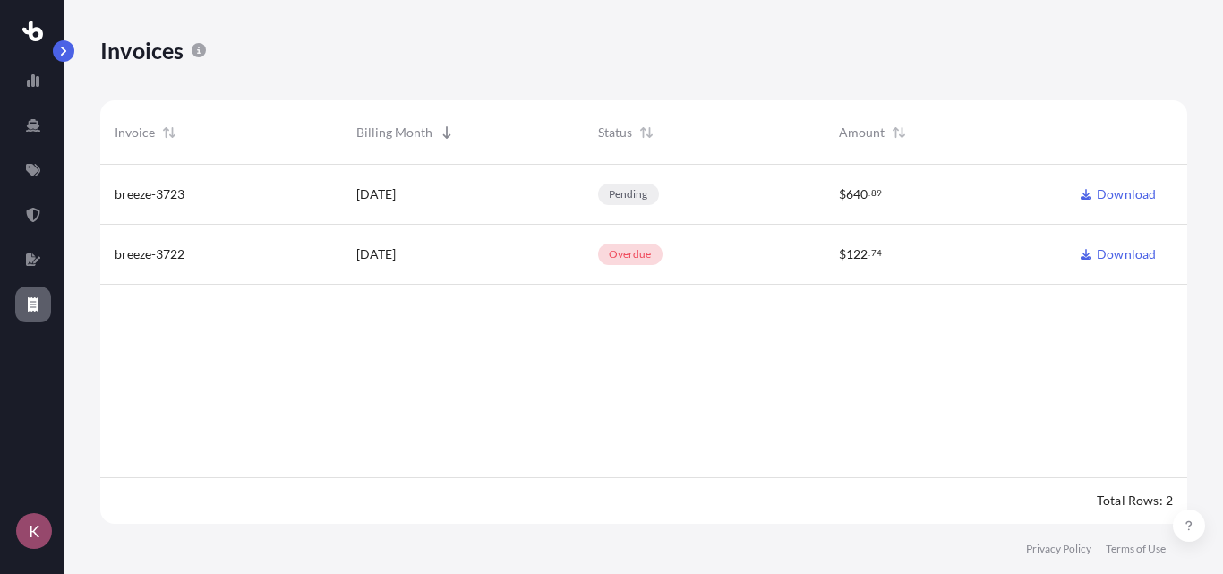
click at [1130, 192] on link "Download" at bounding box center [1117, 194] width 75 height 18
click at [1010, 362] on div "breeze-3723 [DATE] pending $ 640 . 89 Download breeze-3722 [DATE] overdue $ 122…" at bounding box center [643, 321] width 1087 height 312
